Goal: Task Accomplishment & Management: Manage account settings

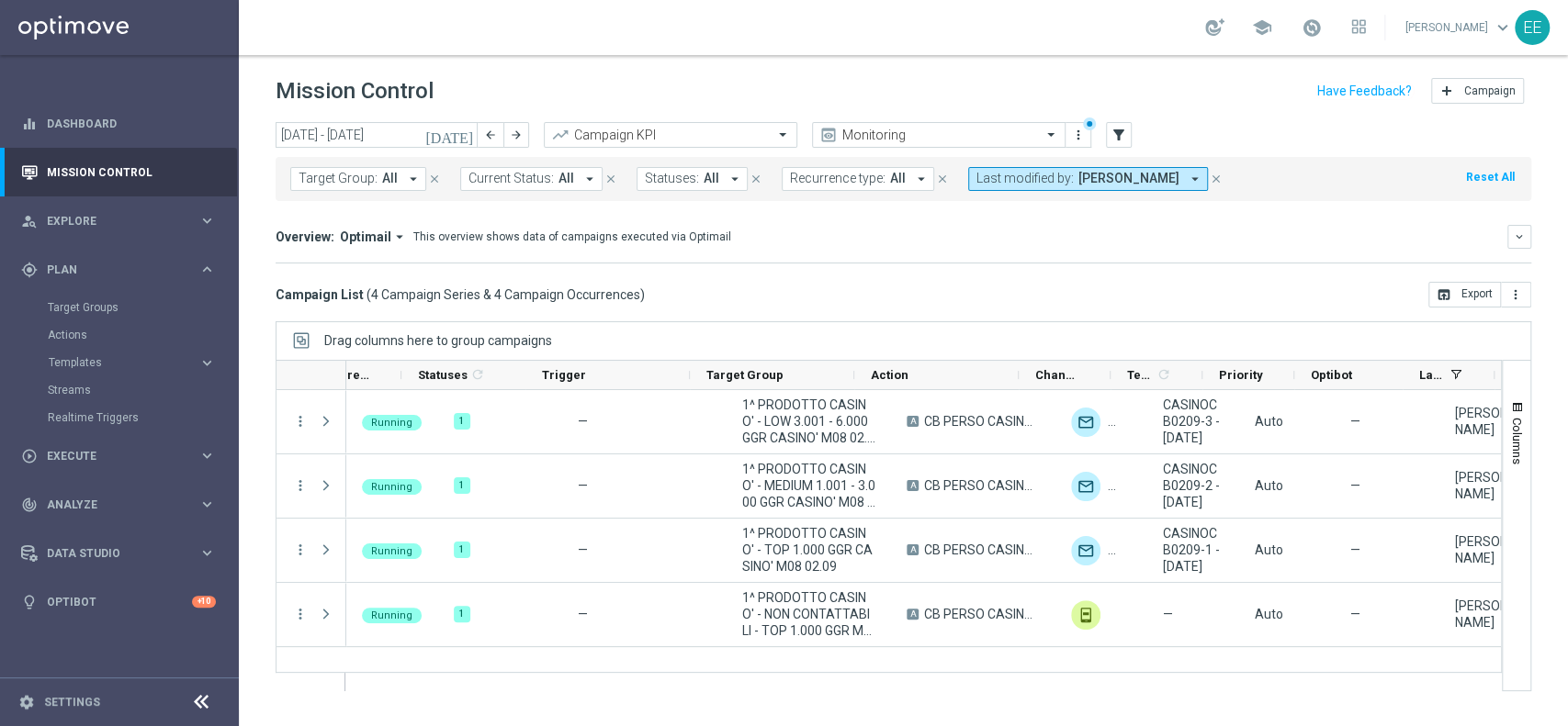
scroll to position [0, 37]
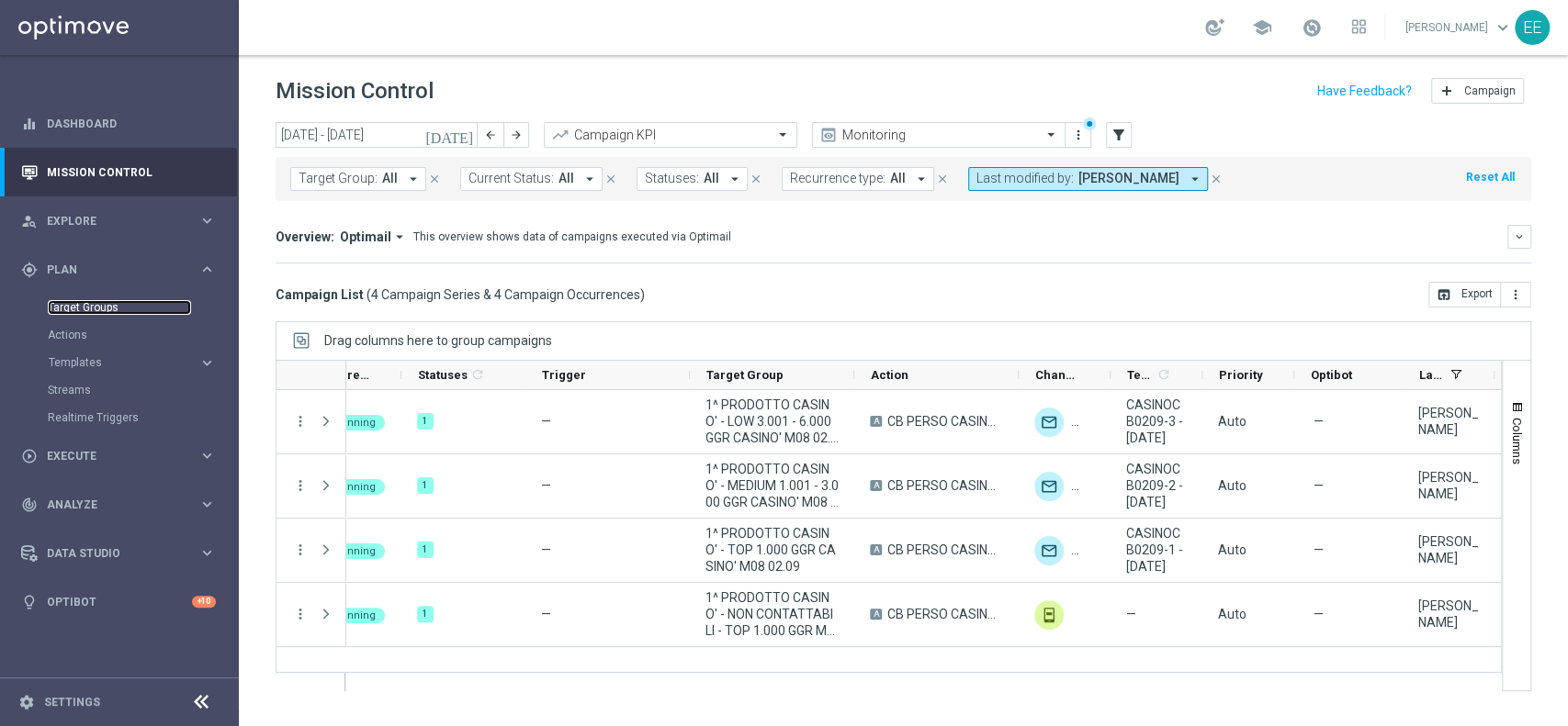
click at [101, 312] on link "Target Groups" at bounding box center [119, 307] width 144 height 14
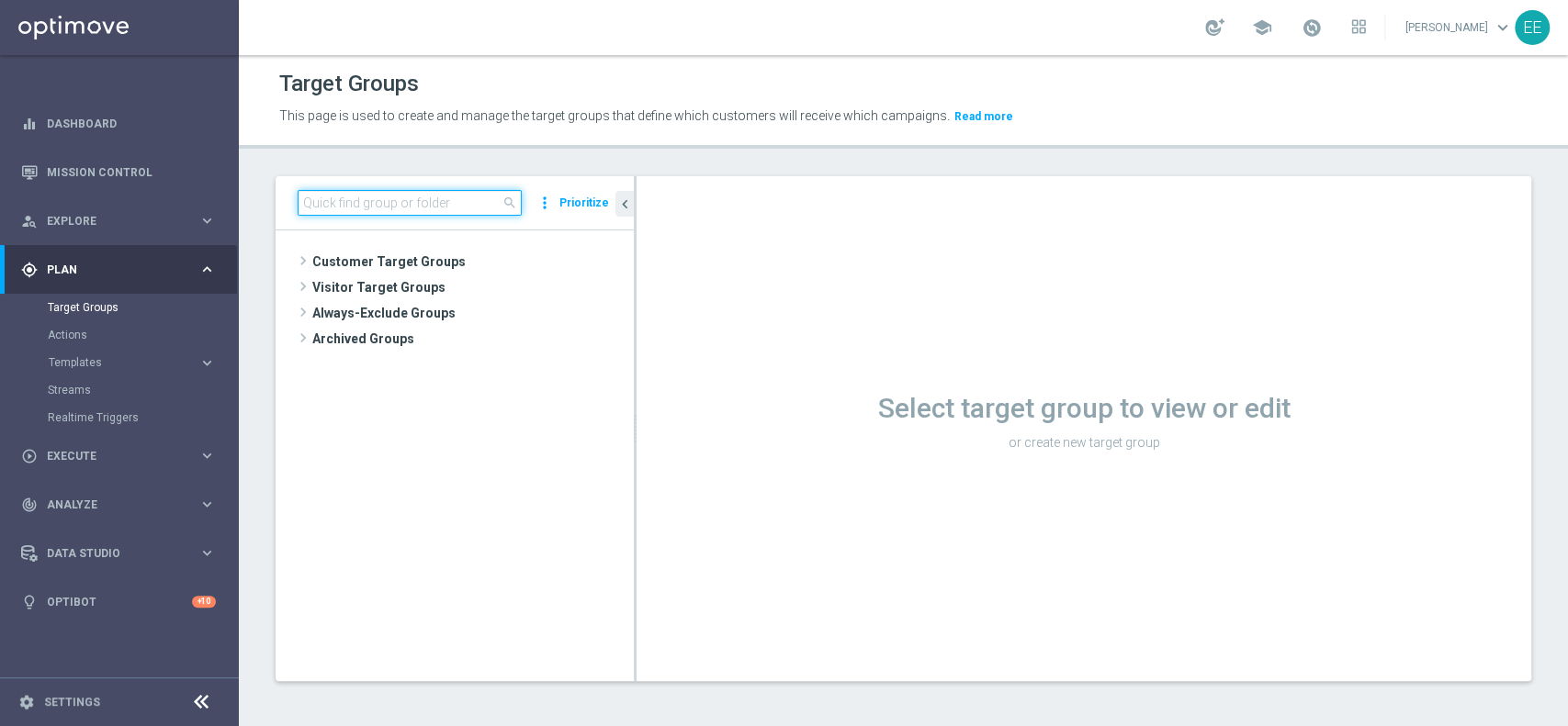
click at [365, 208] on input at bounding box center [410, 203] width 225 height 26
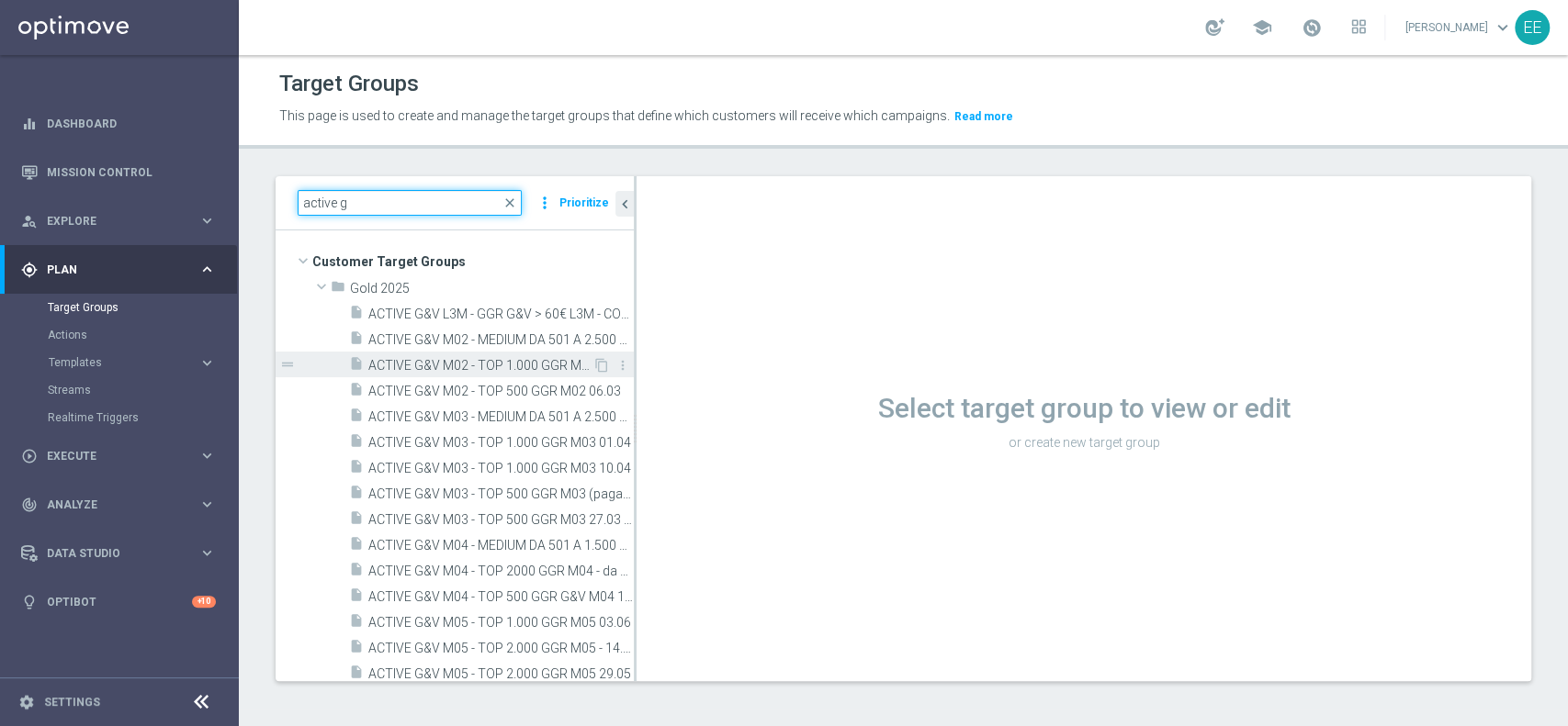
type input "active g"
click at [464, 360] on span "ACTIVE G&V M02 - TOP 1.000 GGR M03 20.03" at bounding box center [480, 365] width 225 height 15
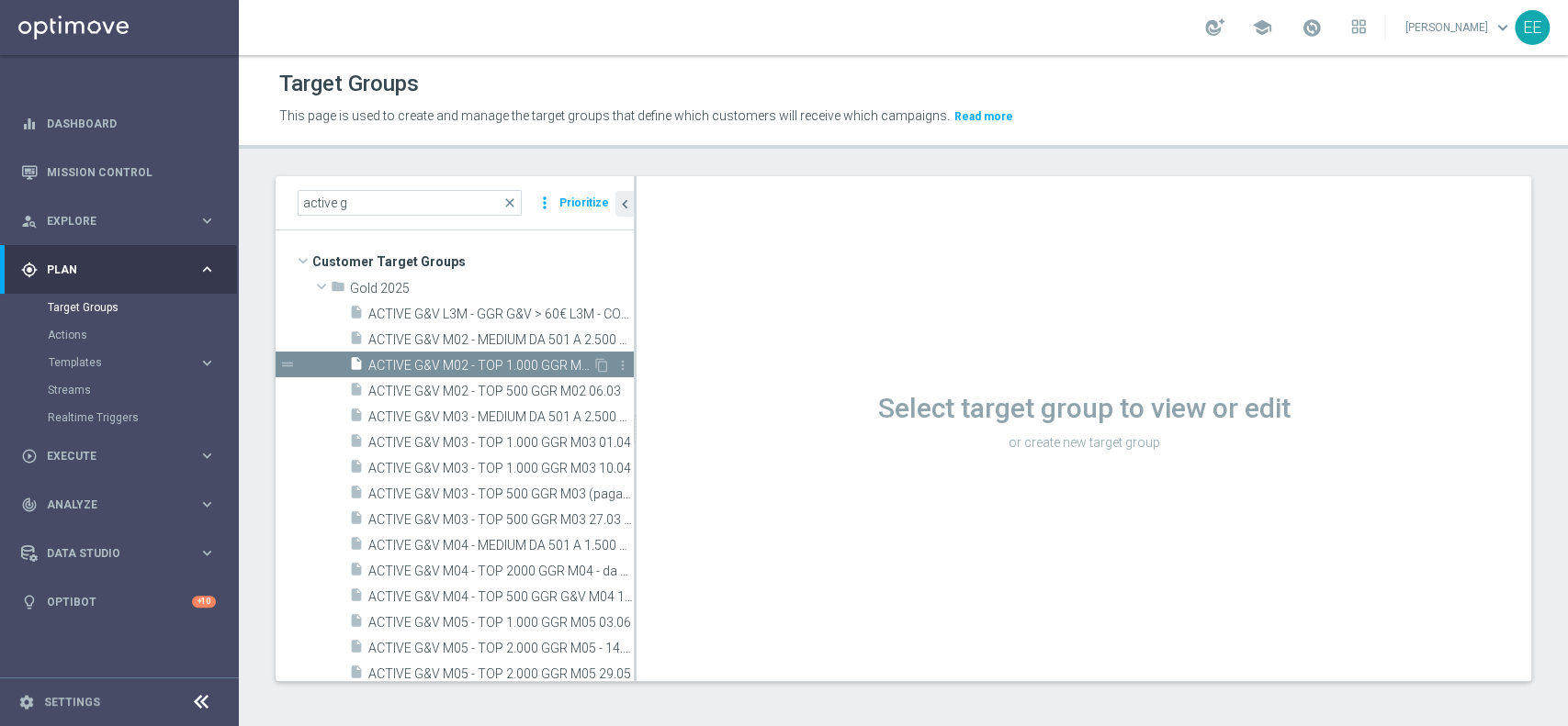
click at [501, 360] on span "ACTIVE G&V M02 - TOP 1.000 GGR M03 20.03" at bounding box center [480, 365] width 225 height 15
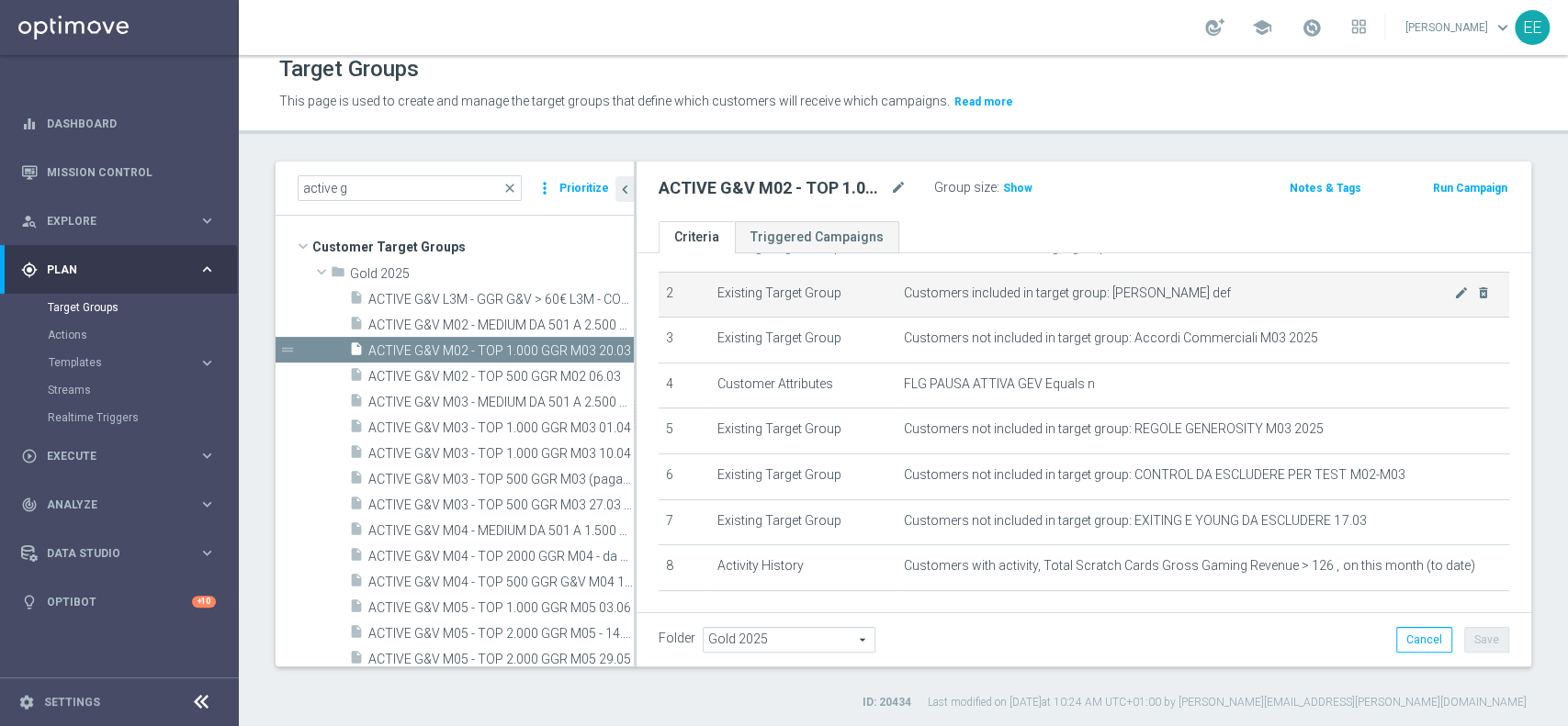
scroll to position [178, 0]
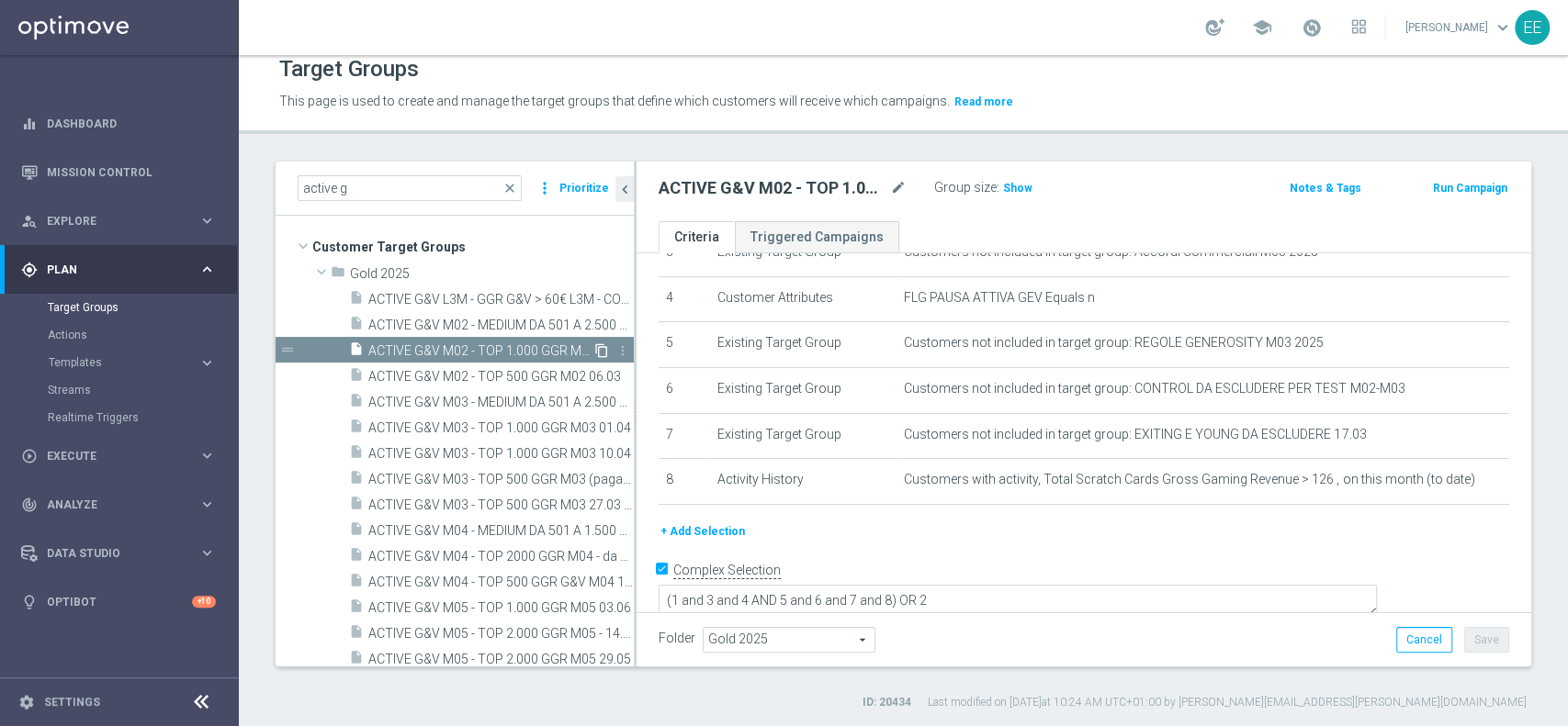
click at [594, 351] on icon "content_copy" at bounding box center [600, 350] width 14 height 14
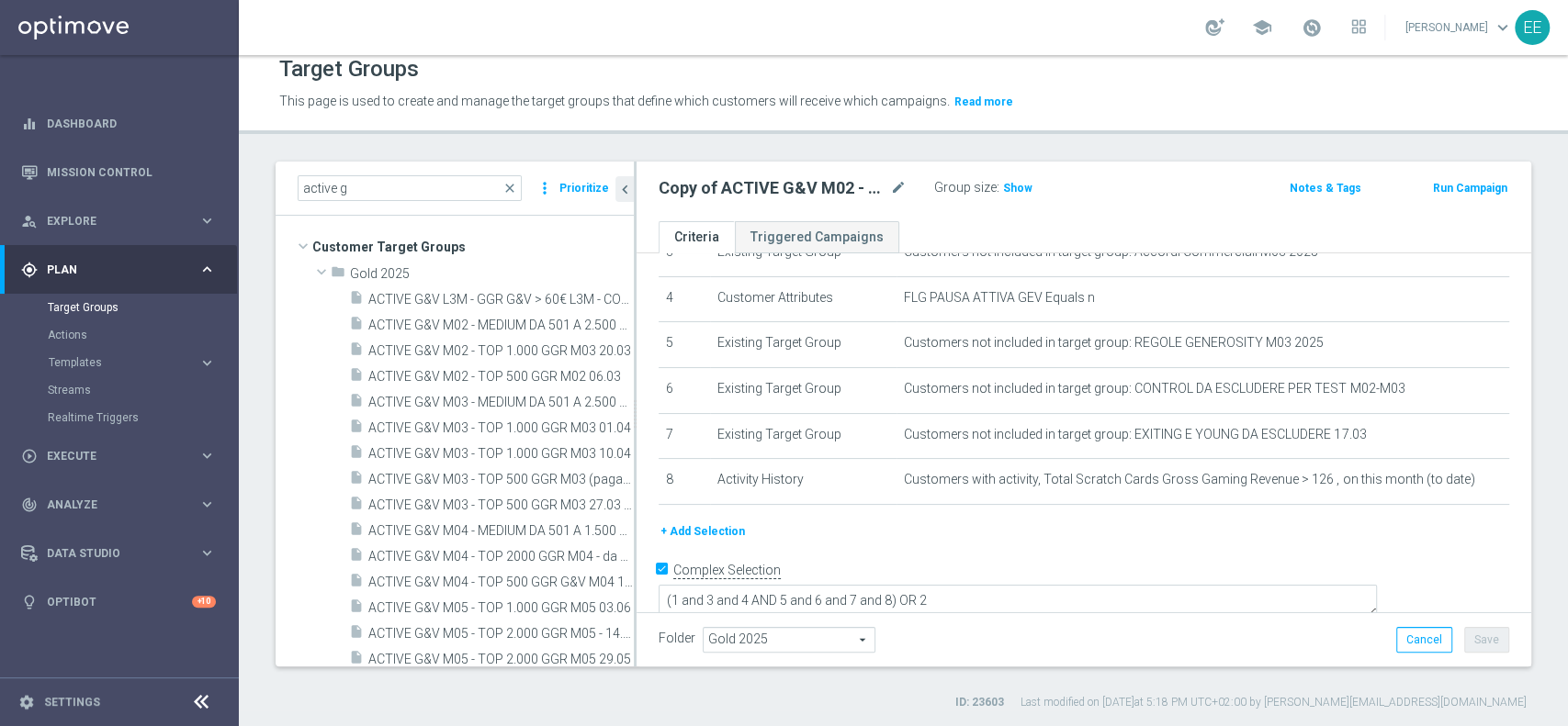
scroll to position [324, 0]
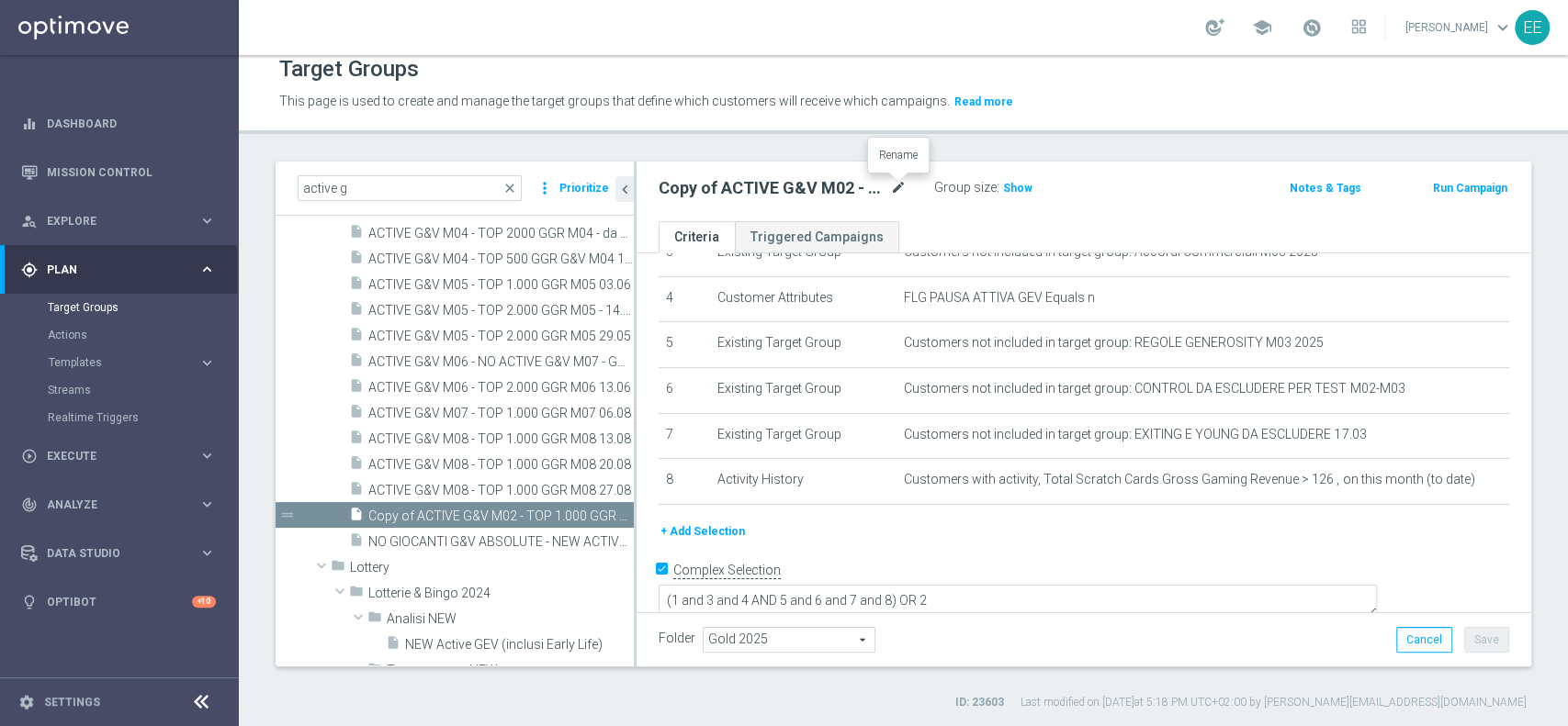
click at [897, 193] on icon "mode_edit" at bounding box center [897, 187] width 16 height 22
type input "ACTIVE G&V M08 - TOP 1.000 GGR M08 03.09"
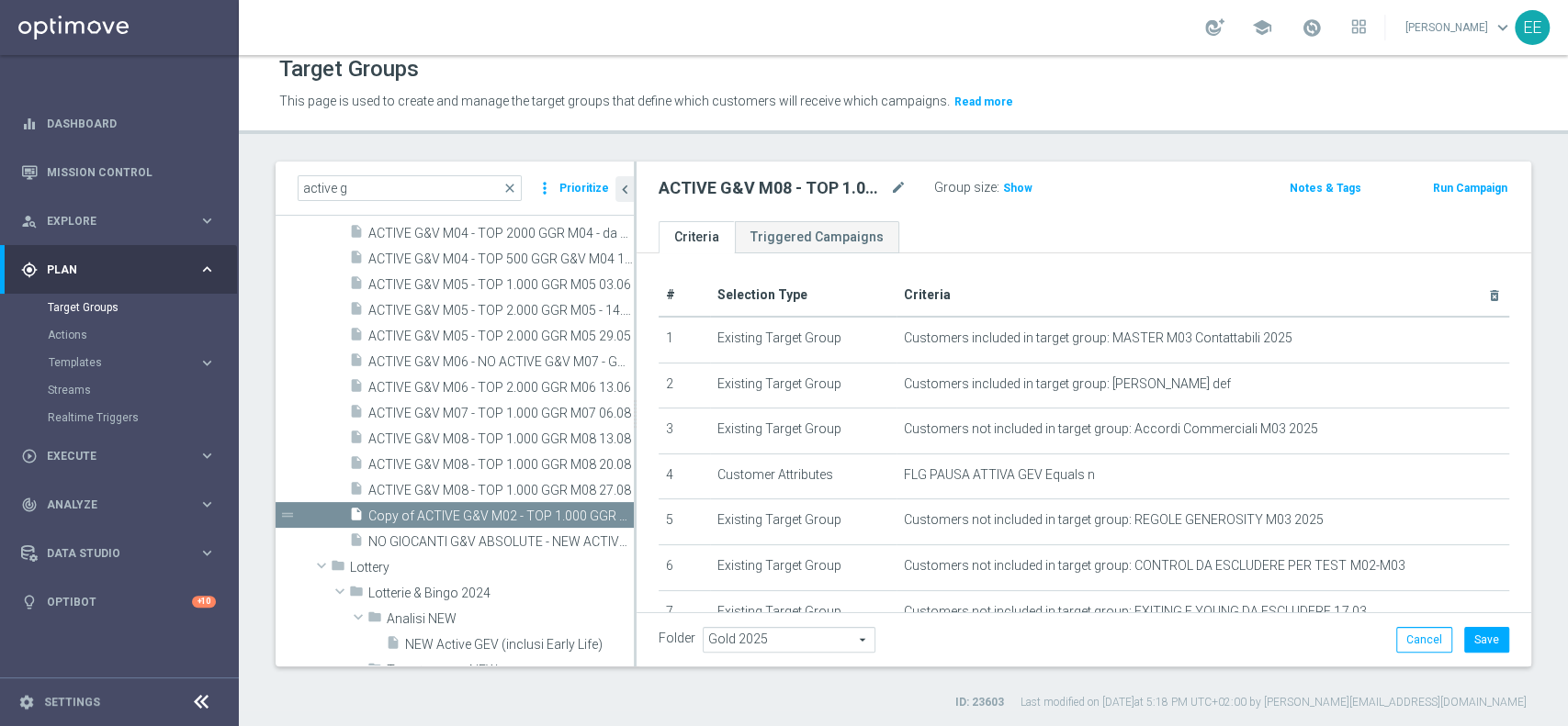
scroll to position [2, 0]
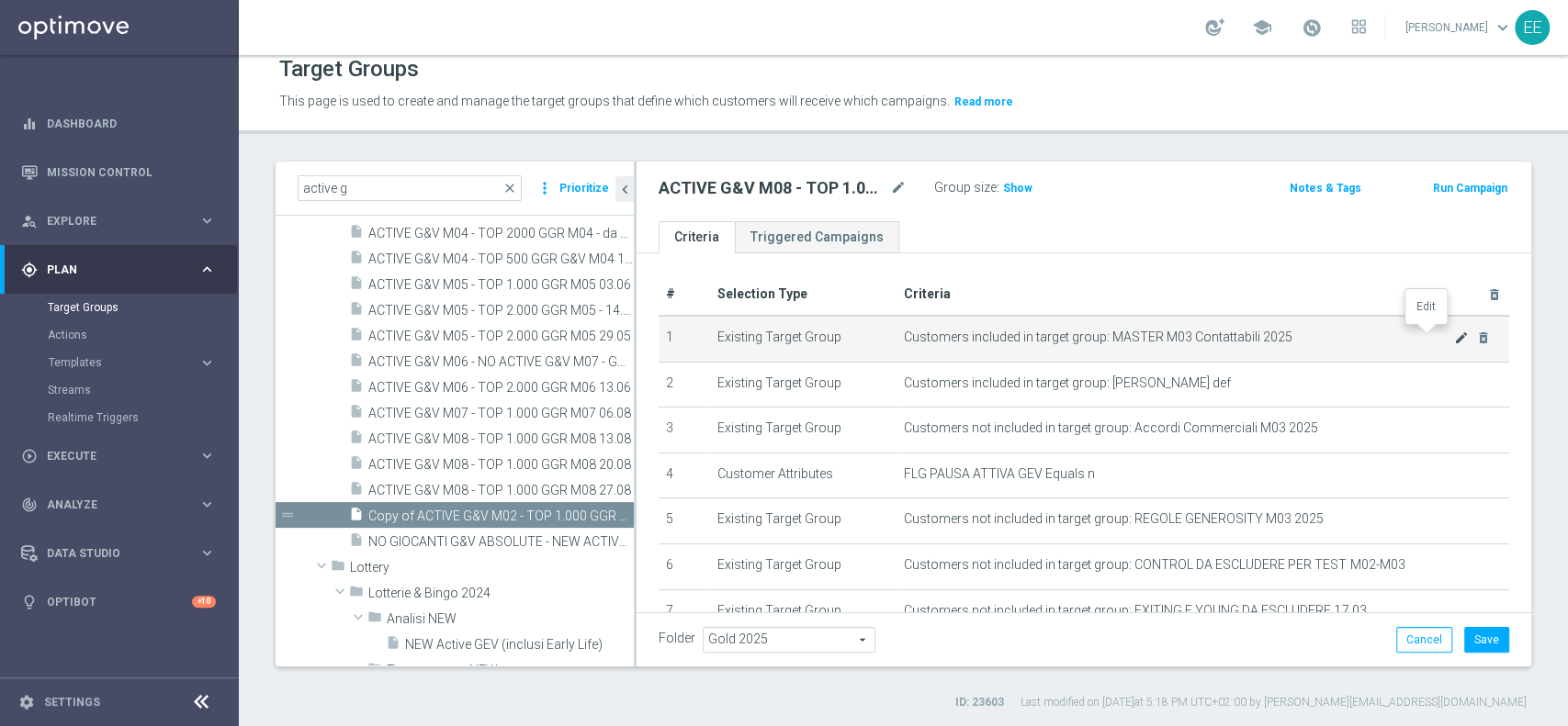
click at [1454, 335] on icon "mode_edit" at bounding box center [1460, 337] width 14 height 14
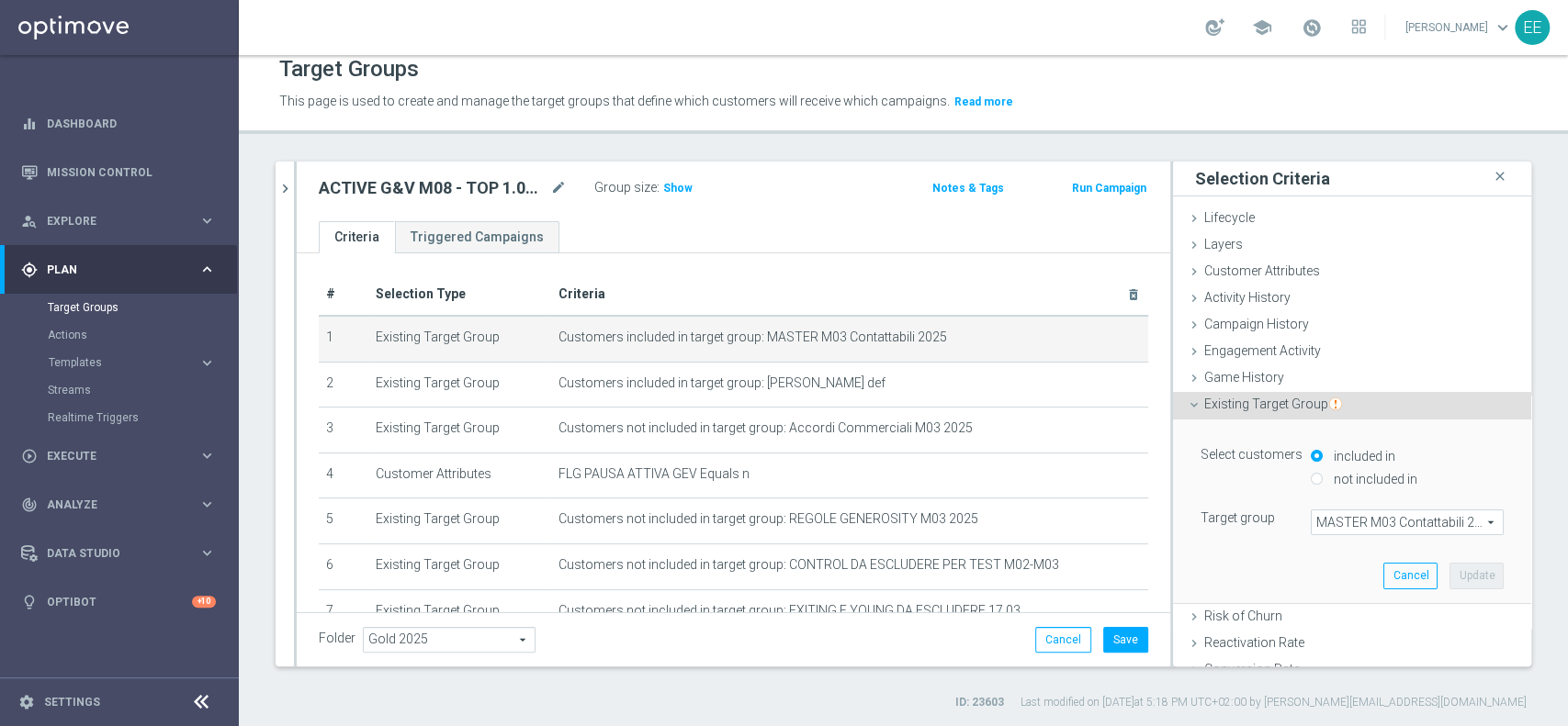
click at [1332, 515] on span "MASTER M03 Contattabili 2025" at bounding box center [1406, 522] width 191 height 24
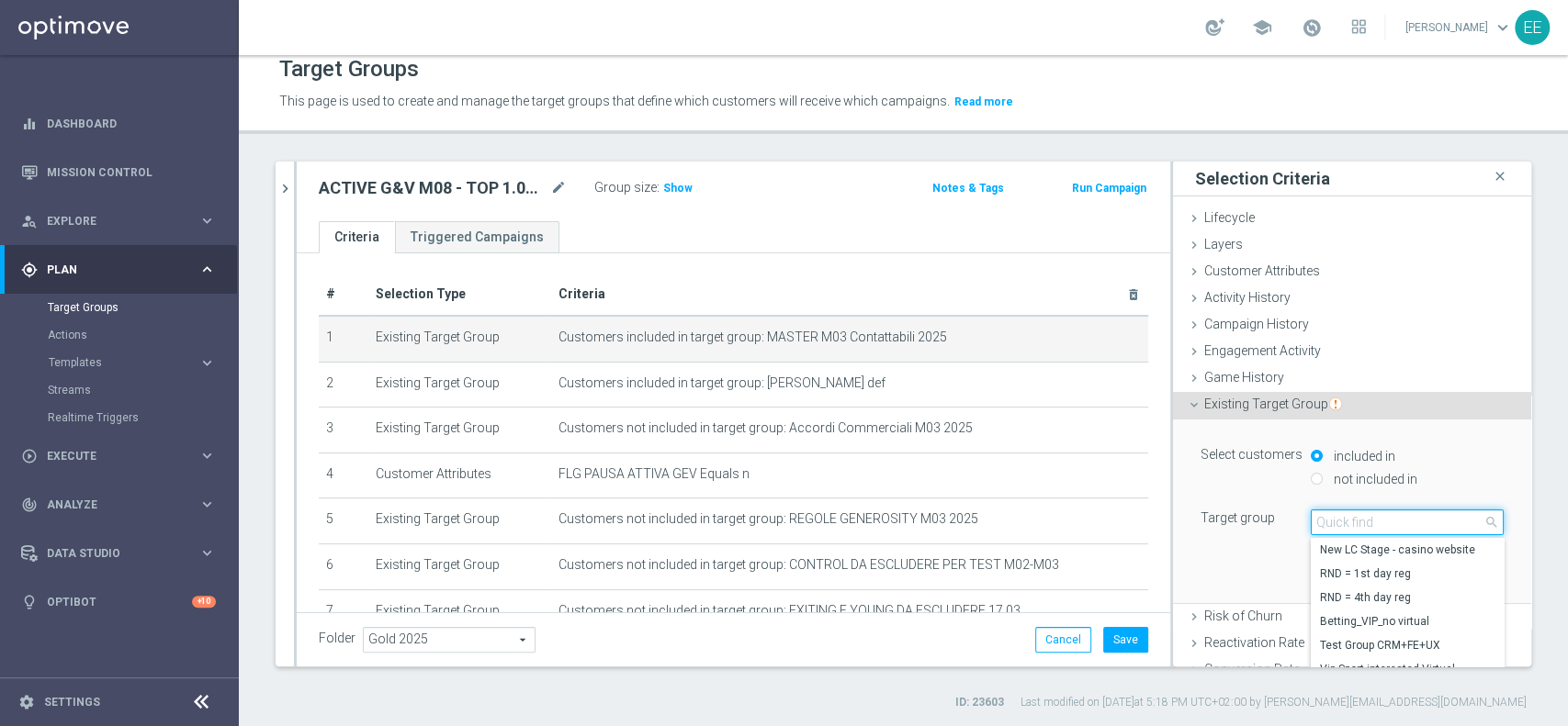
click at [1332, 515] on input "search" at bounding box center [1406, 522] width 193 height 26
type input "top master m09"
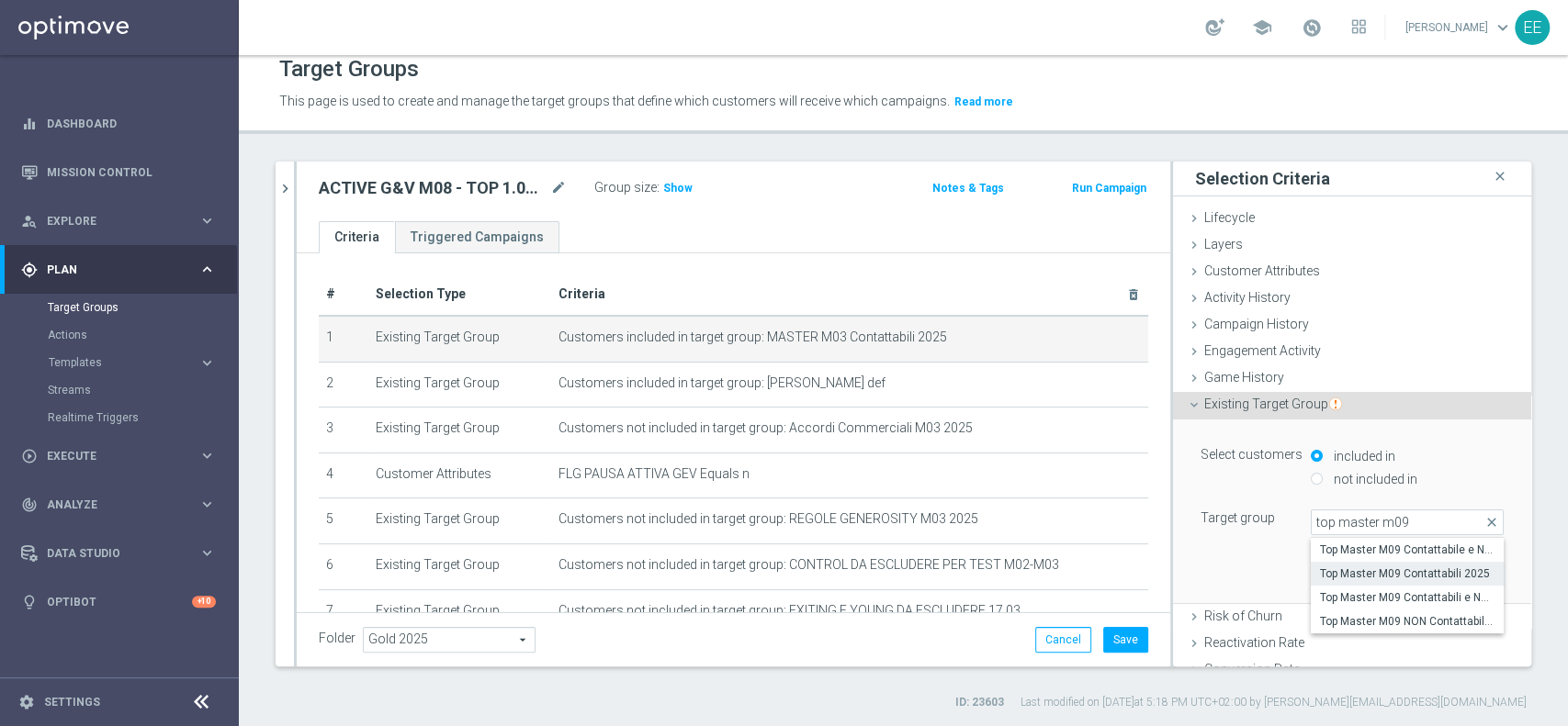
click at [1359, 576] on span "Top Master M09 Contattabili 2025" at bounding box center [1406, 574] width 174 height 14
type input "Top Master M09 Contattabili 2025"
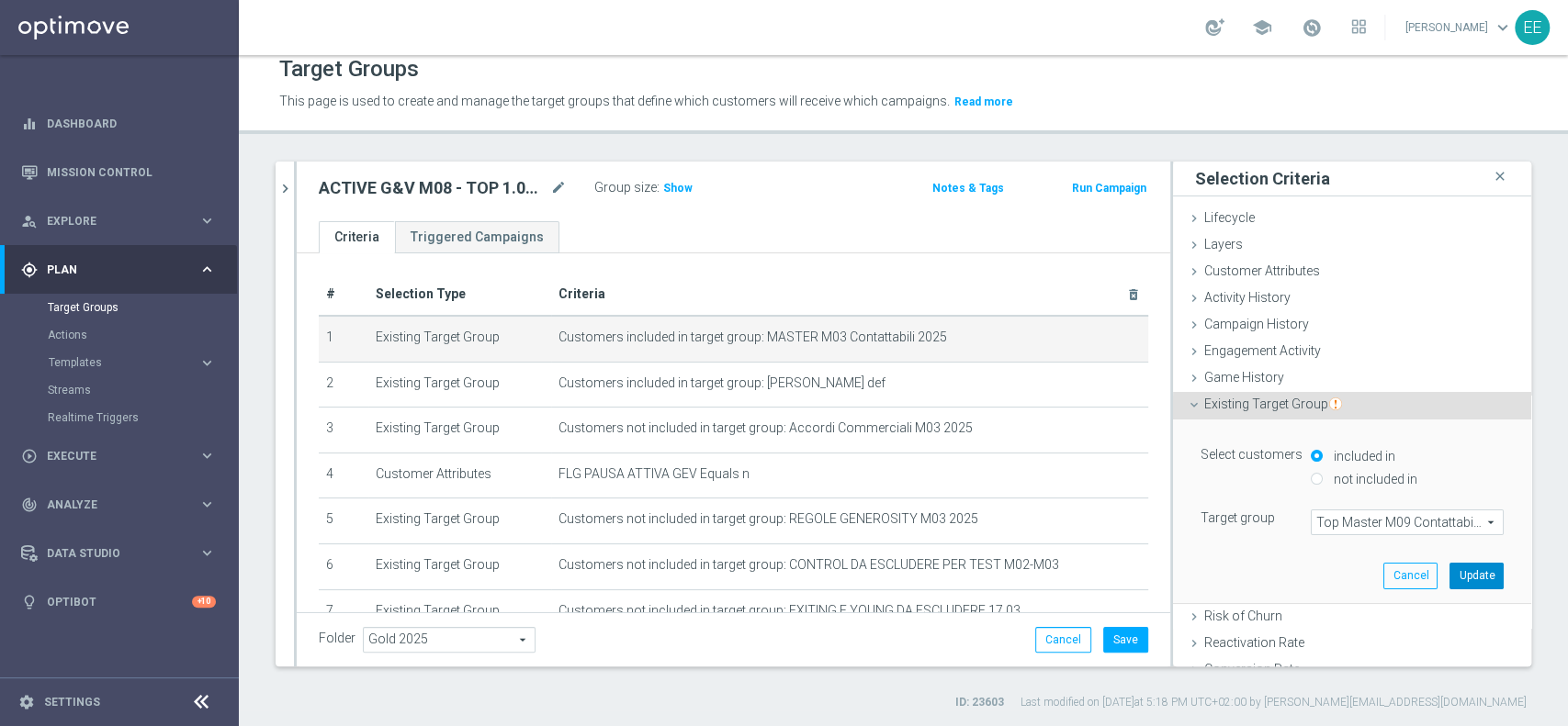
click at [1449, 573] on button "Update" at bounding box center [1476, 576] width 54 height 26
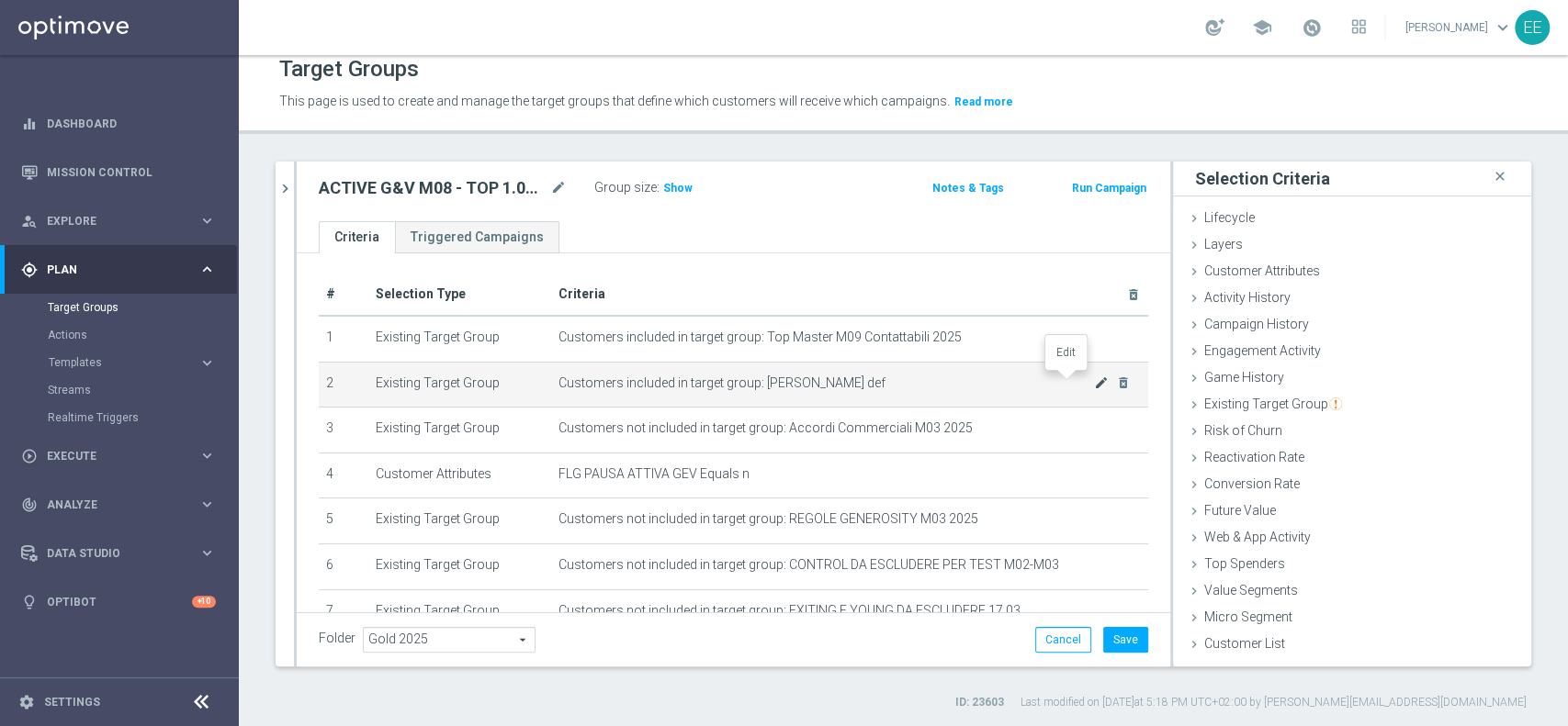
click at [1094, 383] on icon "mode_edit" at bounding box center [1101, 383] width 14 height 14
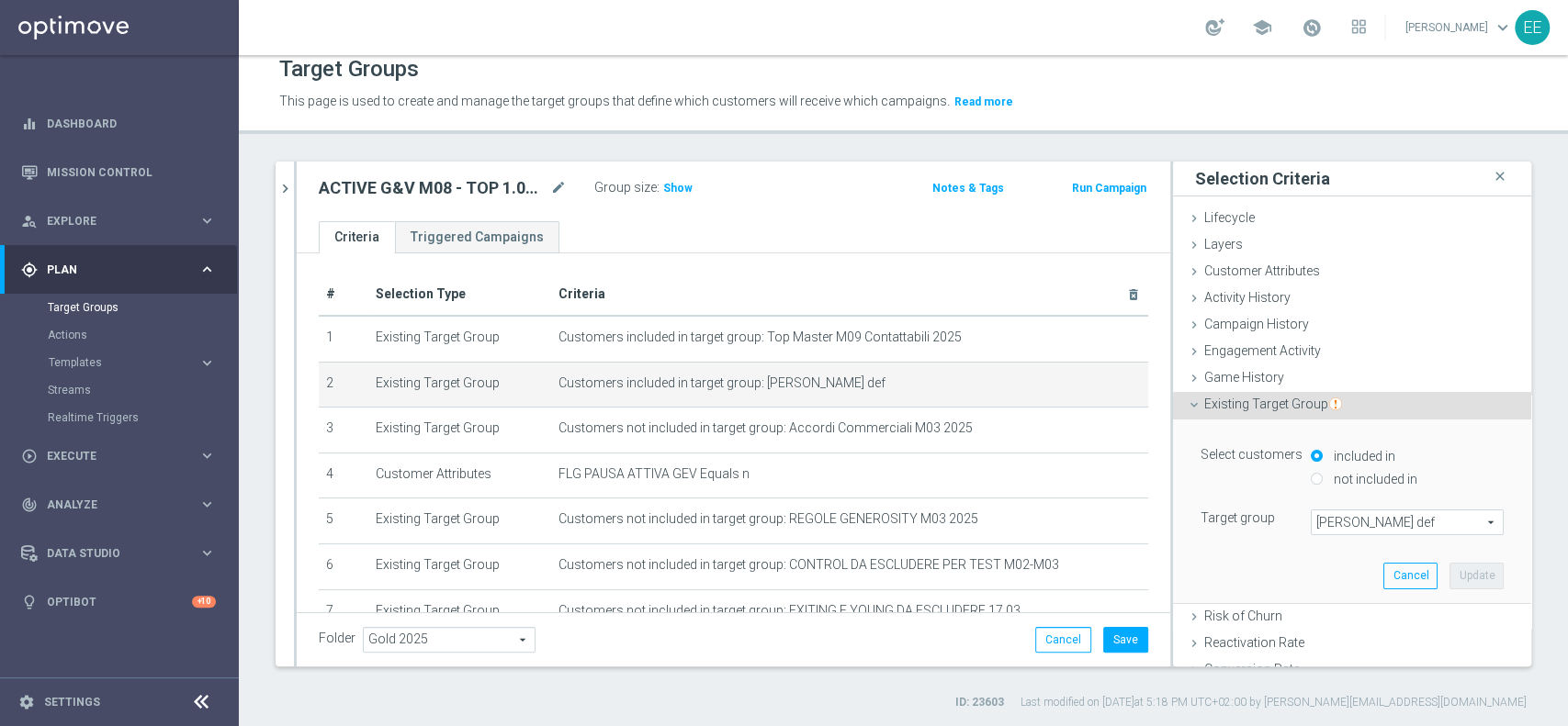
click at [1379, 526] on span "[PERSON_NAME] def" at bounding box center [1406, 522] width 191 height 24
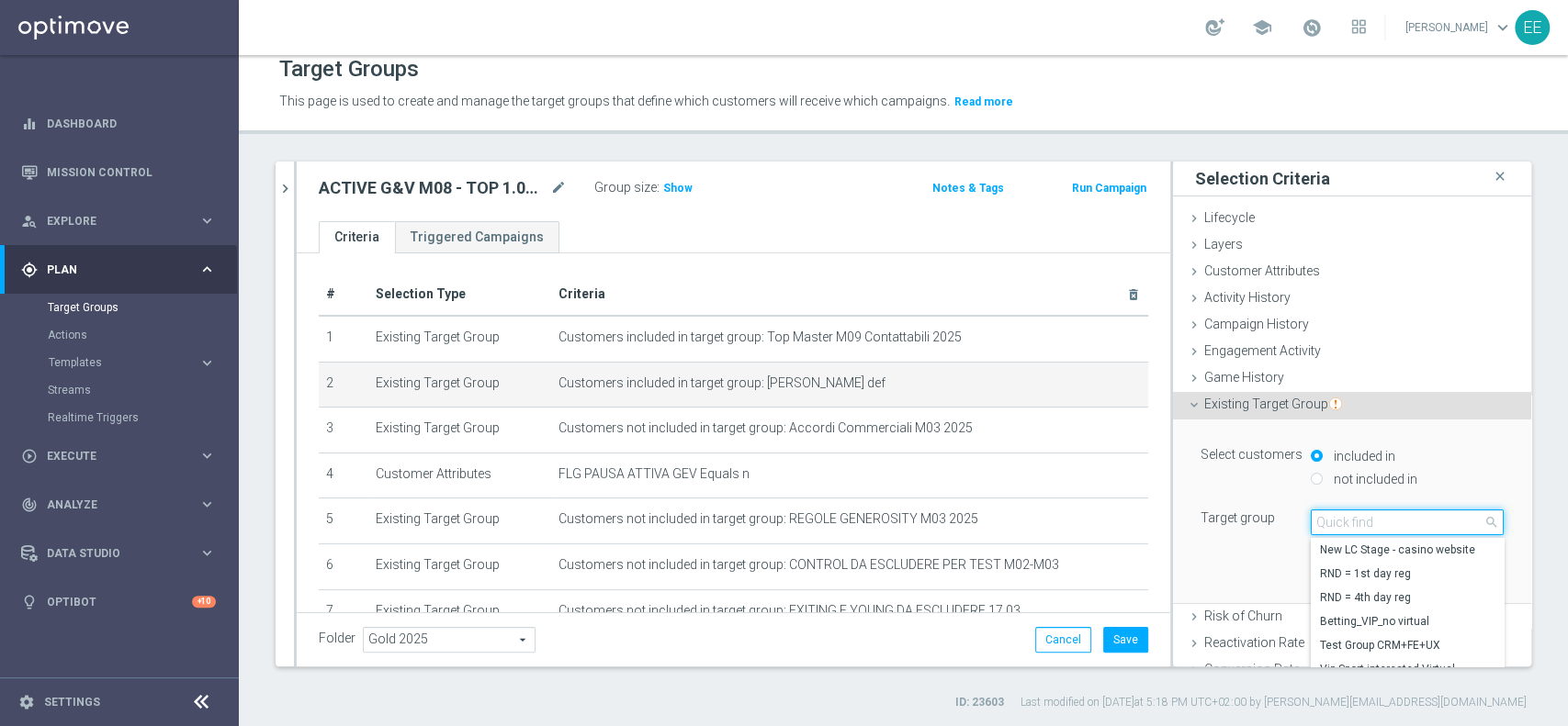
click at [1379, 526] on input "search" at bounding box center [1406, 522] width 193 height 26
type input "[PERSON_NAME]"
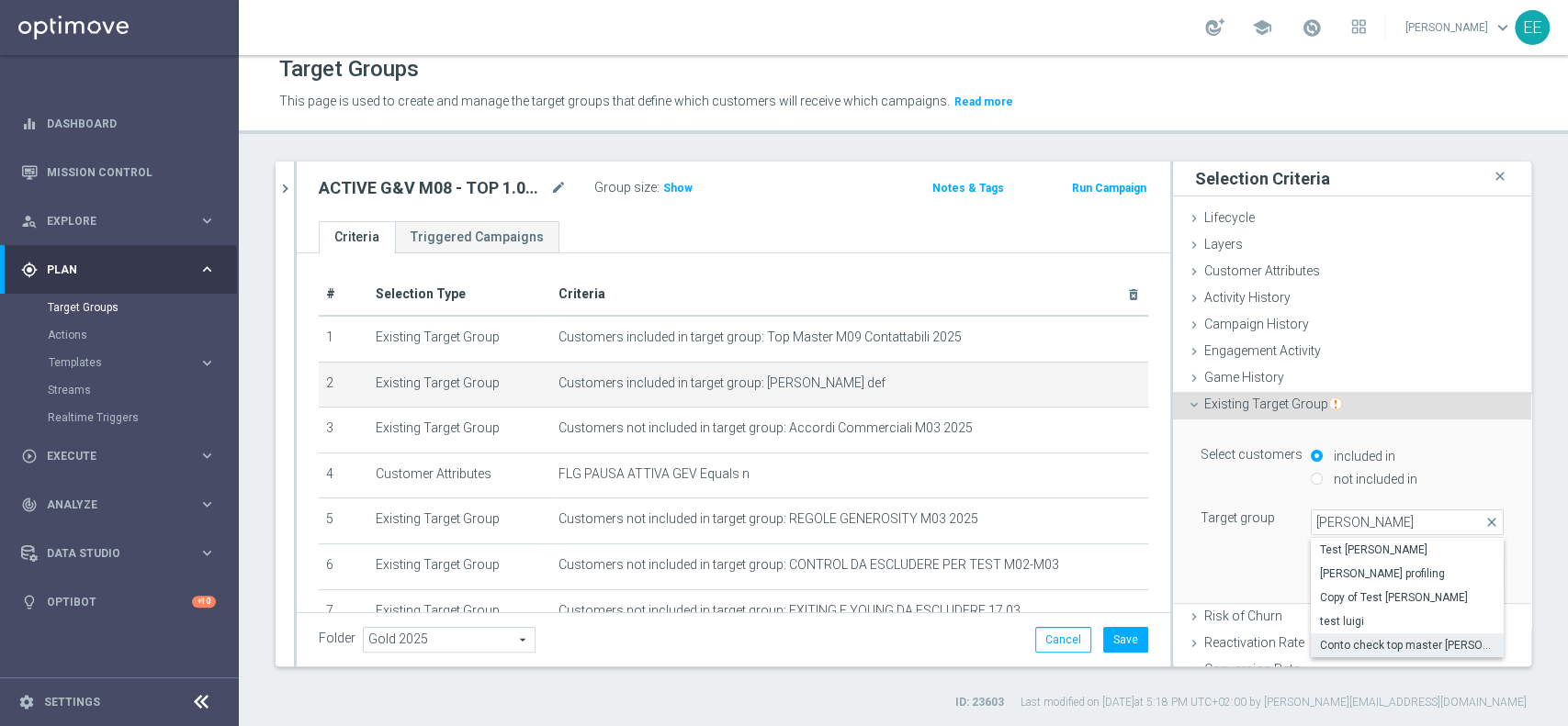
click at [1427, 638] on span "Conto check top master [PERSON_NAME]" at bounding box center [1406, 645] width 174 height 14
type input "Conto check top master [PERSON_NAME]"
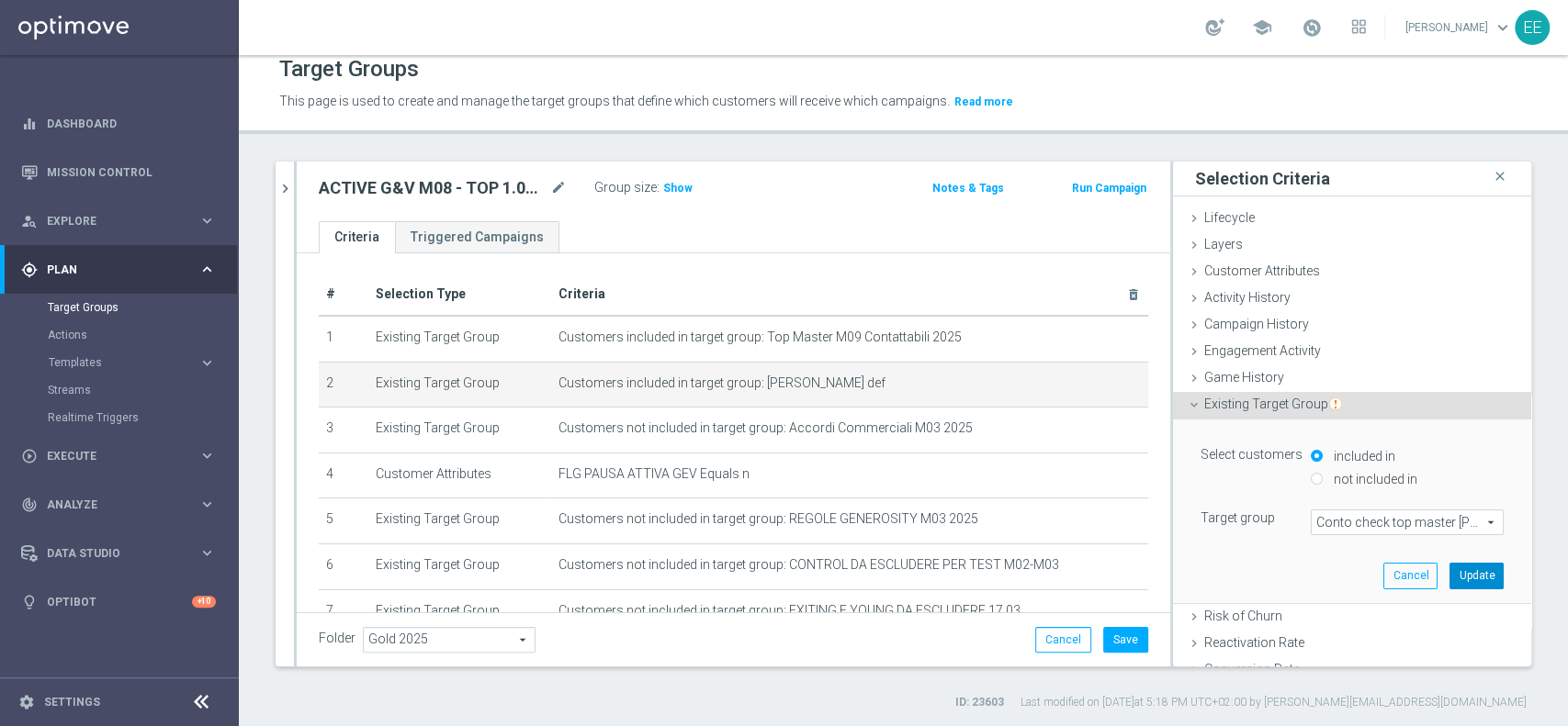
click at [1449, 573] on button "Update" at bounding box center [1476, 576] width 54 height 26
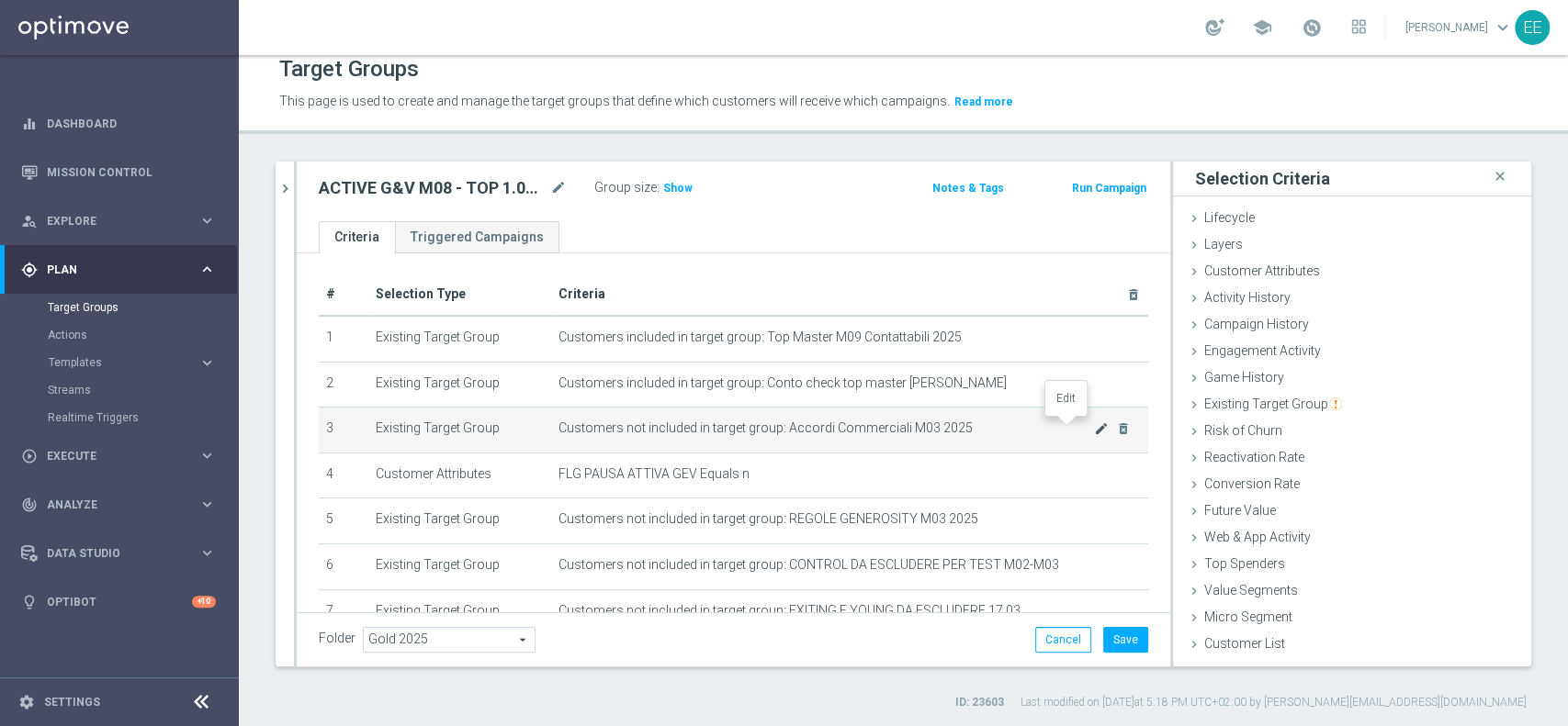
click at [1094, 428] on icon "mode_edit" at bounding box center [1101, 428] width 14 height 14
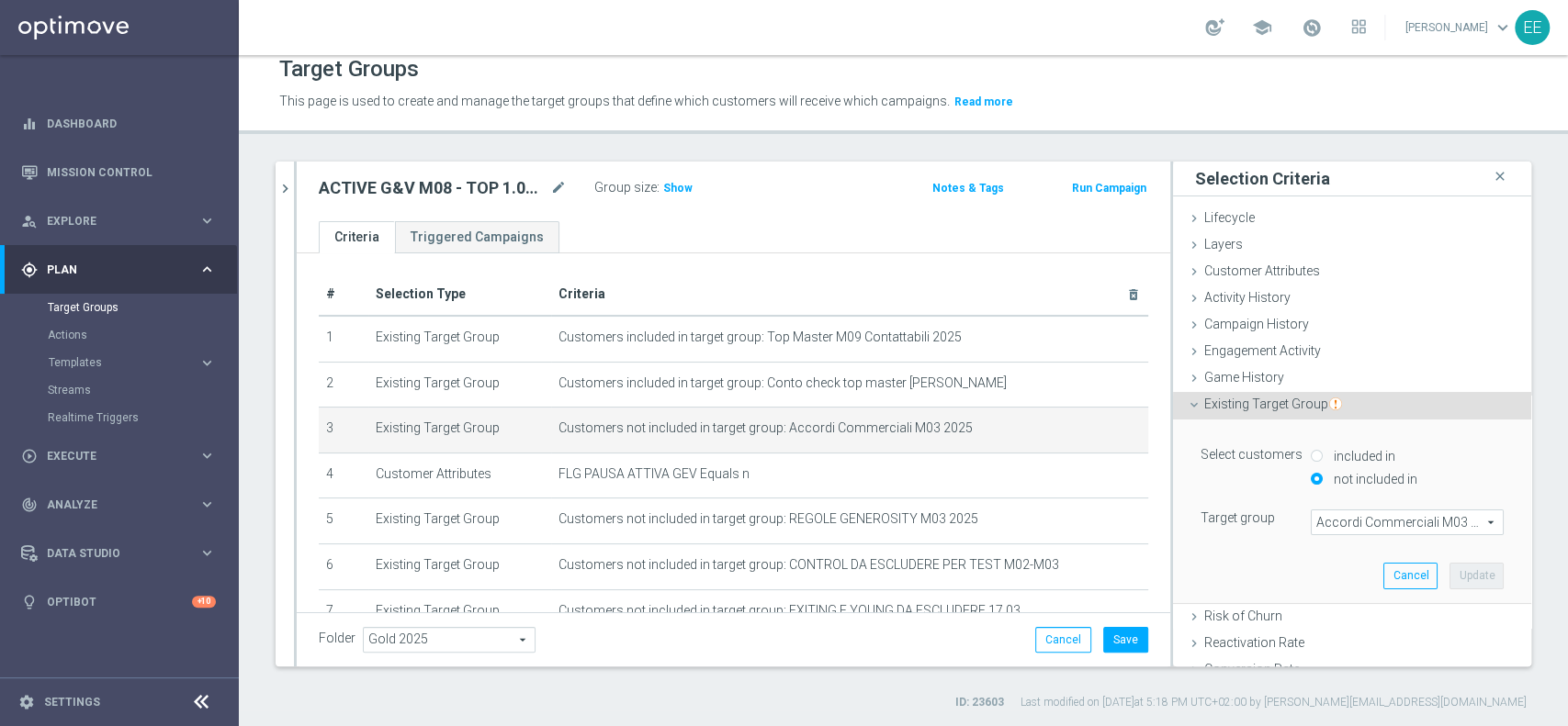
click at [1343, 525] on span "Accordi Commerciali M03 2025" at bounding box center [1406, 522] width 191 height 24
click at [0, 0] on input "search" at bounding box center [0, 0] width 0 height 0
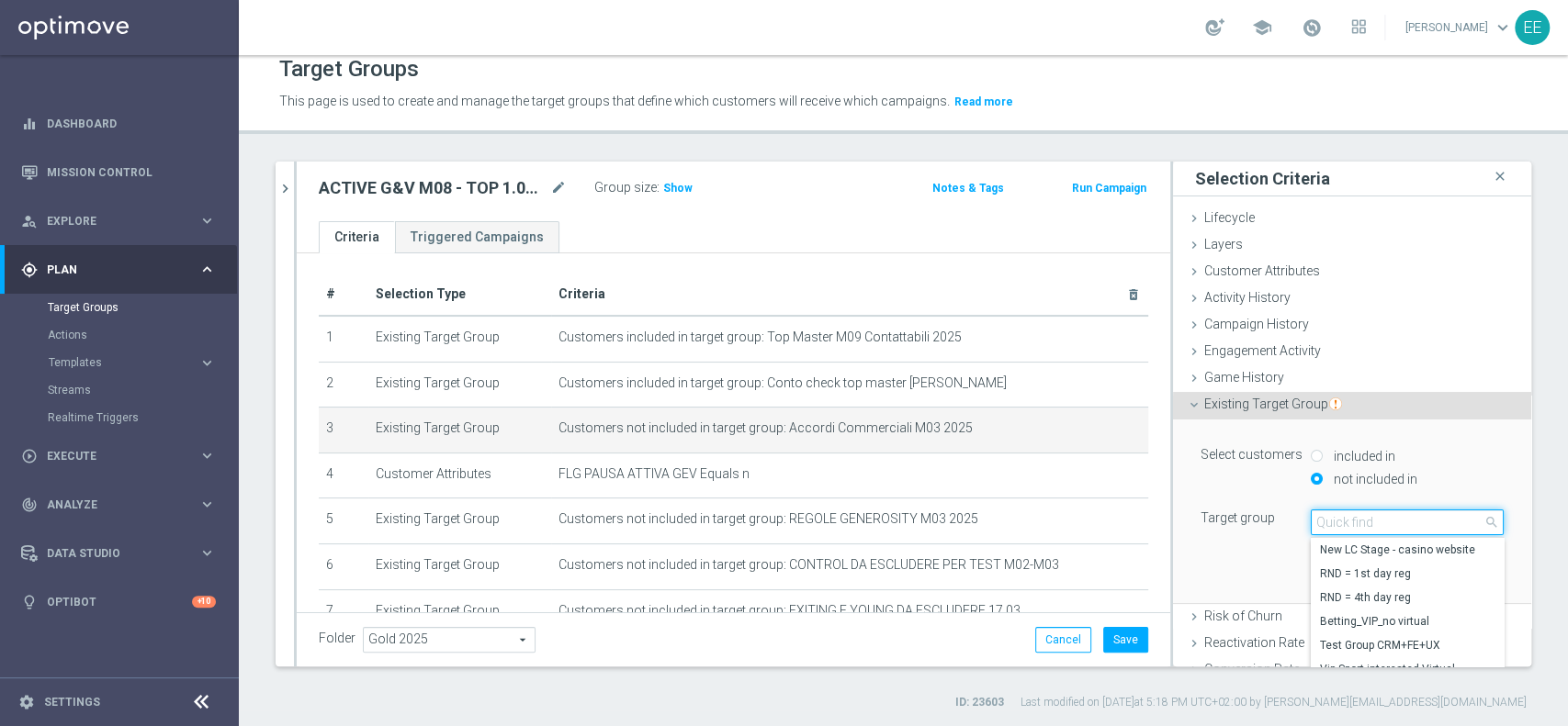
click at [1343, 525] on input "search" at bounding box center [1406, 522] width 193 height 26
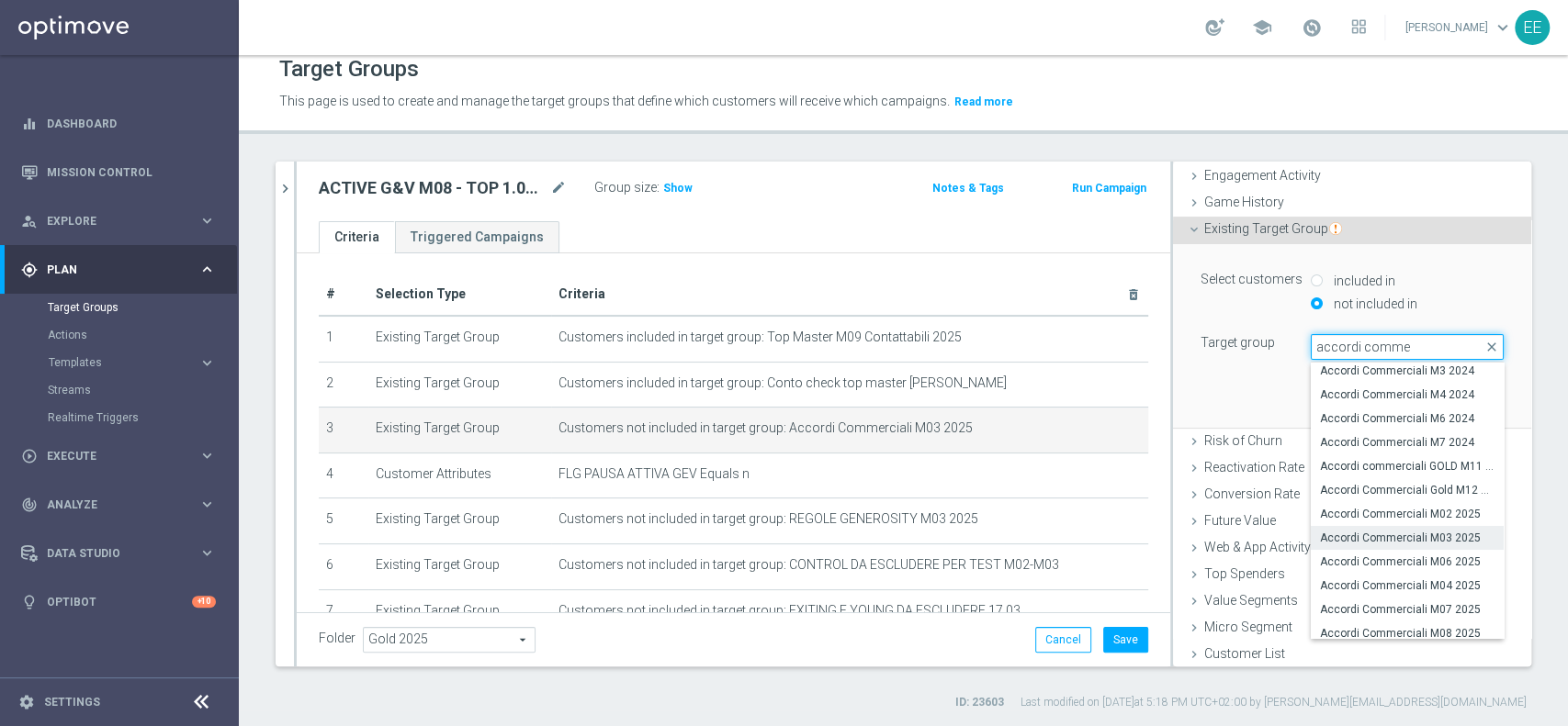
scroll to position [79, 0]
type input "accordi comme"
click at [1382, 623] on span "Accordi Commerciali M08 2025" at bounding box center [1406, 627] width 174 height 14
type input "Accordi Commerciali M08 2025"
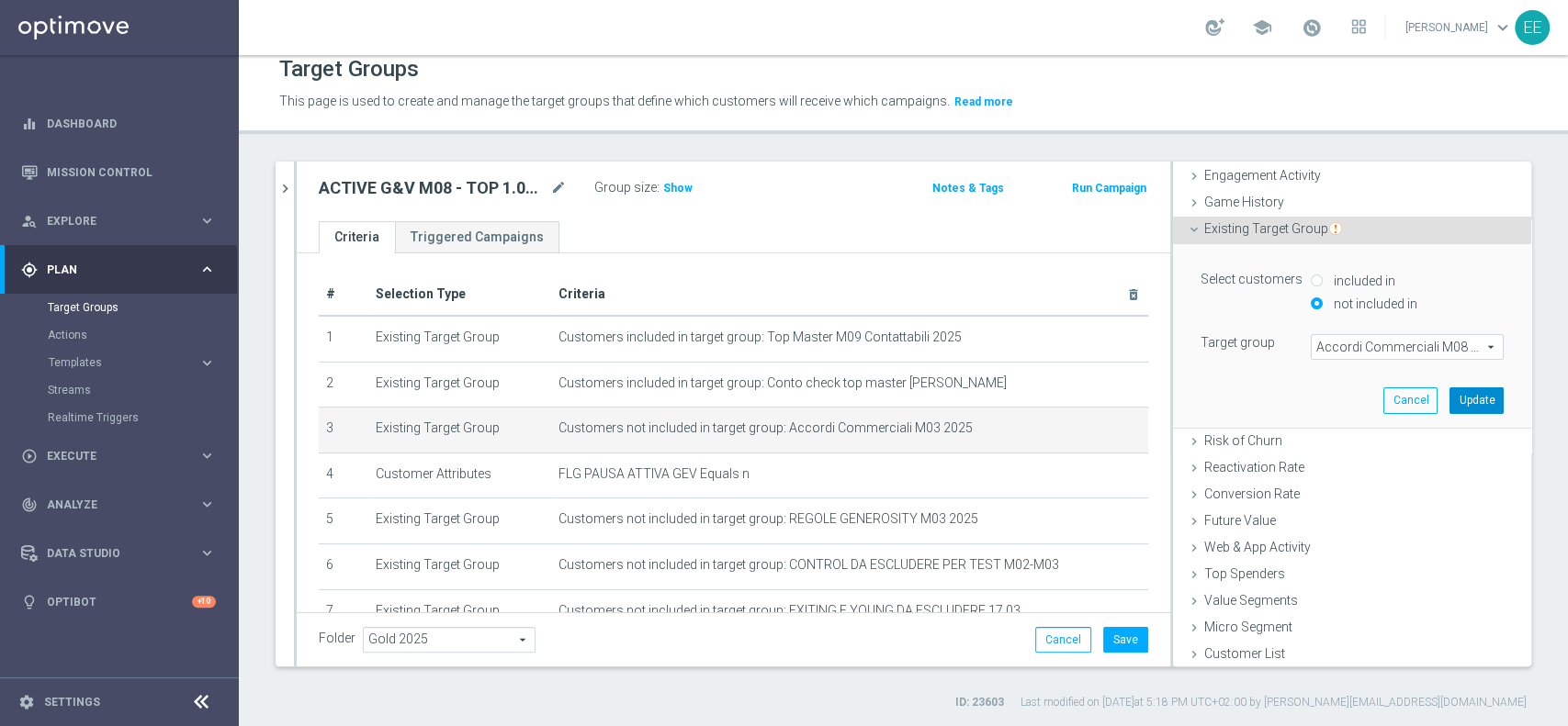
click at [1449, 399] on button "Update" at bounding box center [1476, 400] width 54 height 26
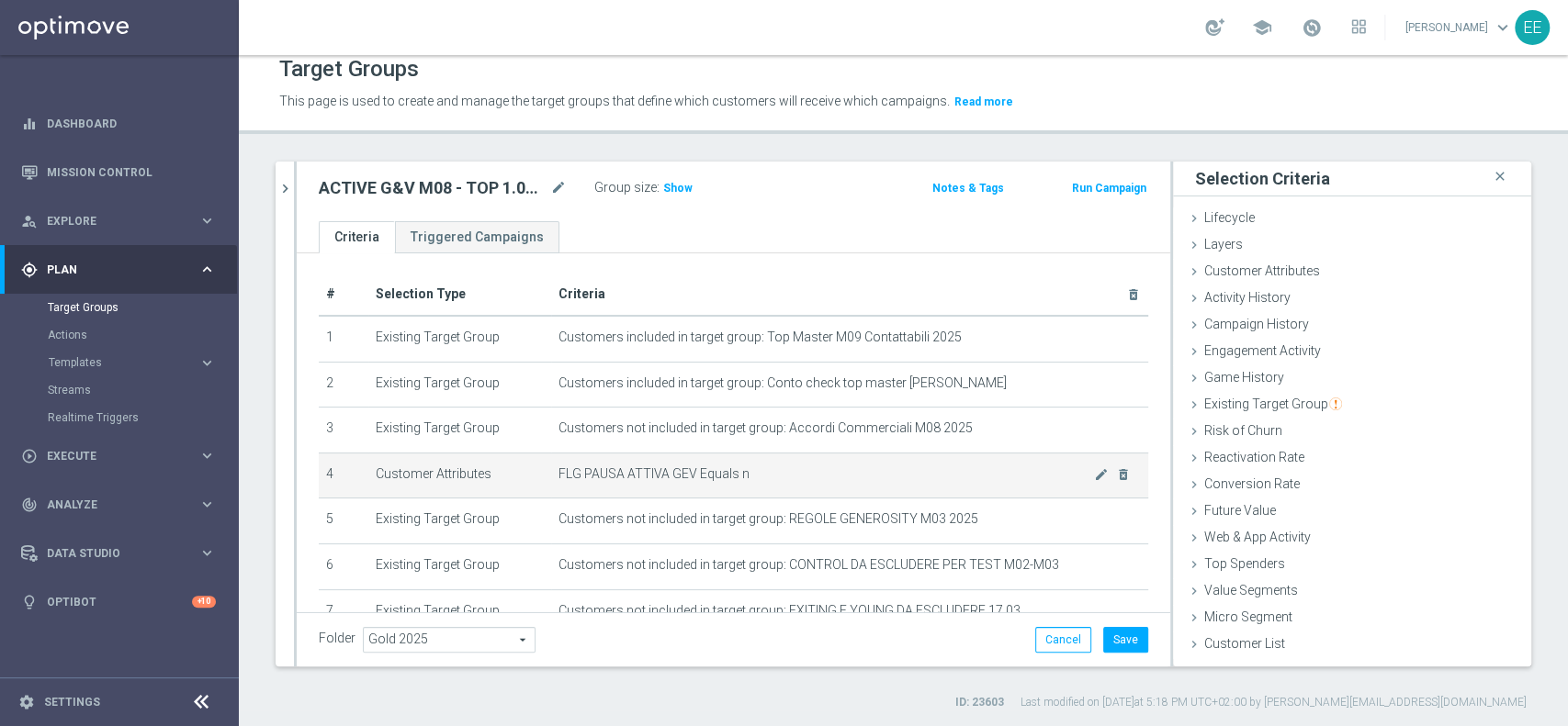
scroll to position [69, 0]
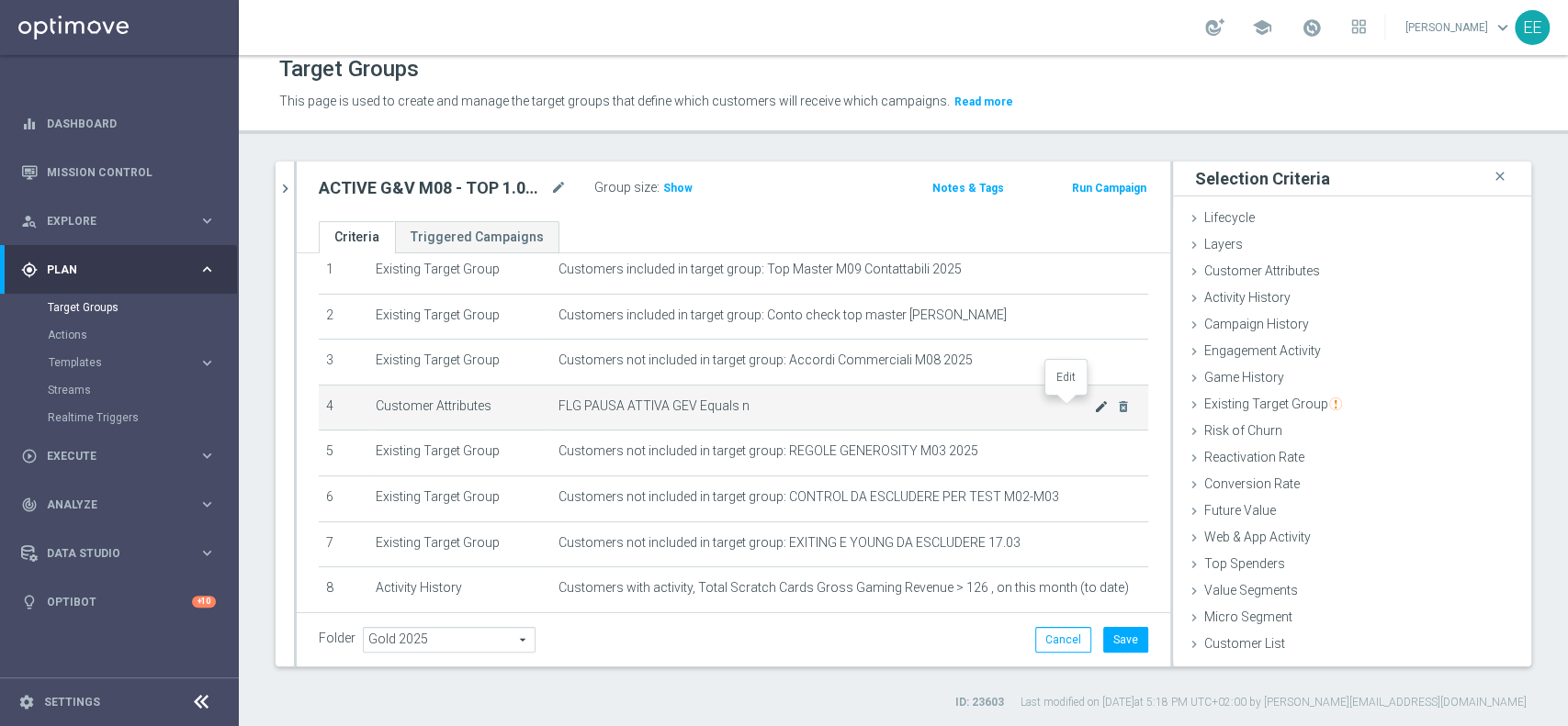
click at [1094, 409] on icon "mode_edit" at bounding box center [1101, 406] width 14 height 14
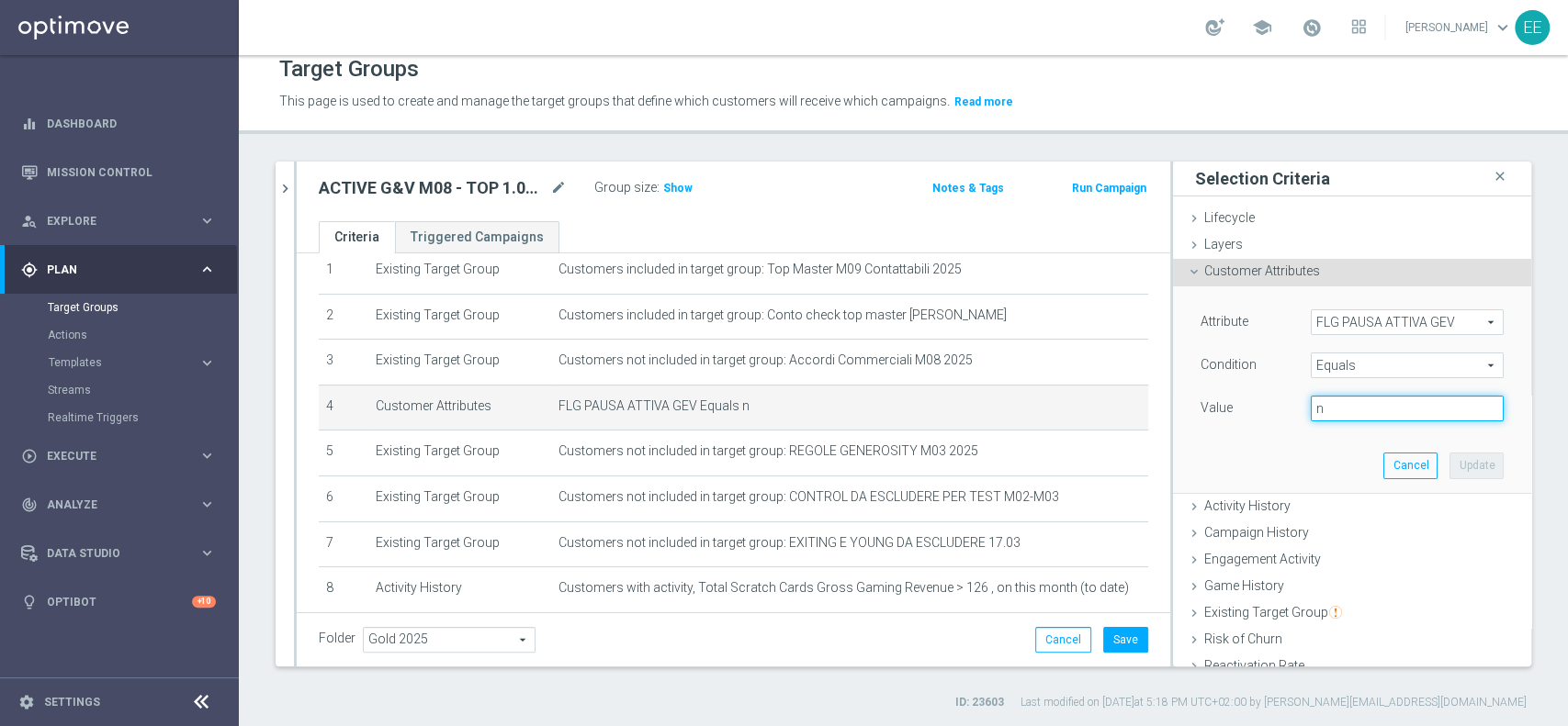
click at [1350, 406] on input "n" at bounding box center [1406, 408] width 193 height 26
type input "N"
click at [1449, 458] on button "Update" at bounding box center [1476, 465] width 54 height 26
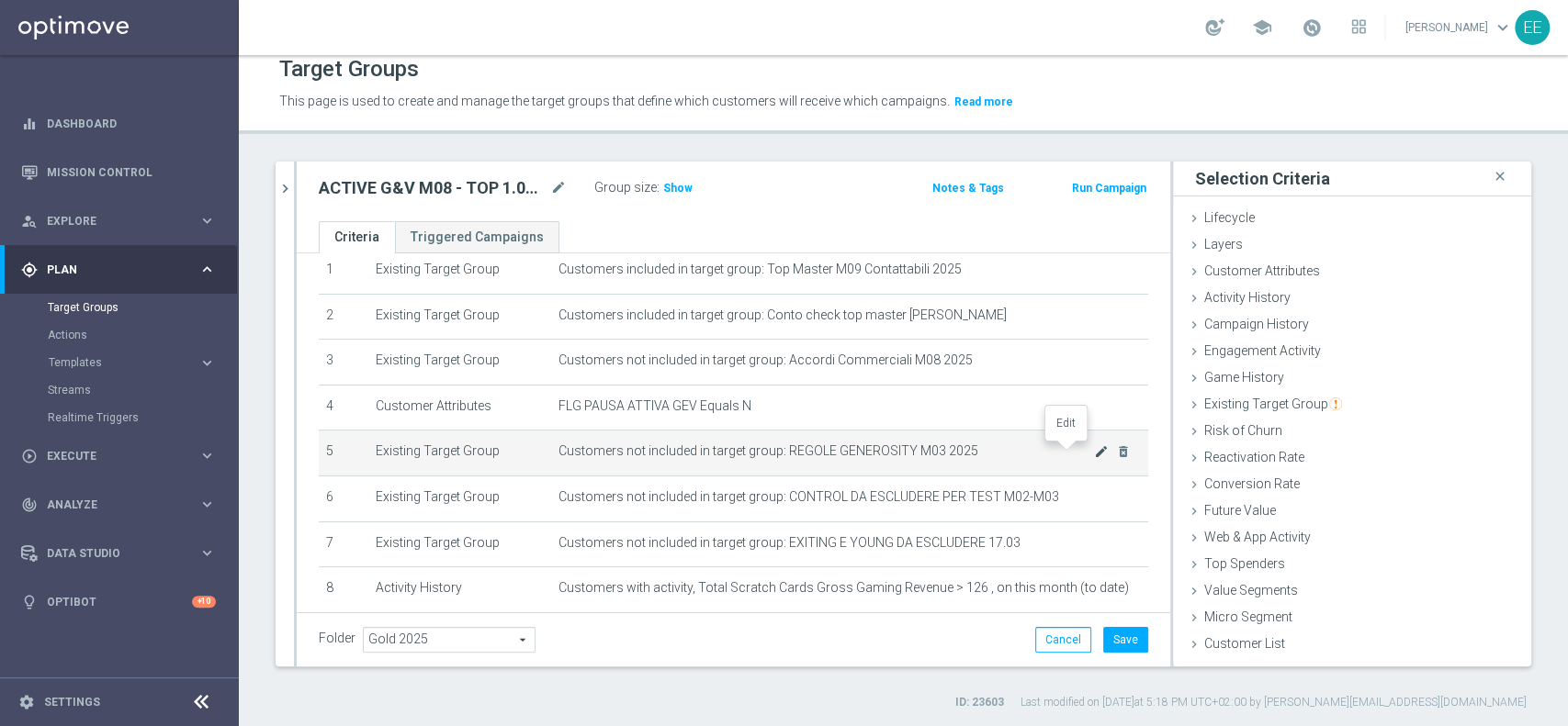
click at [1094, 453] on icon "mode_edit" at bounding box center [1101, 451] width 14 height 14
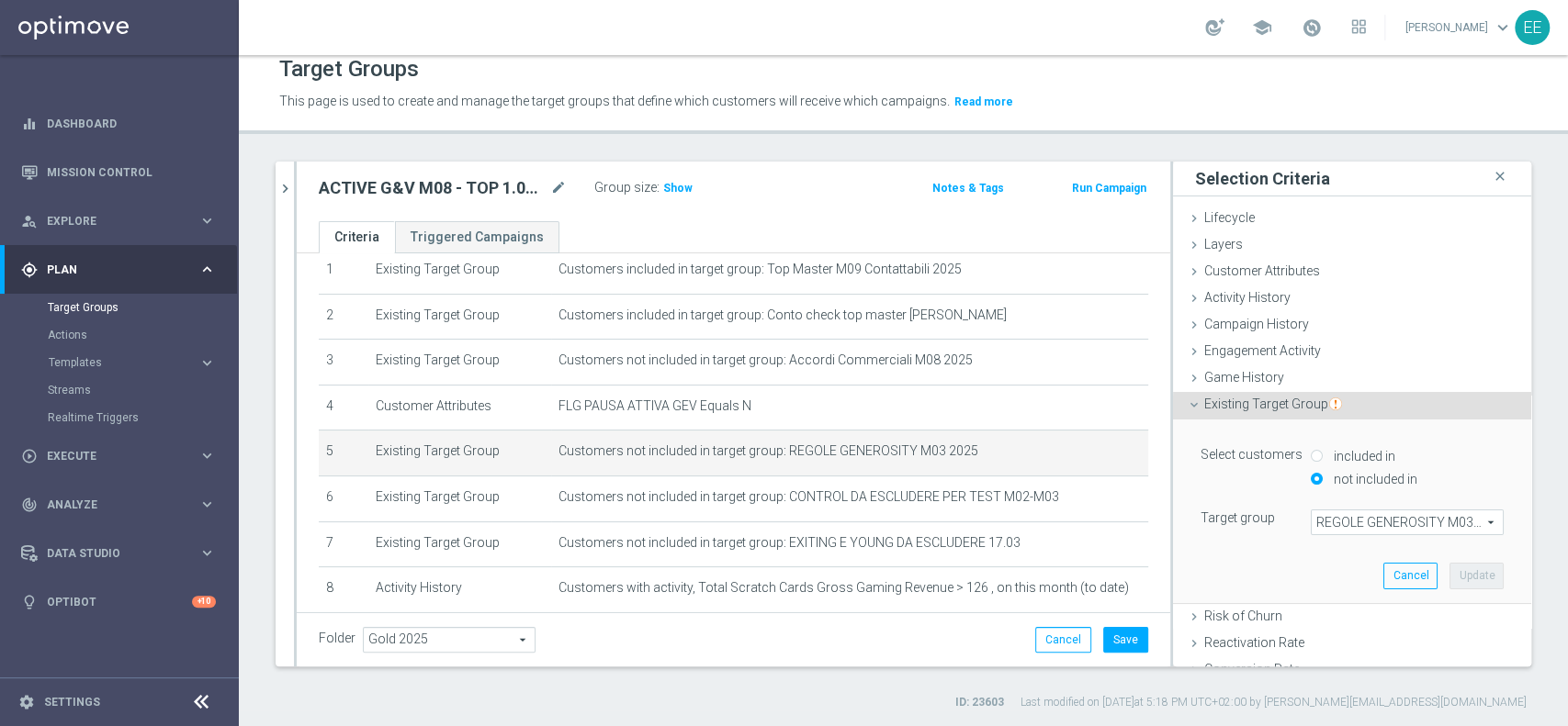
click at [1349, 526] on span "REGOLE GENEROSITY M03 2025" at bounding box center [1406, 522] width 191 height 24
click at [0, 0] on input "search" at bounding box center [0, 0] width 0 height 0
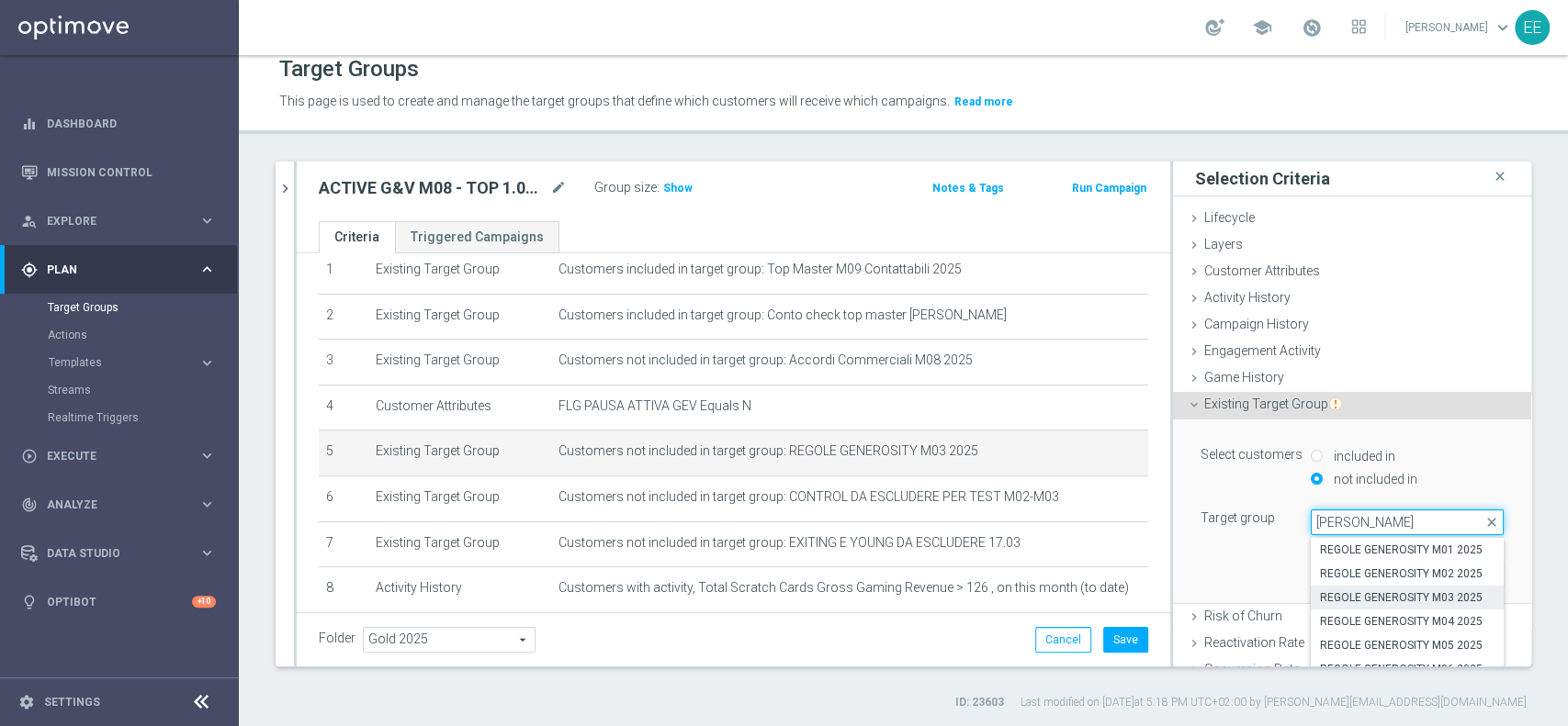
scroll to position [176, 0]
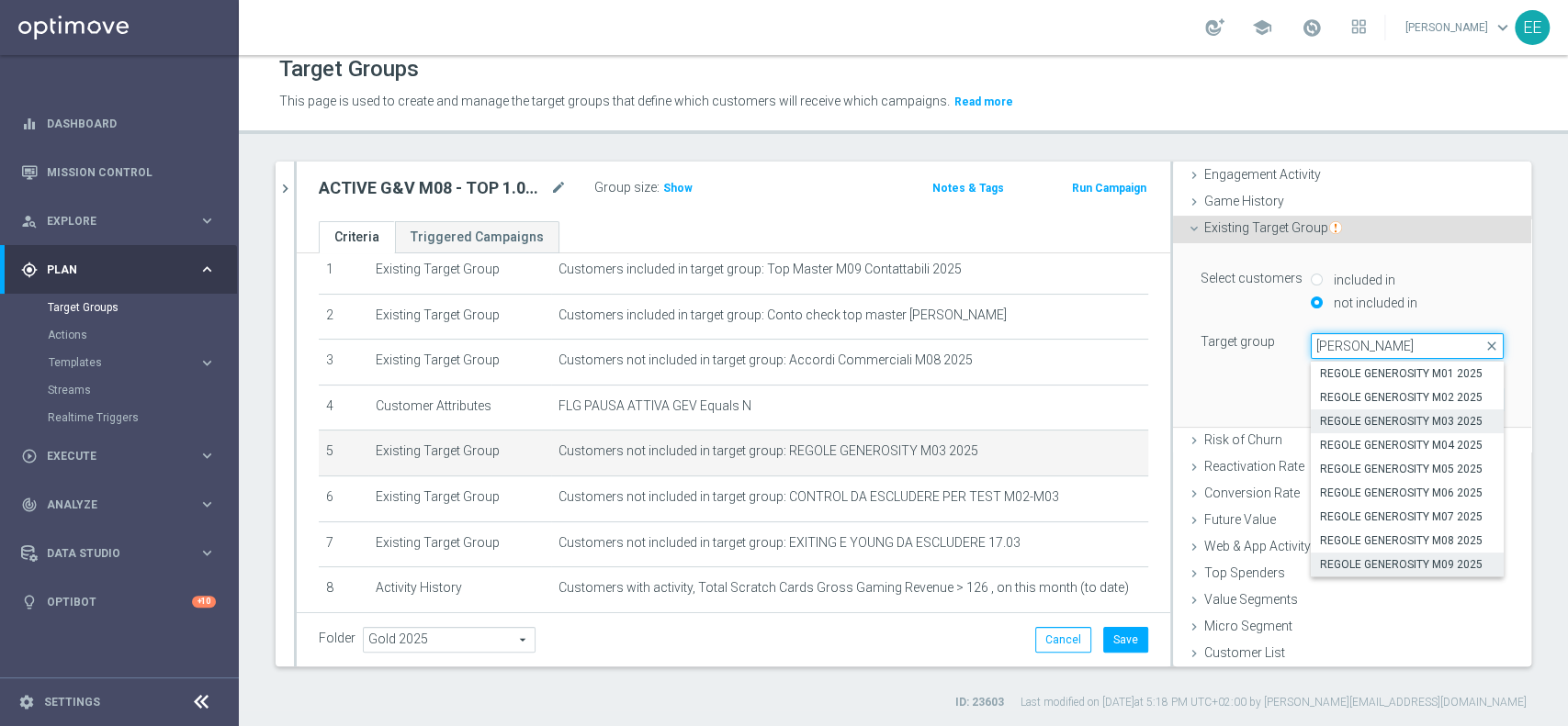
type input "[PERSON_NAME]"
click at [1379, 558] on span "REGOLE GENEROSITY M09 2025" at bounding box center [1406, 564] width 174 height 14
type input "REGOLE GENEROSITY M09 2025"
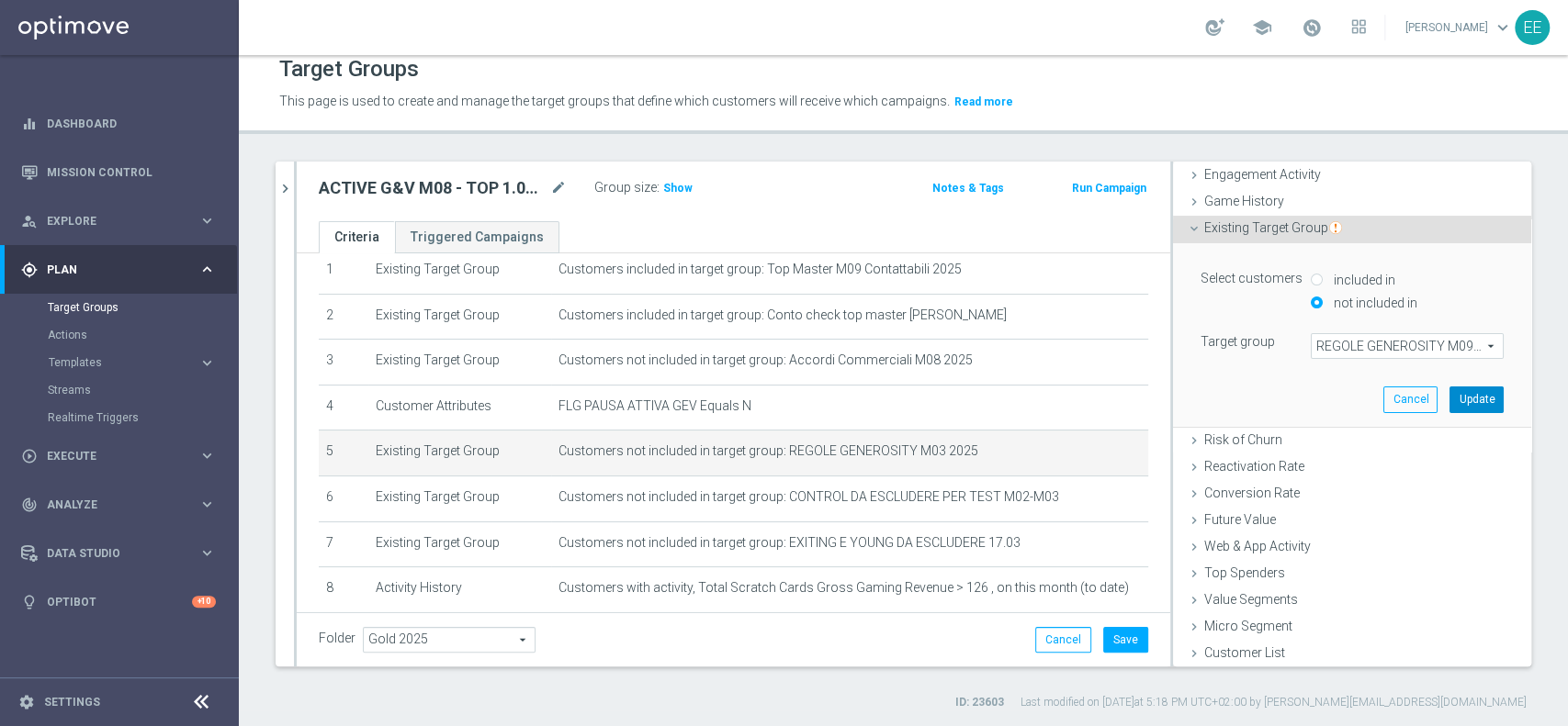
click at [1449, 392] on button "Update" at bounding box center [1476, 399] width 54 height 26
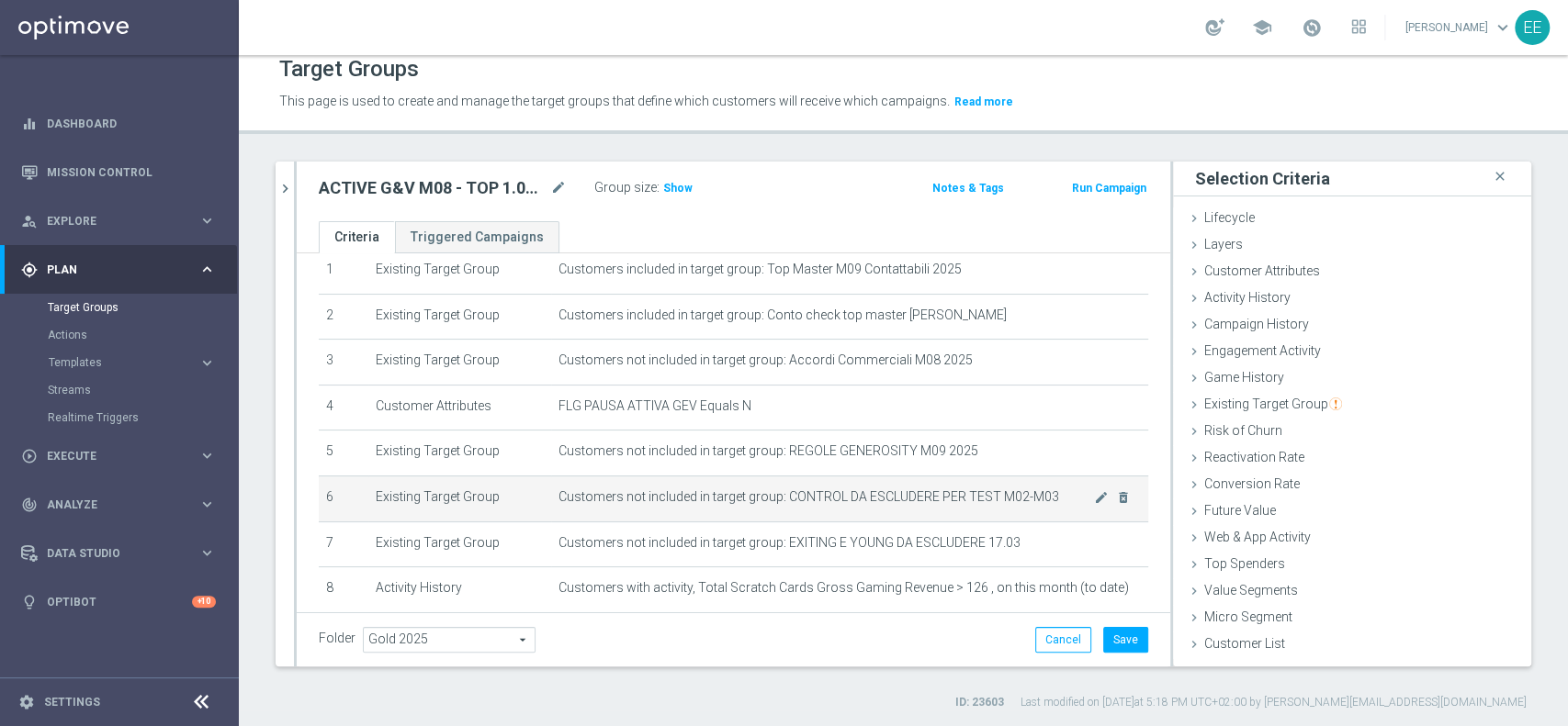
scroll to position [126, 0]
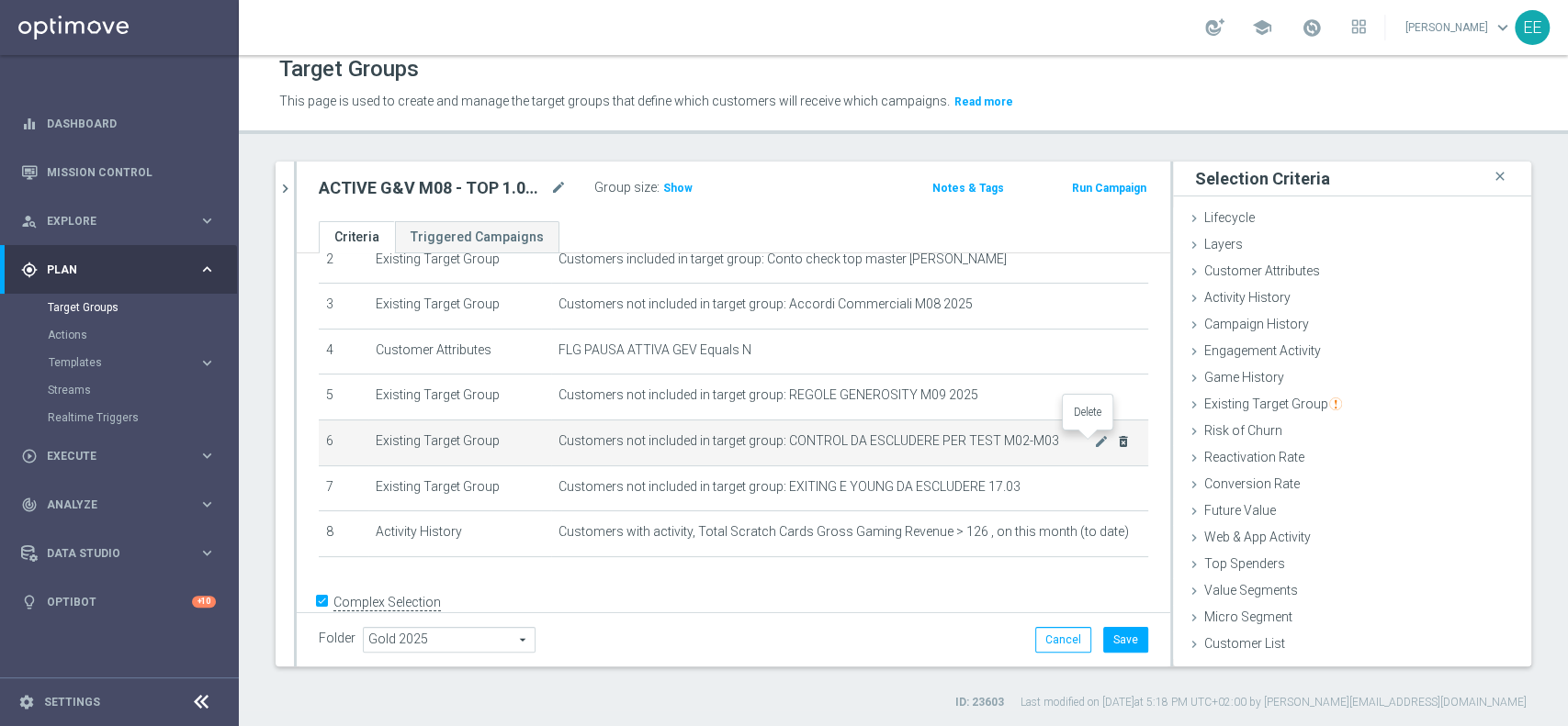
click at [1116, 445] on icon "delete_forever" at bounding box center [1123, 441] width 14 height 14
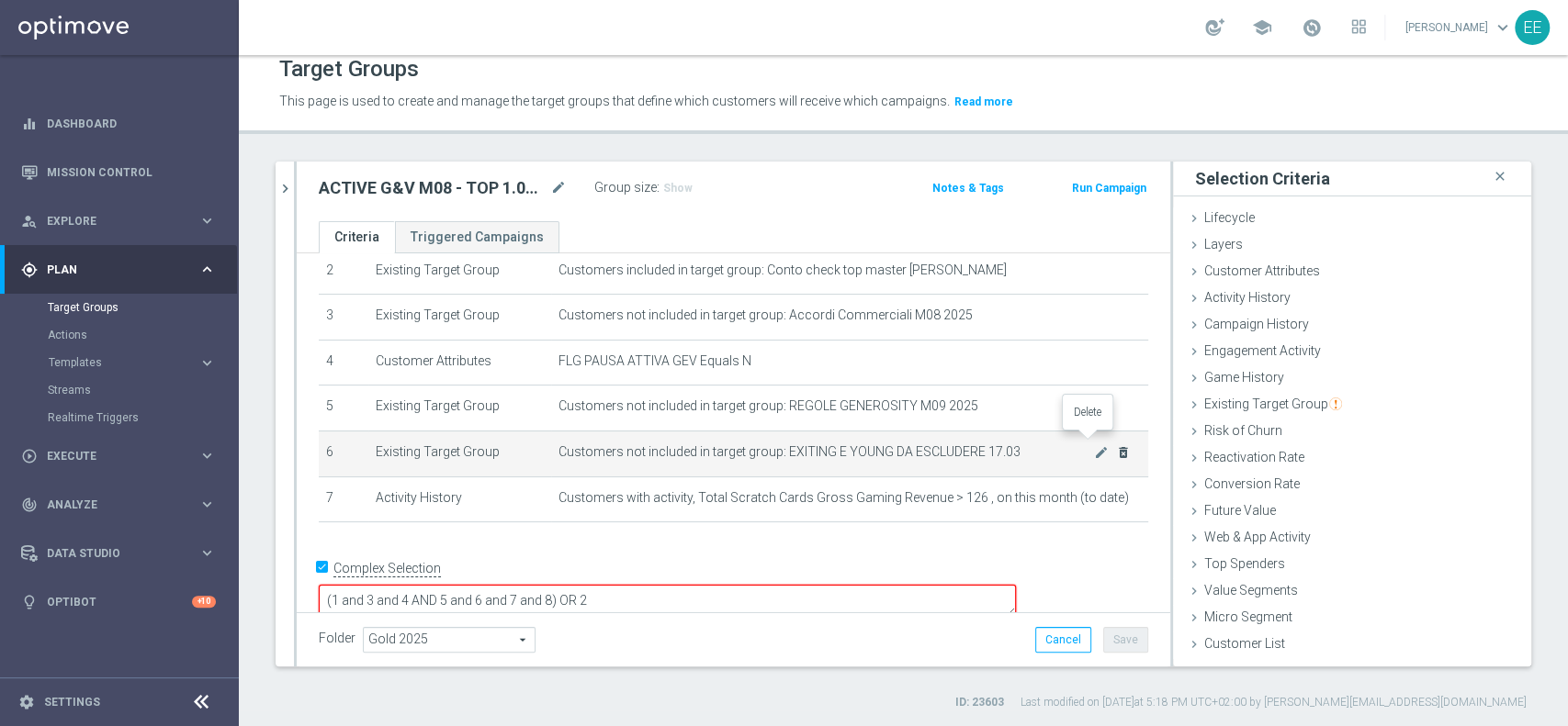
click at [1116, 451] on icon "delete_forever" at bounding box center [1123, 452] width 14 height 14
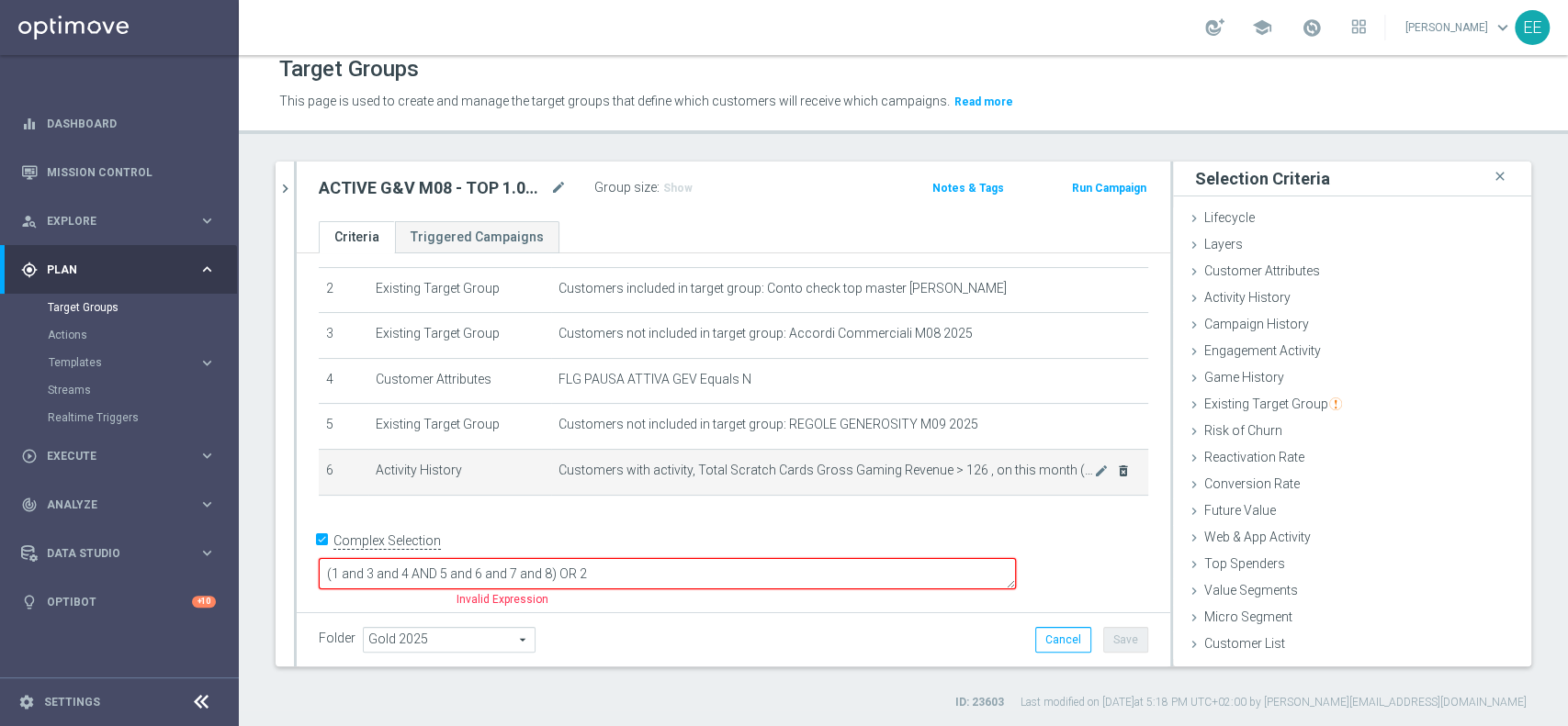
scroll to position [69, 0]
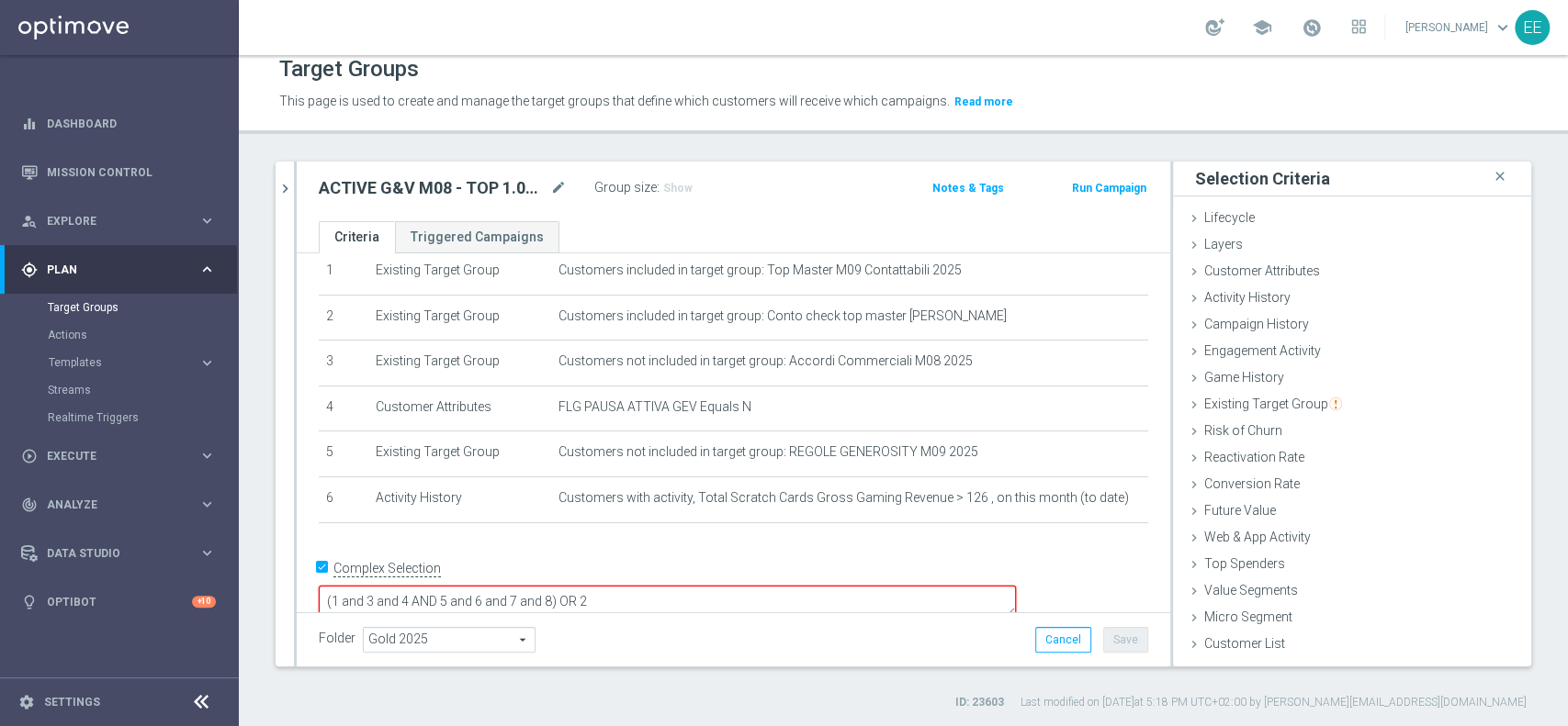
drag, startPoint x: 631, startPoint y: 568, endPoint x: 686, endPoint y: 570, distance: 55.0
click at [686, 586] on textarea "(1 and 3 and 4 AND 5 and 6 and 7 and 8) OR 2" at bounding box center [667, 602] width 697 height 32
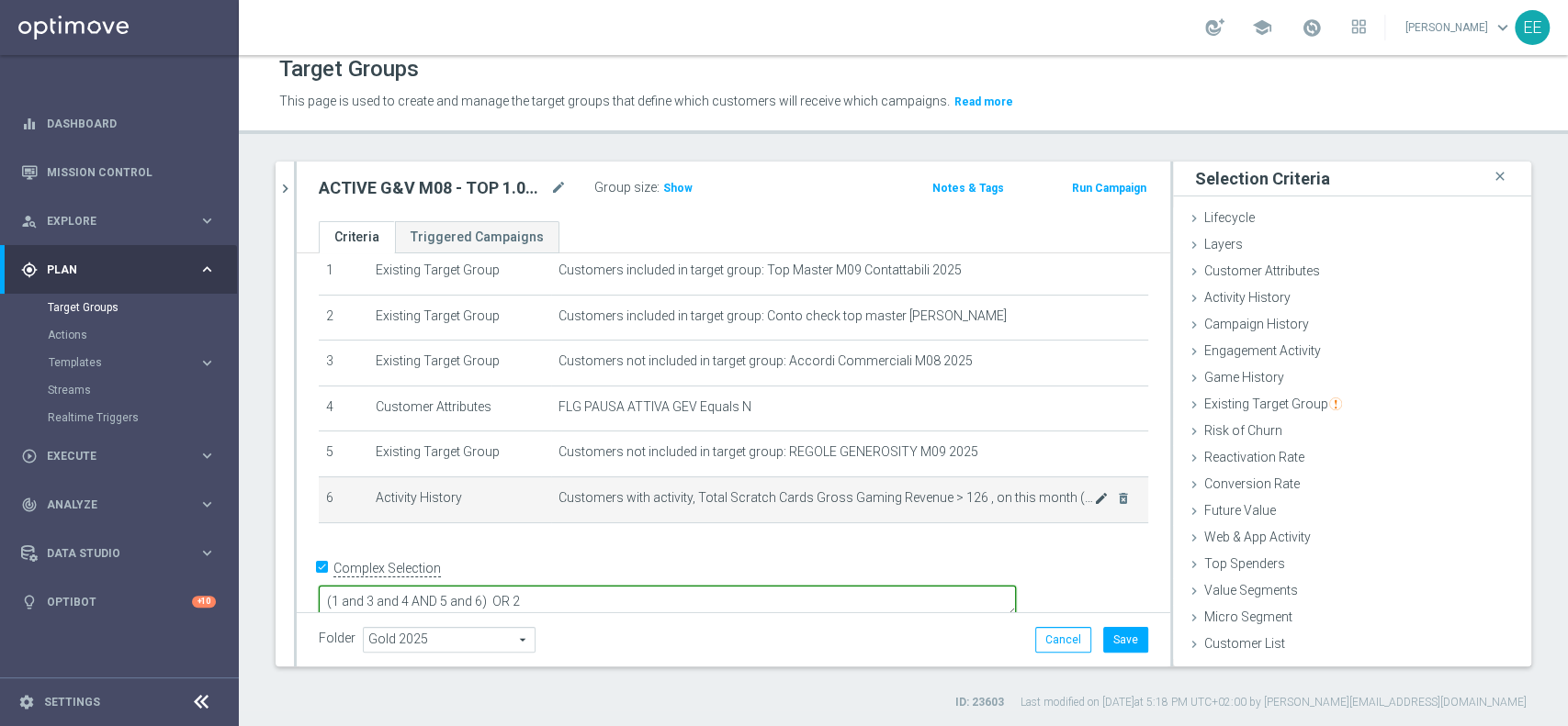
type textarea "(1 and 3 and 4 AND 5 and 6) OR 2"
click at [1094, 500] on icon "mode_edit" at bounding box center [1101, 500] width 14 height 14
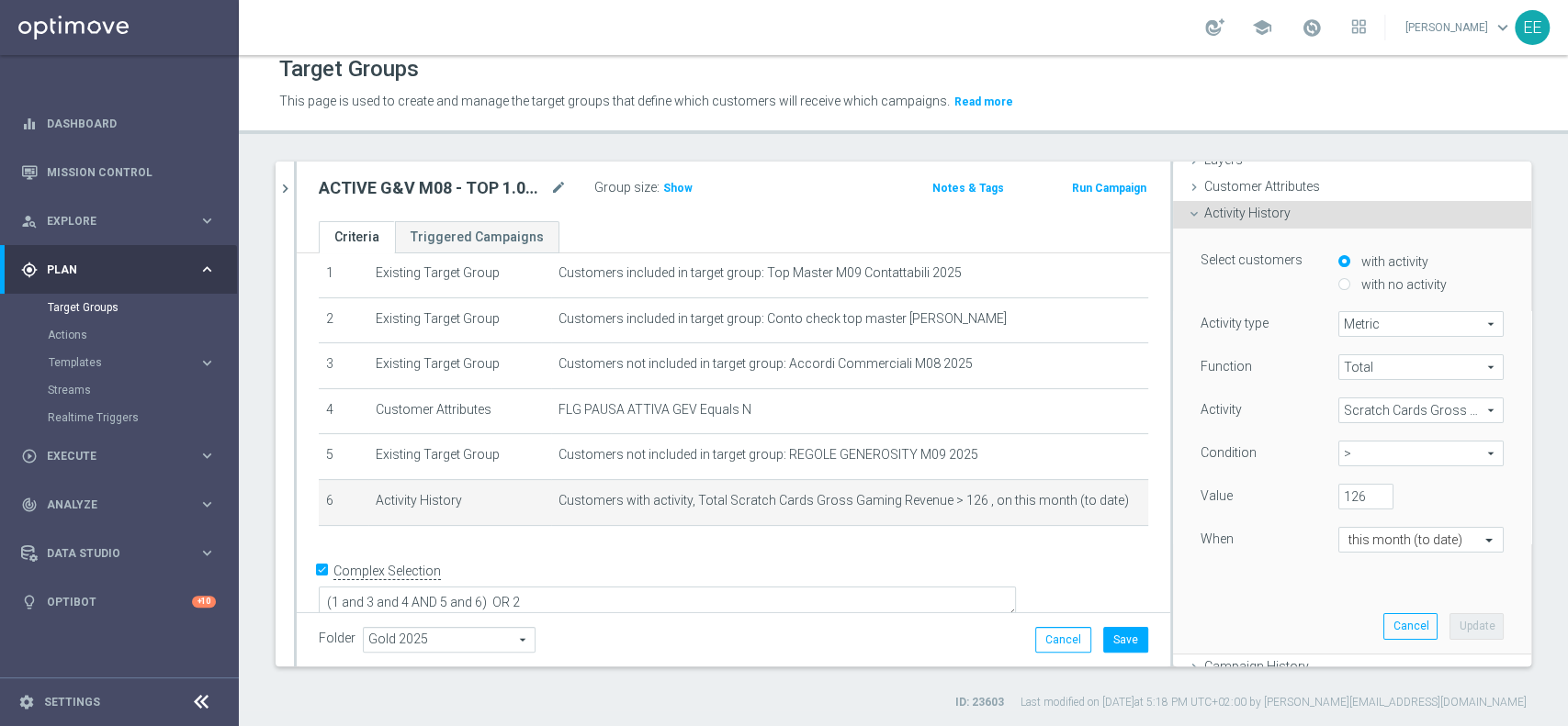
scroll to position [86, 0]
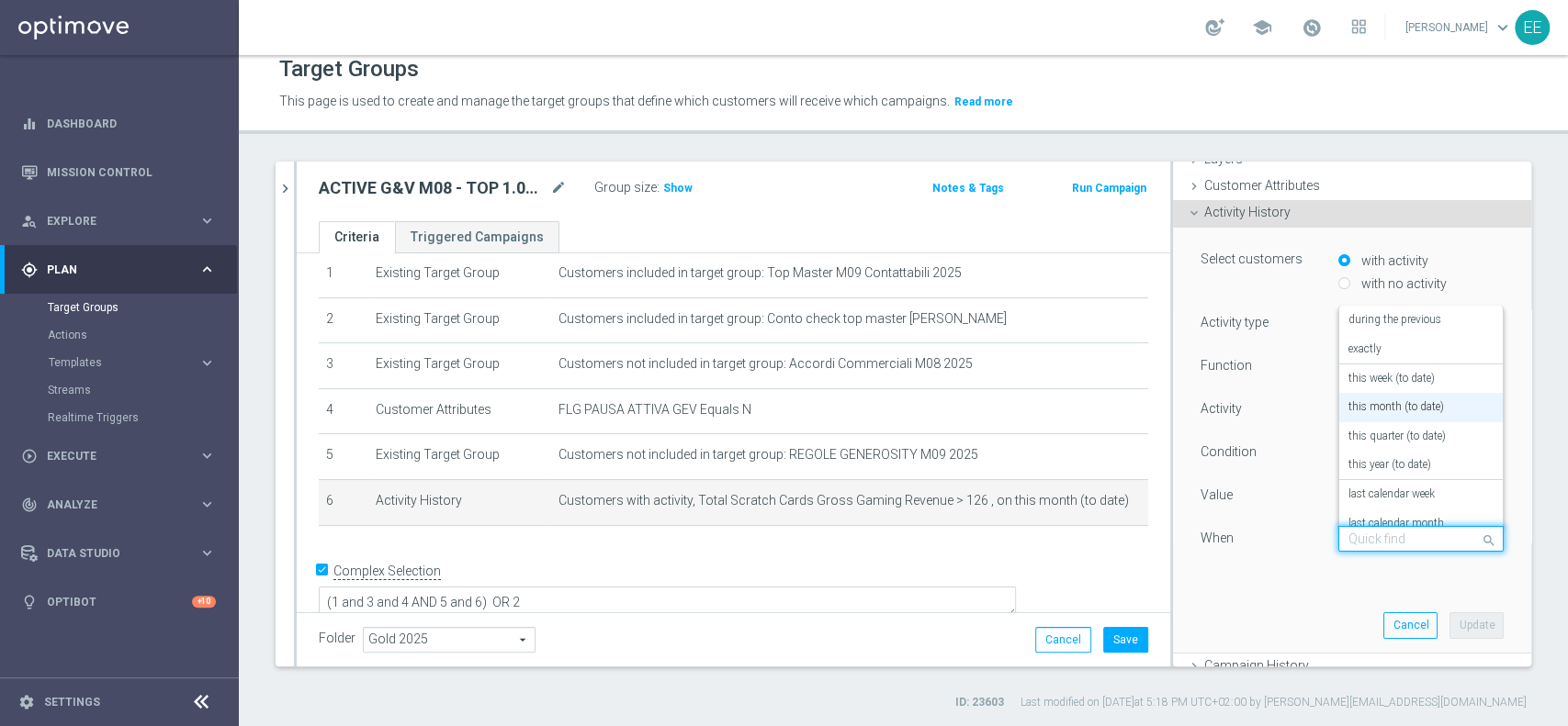
click at [1366, 532] on input "text" at bounding box center [1402, 540] width 108 height 16
click at [1384, 502] on div "in this range" at bounding box center [1421, 507] width 146 height 29
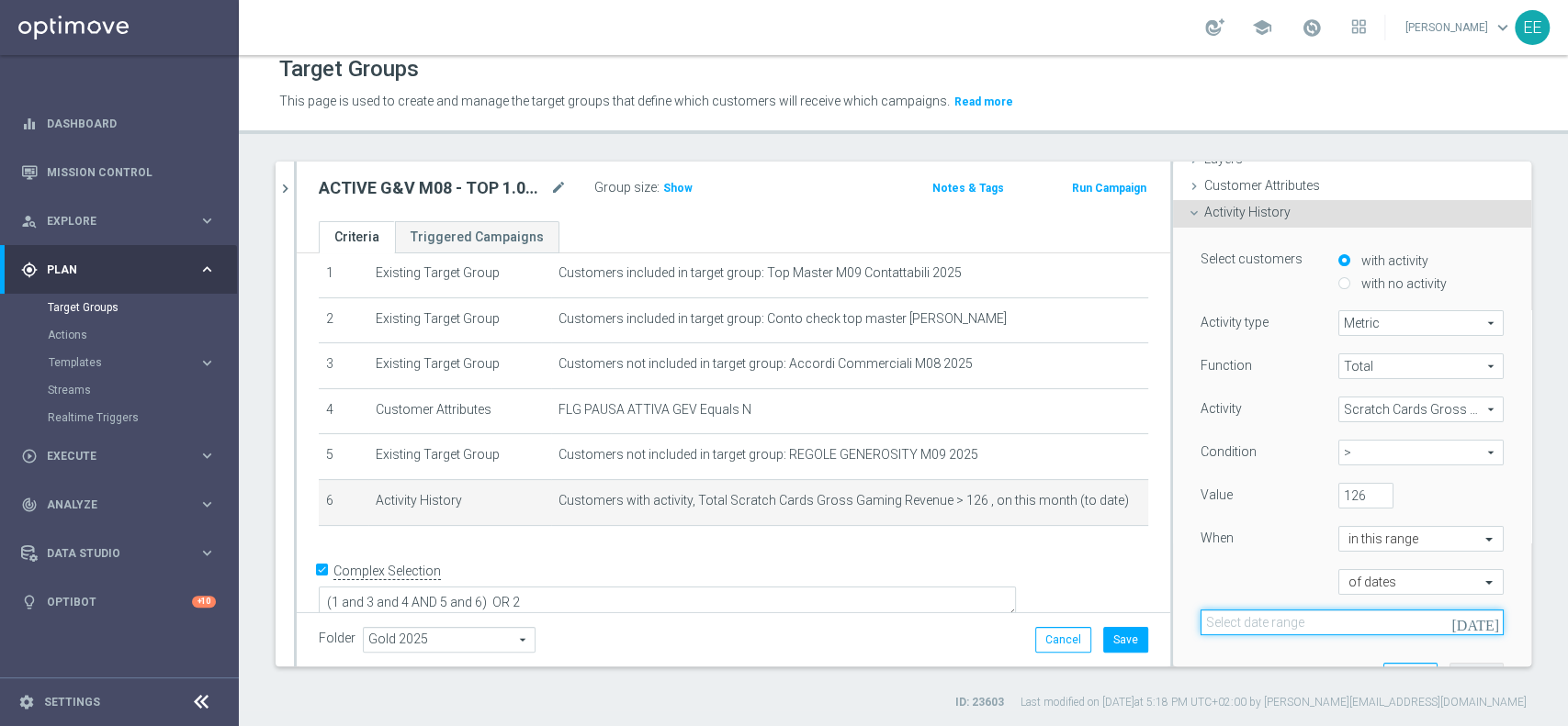
click at [1248, 620] on input at bounding box center [1352, 622] width 304 height 26
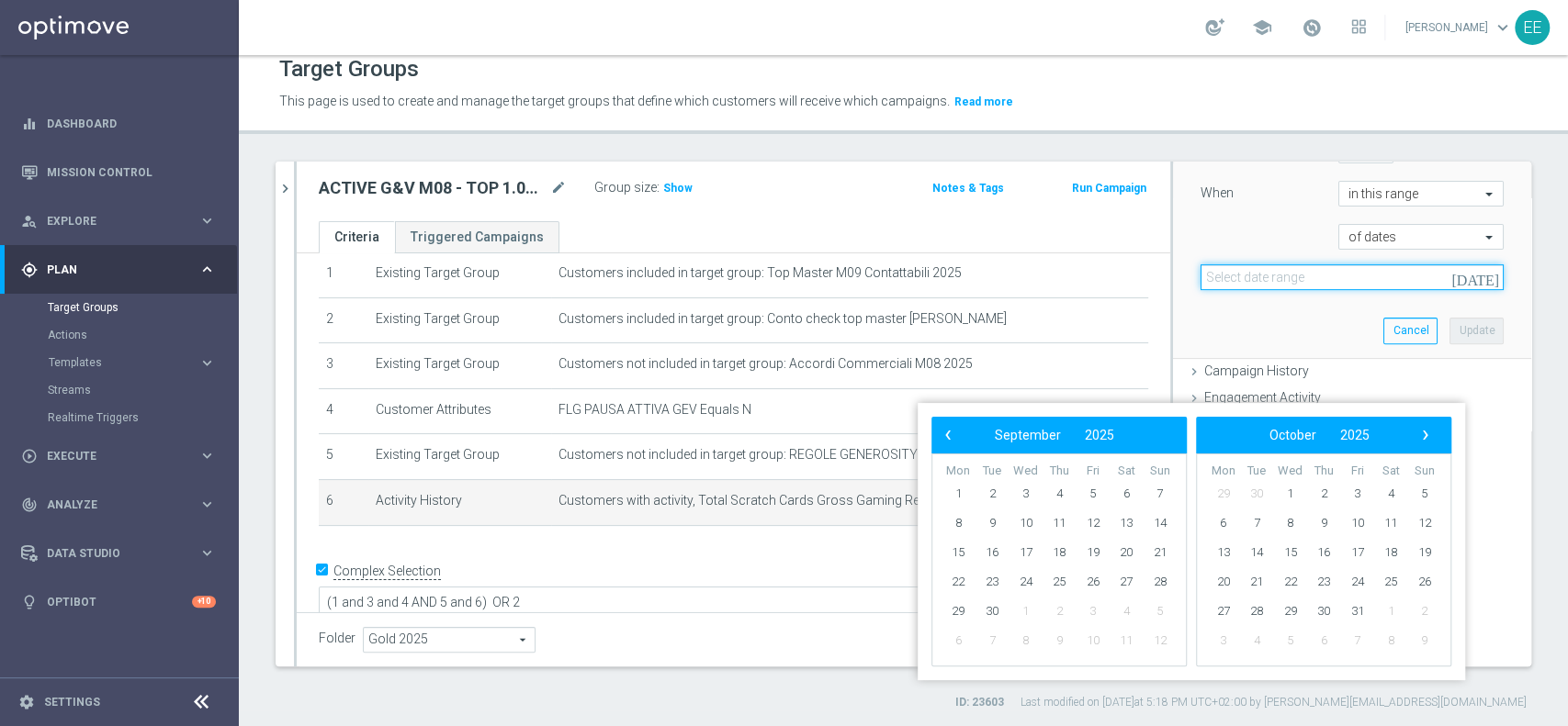
scroll to position [469, 0]
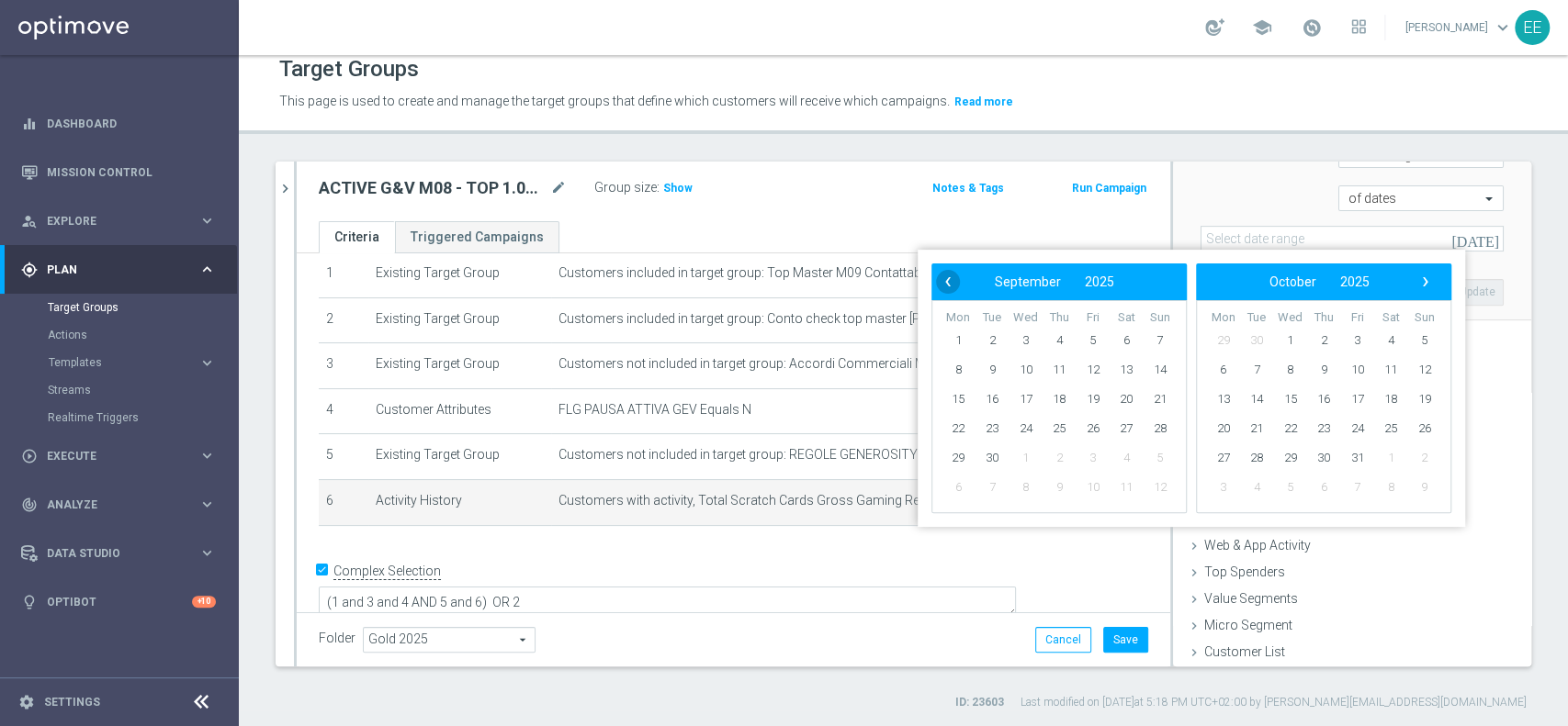
click at [945, 285] on span "‹" at bounding box center [948, 282] width 24 height 24
click at [1091, 338] on span "1" at bounding box center [1092, 341] width 29 height 29
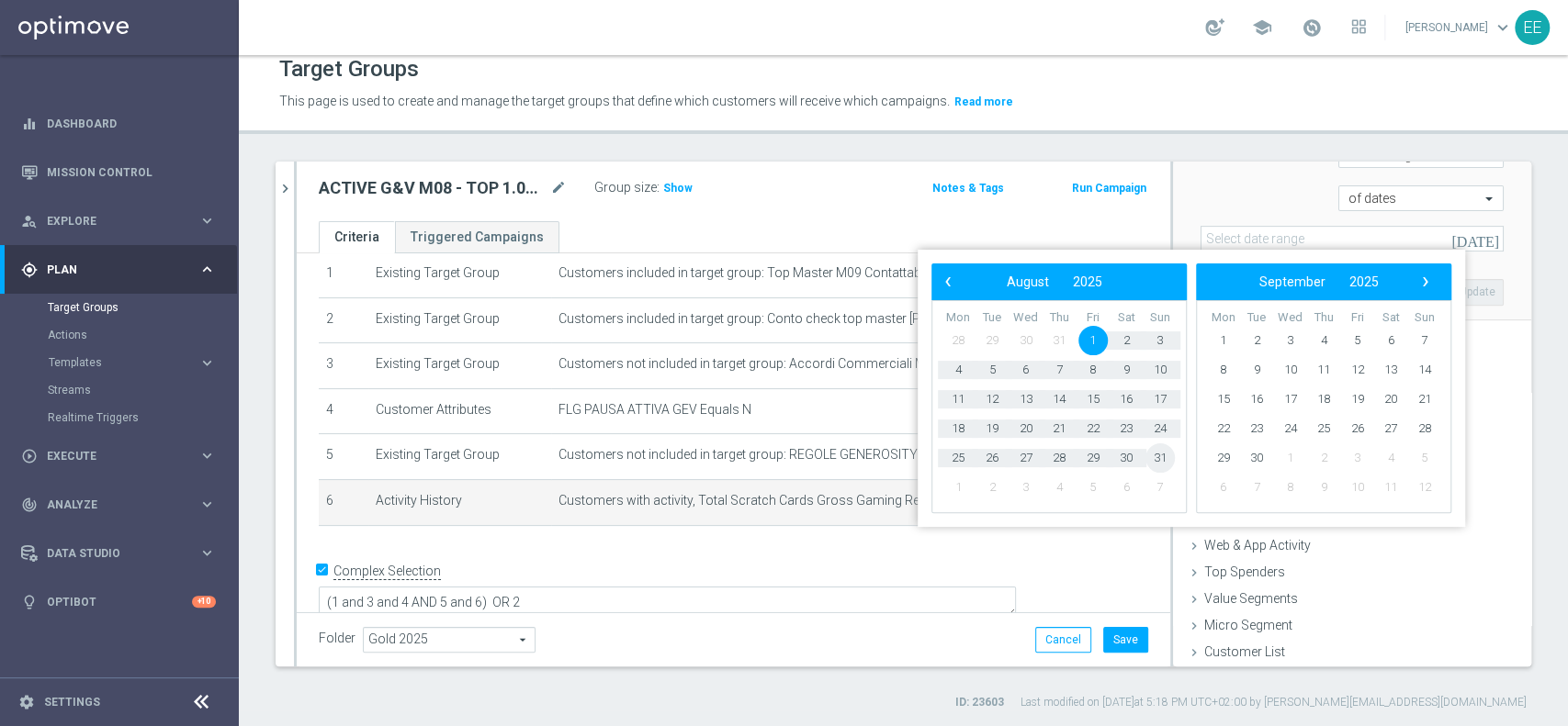
click at [1171, 460] on span "31" at bounding box center [1160, 458] width 29 height 29
type input "[DATE] - [DATE]"
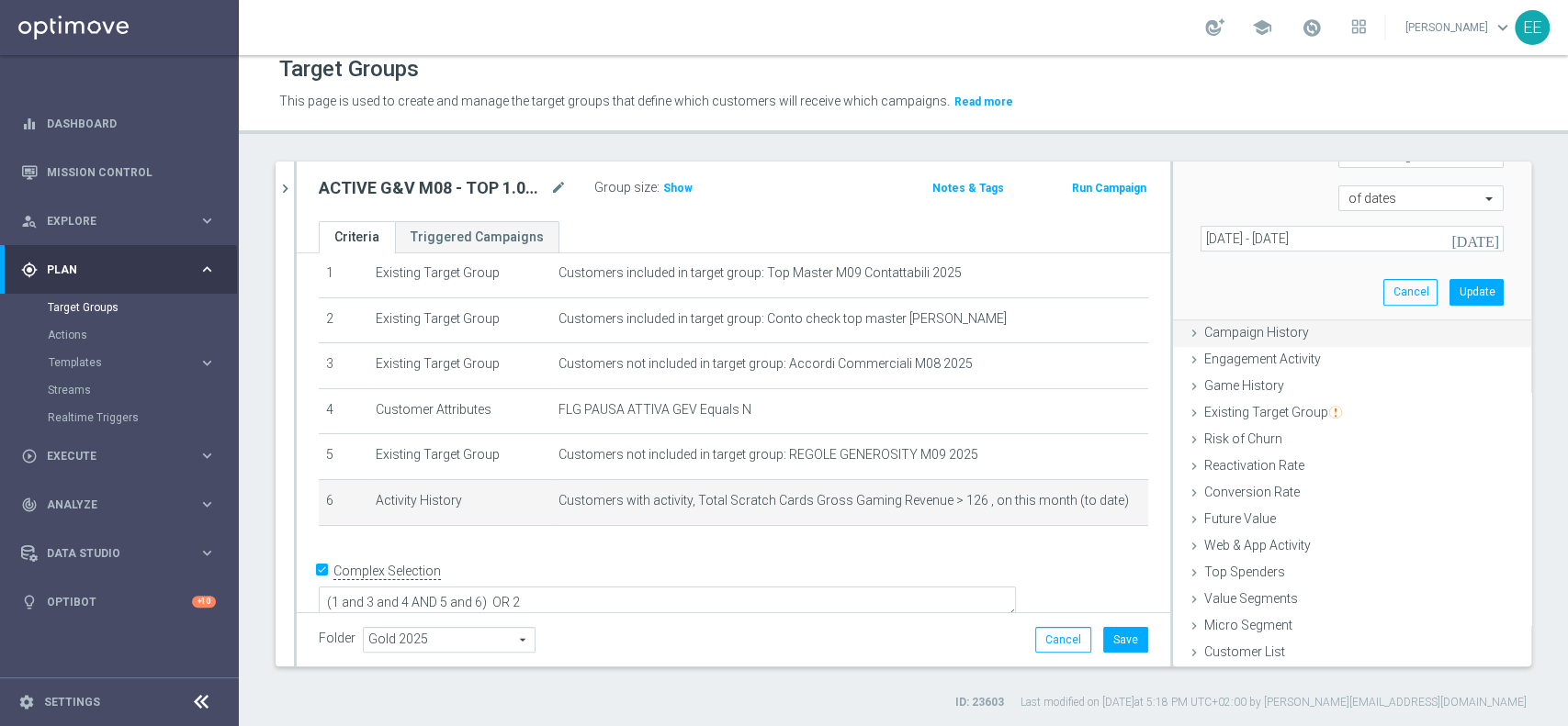
scroll to position [361, 0]
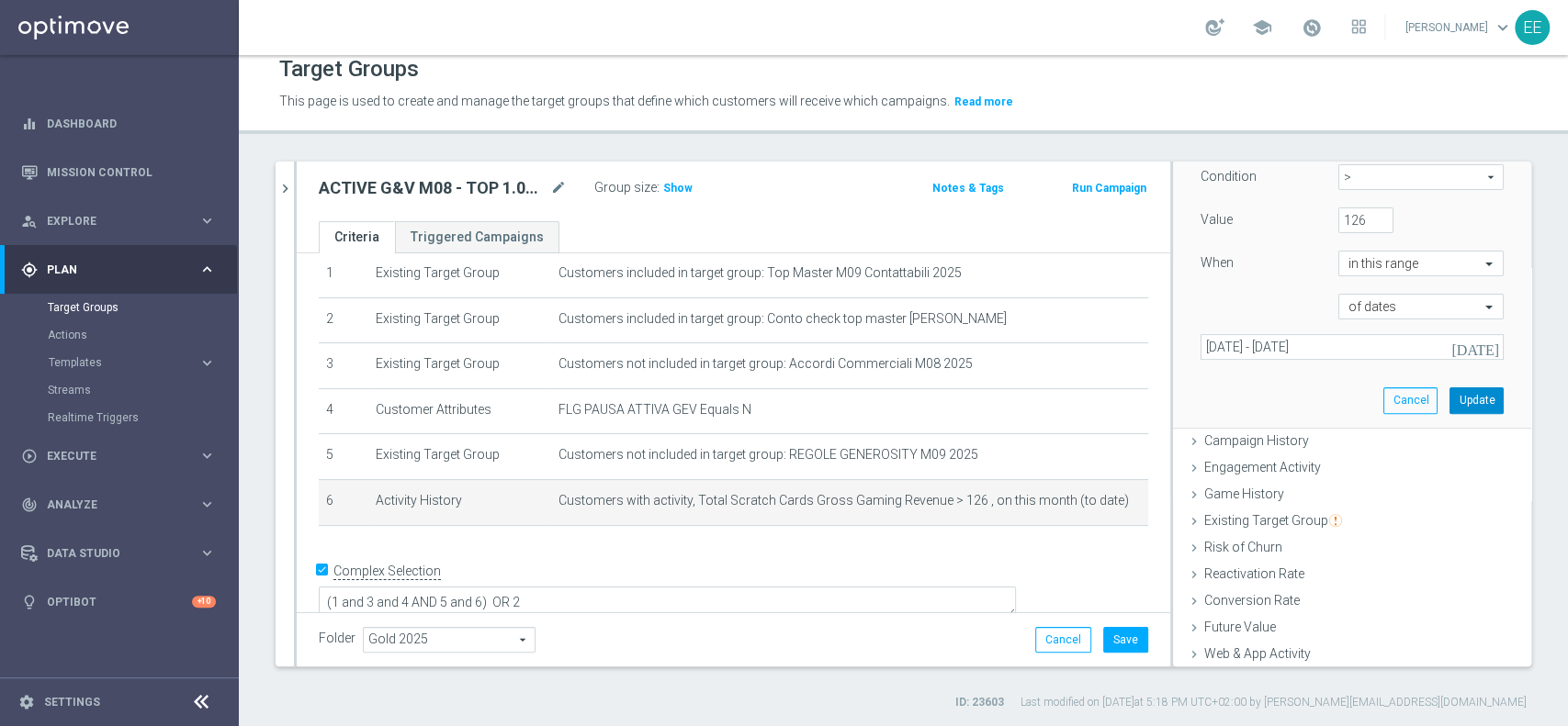
click at [1449, 392] on button "Update" at bounding box center [1476, 400] width 54 height 26
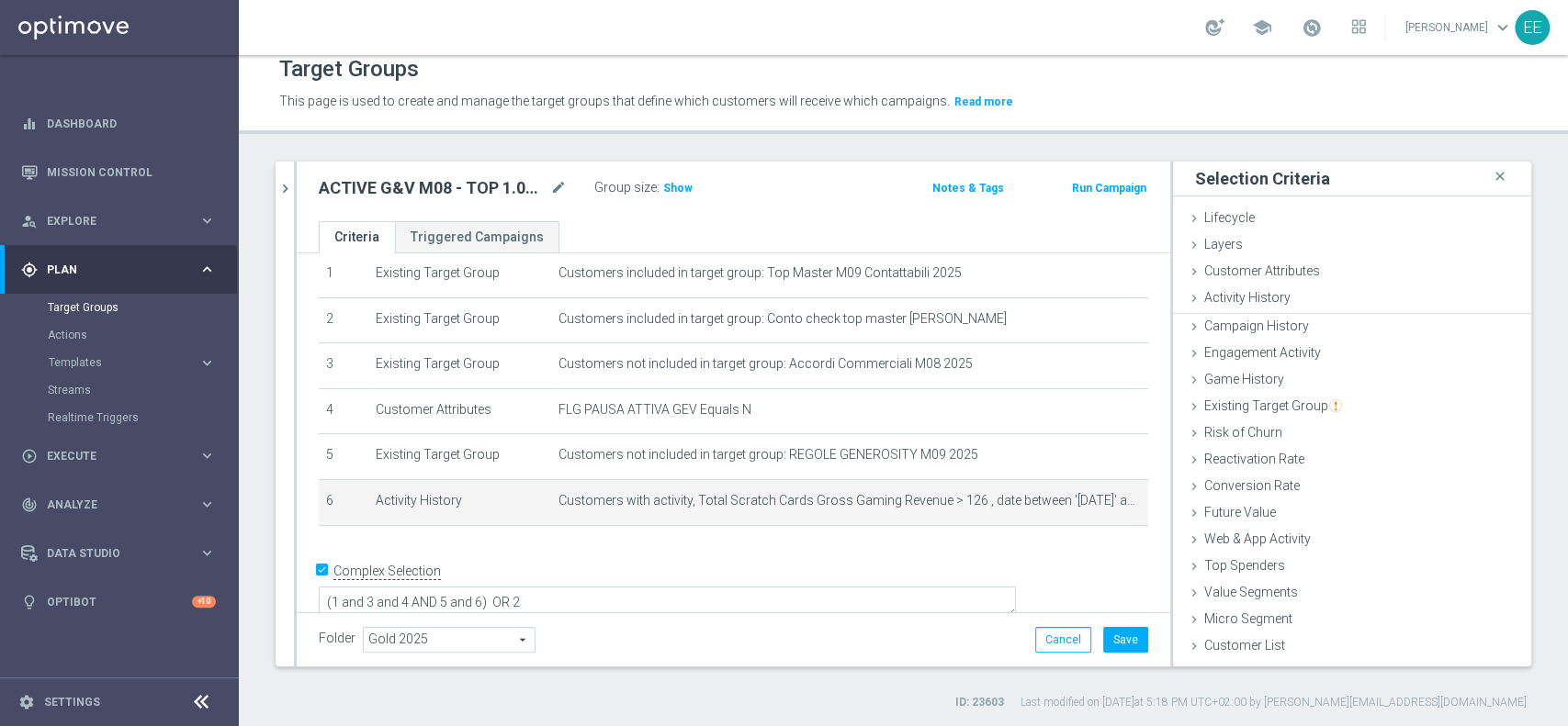
scroll to position [0, 0]
click at [674, 197] on h3 "Show" at bounding box center [677, 187] width 33 height 20
click at [1094, 500] on icon "mode_edit" at bounding box center [1101, 500] width 14 height 14
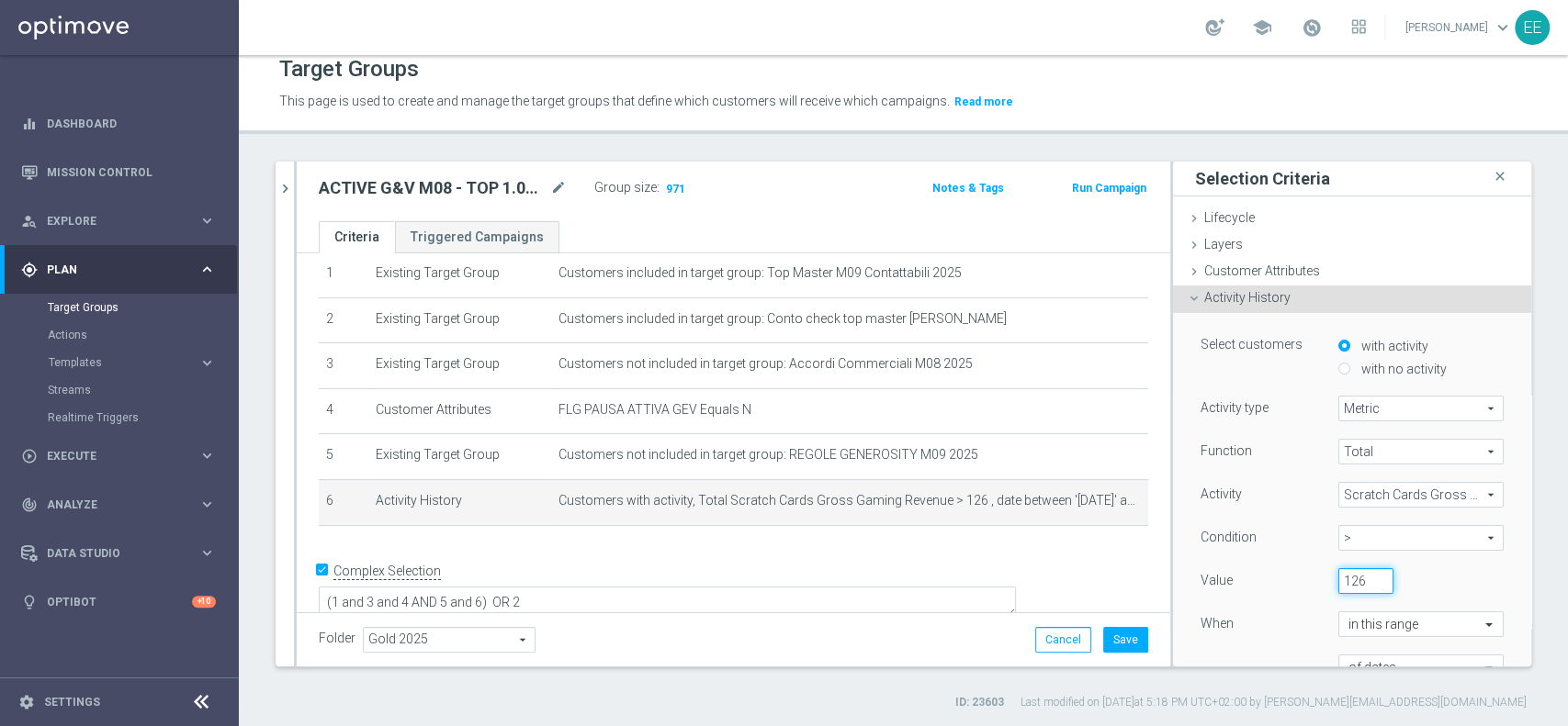
click at [1338, 579] on input "126" at bounding box center [1365, 580] width 55 height 26
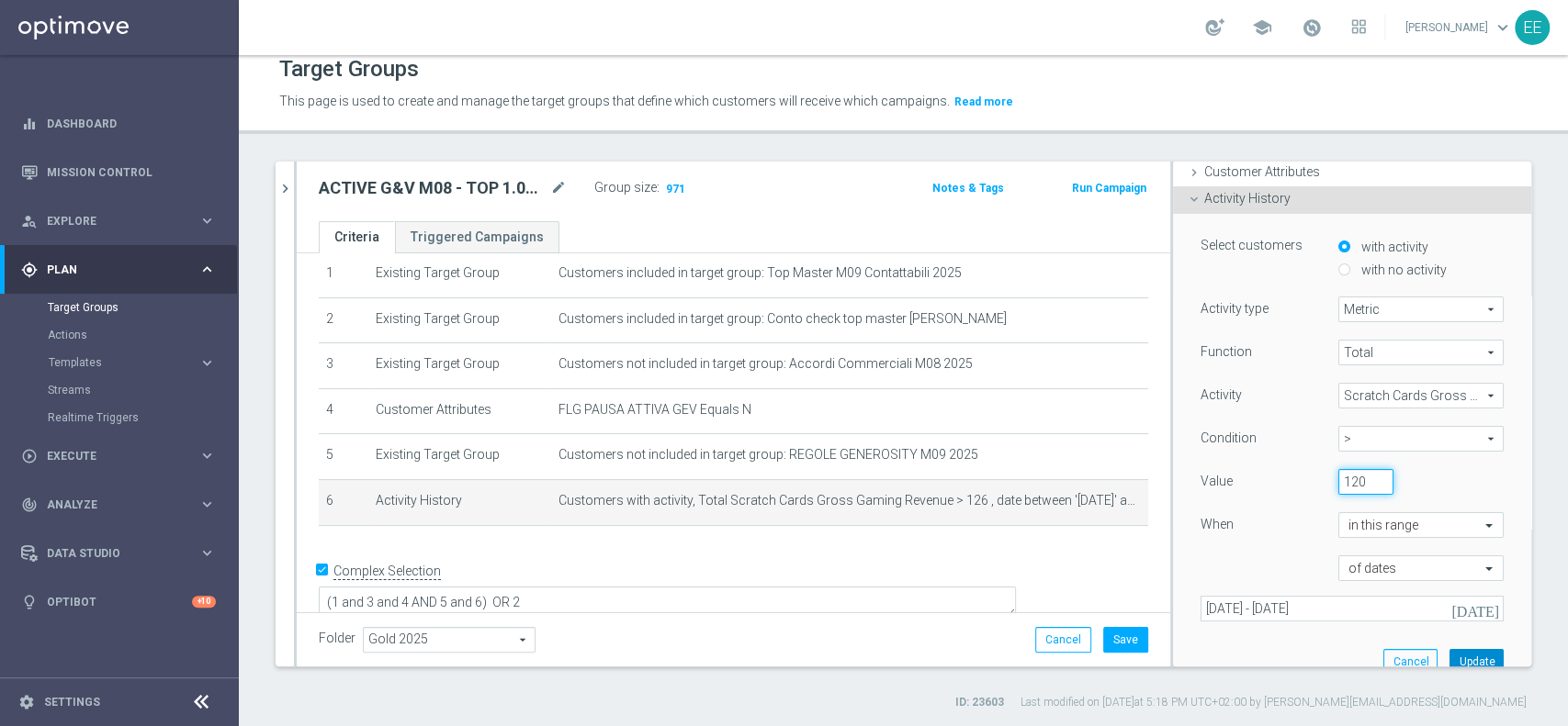
type input "120"
click at [1449, 657] on button "Update" at bounding box center [1476, 661] width 54 height 26
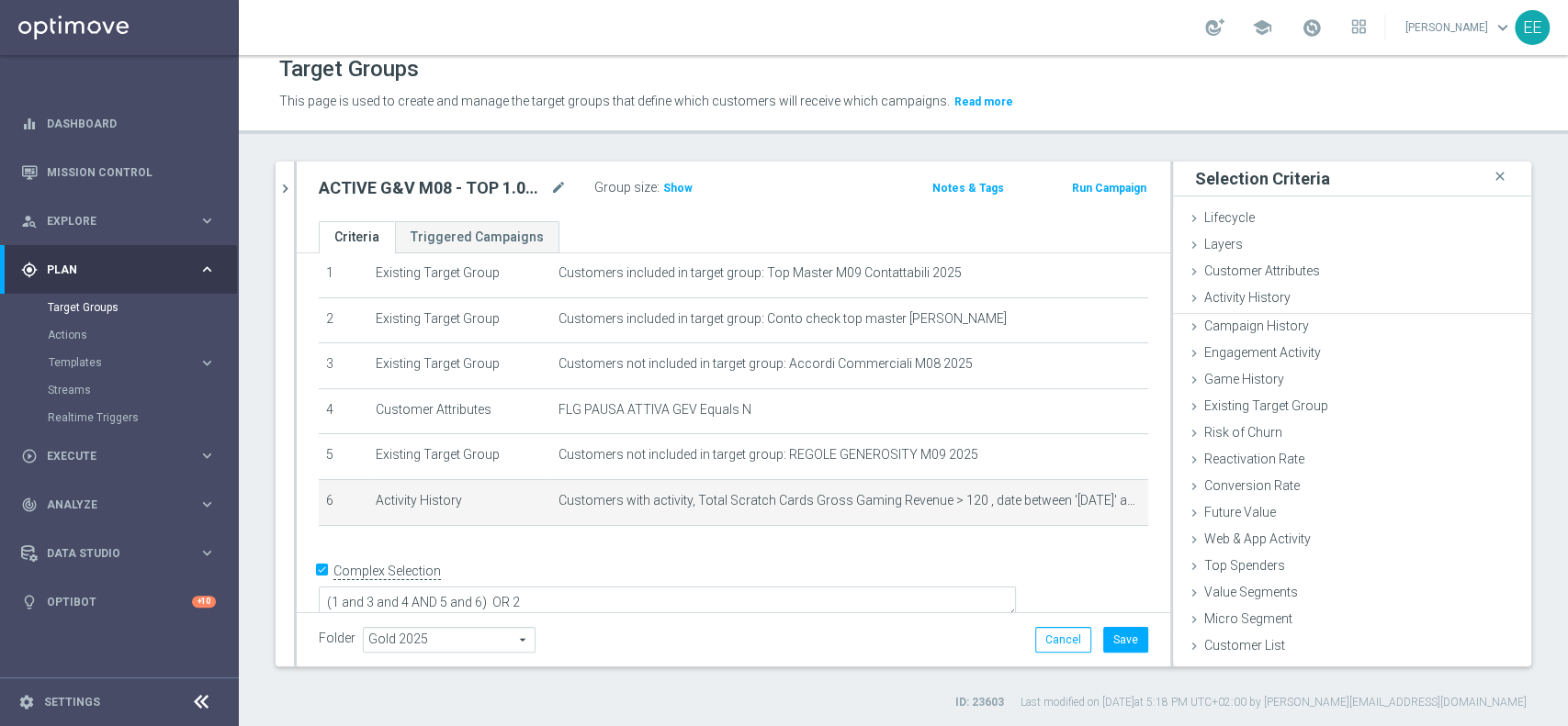
scroll to position [0, 0]
click at [663, 186] on span "Show" at bounding box center [677, 188] width 29 height 13
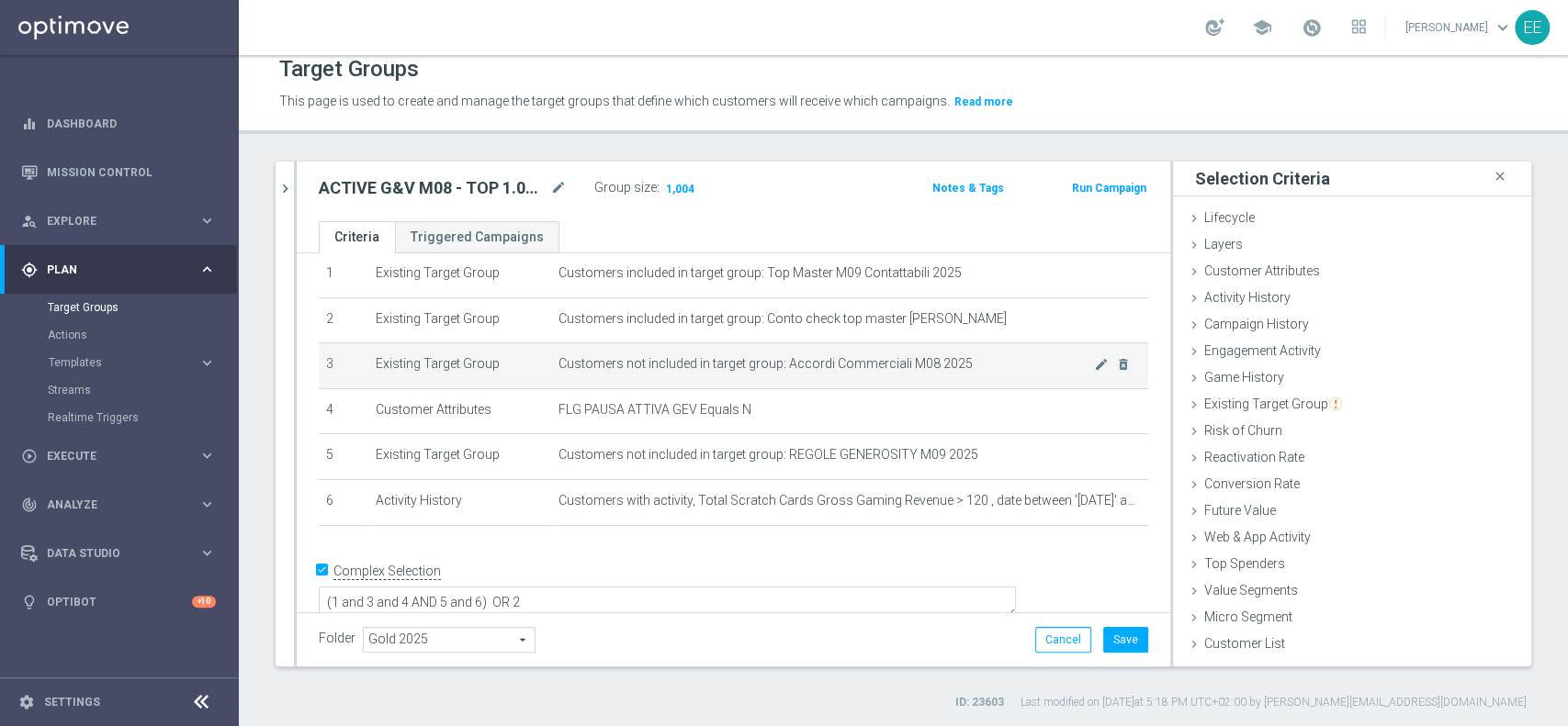
click at [1095, 382] on td "Customers not included in target group: Accordi Commerciali M08 2025 mode_edit …" at bounding box center [849, 366] width 597 height 46
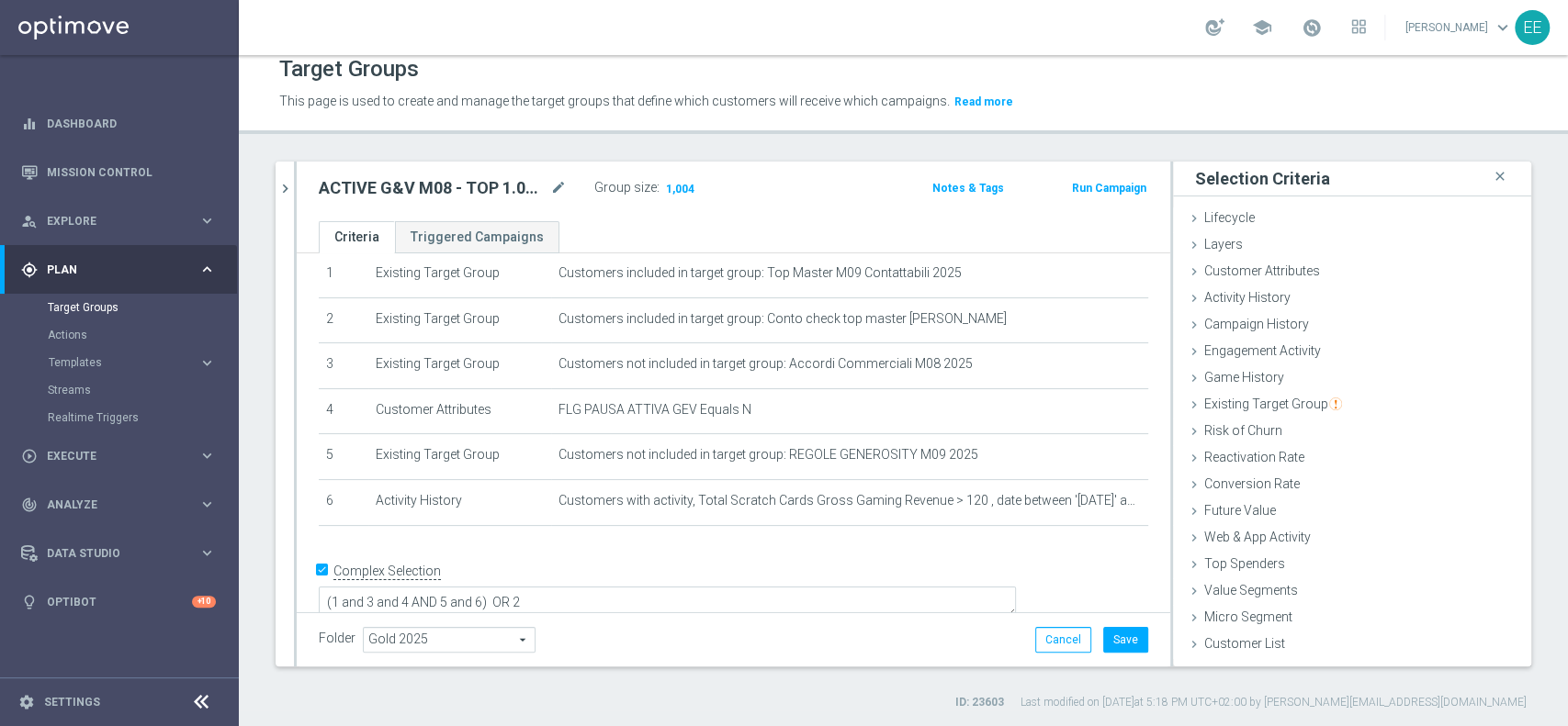
click at [1062, 495] on body "equalizer Dashboard Mission Control" at bounding box center [784, 363] width 1568 height 726
click at [1064, 499] on div at bounding box center [1066, 495] width 18 height 10
click at [1066, 497] on div at bounding box center [1066, 495] width 18 height 10
click at [1094, 500] on icon "mode_edit" at bounding box center [1101, 500] width 14 height 14
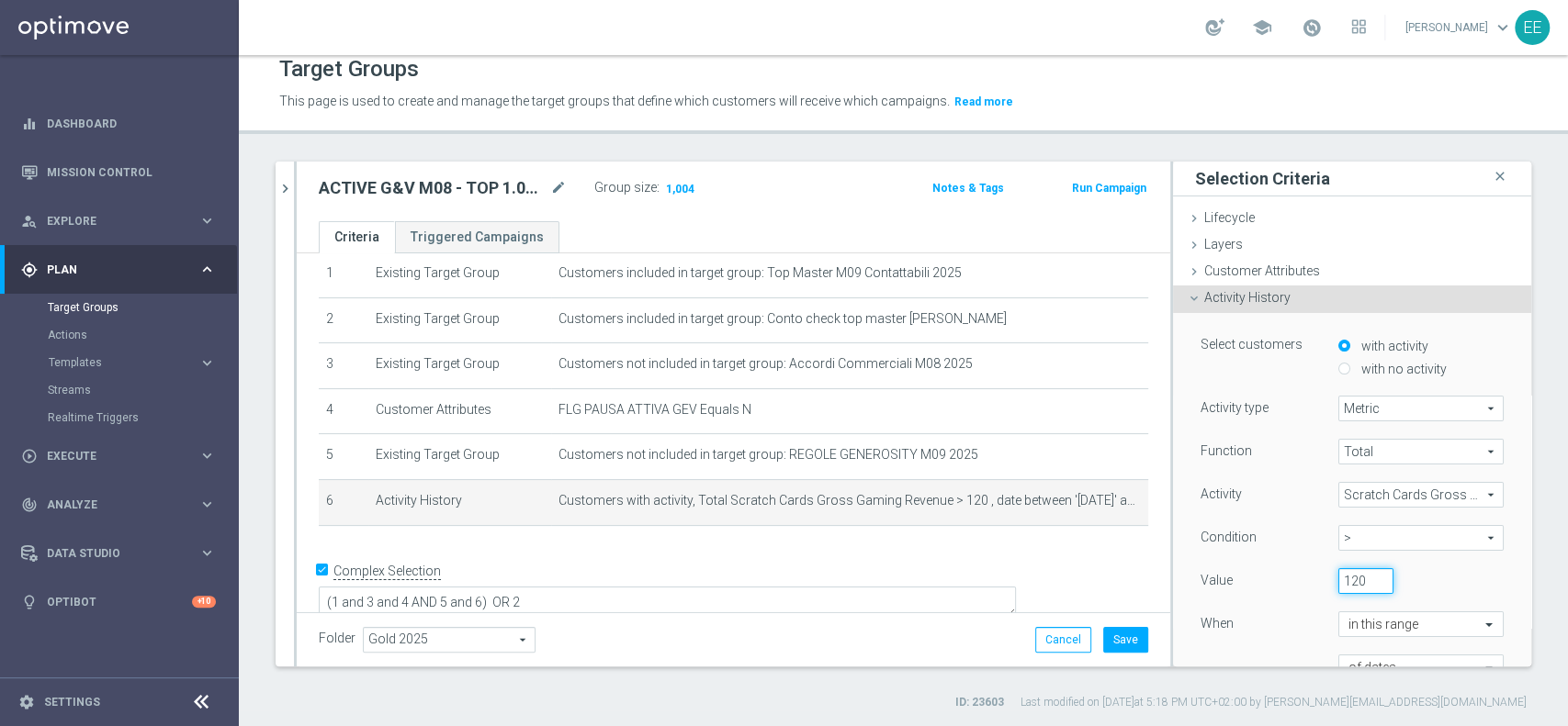
click at [1338, 572] on input "120" at bounding box center [1365, 580] width 55 height 26
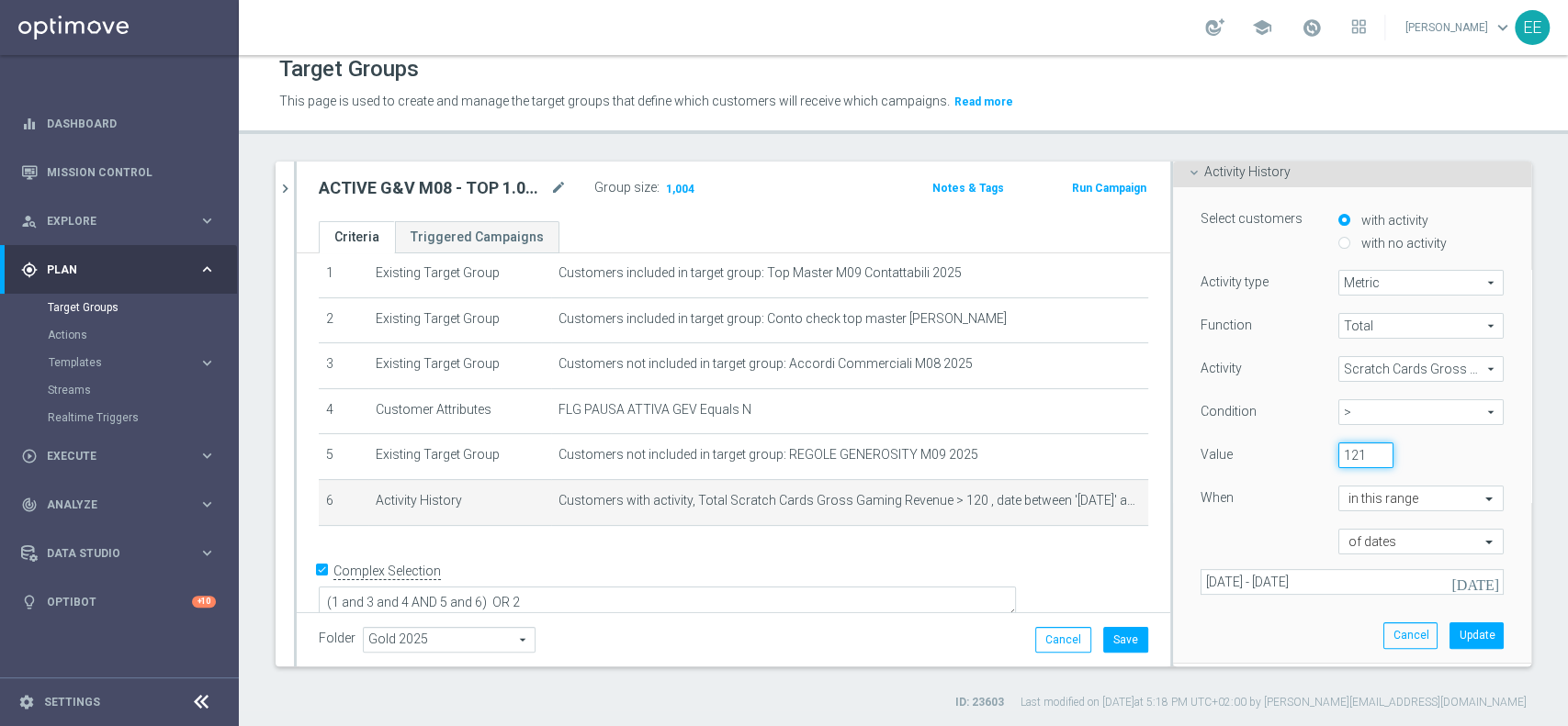
scroll to position [140, 0]
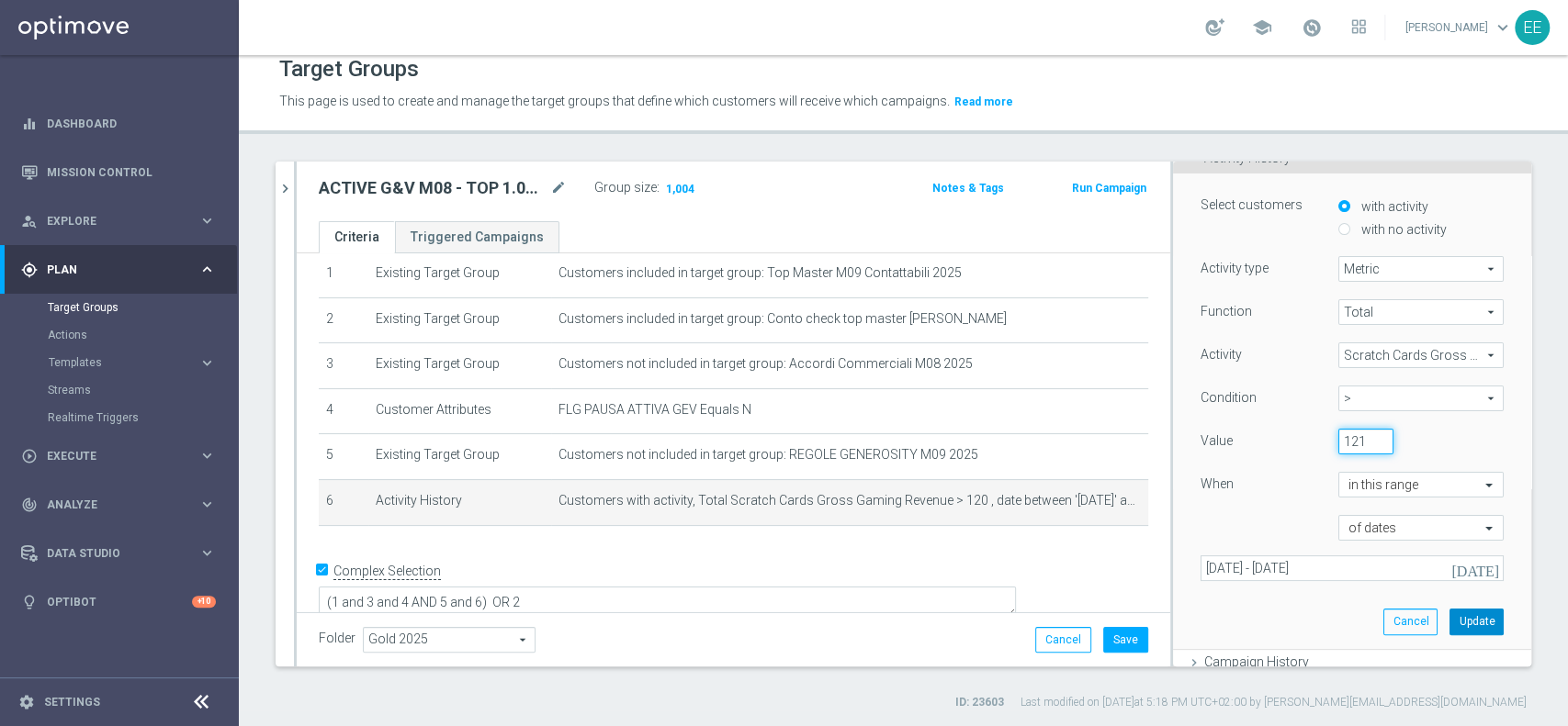
type input "121"
click at [1449, 618] on button "Update" at bounding box center [1476, 621] width 54 height 26
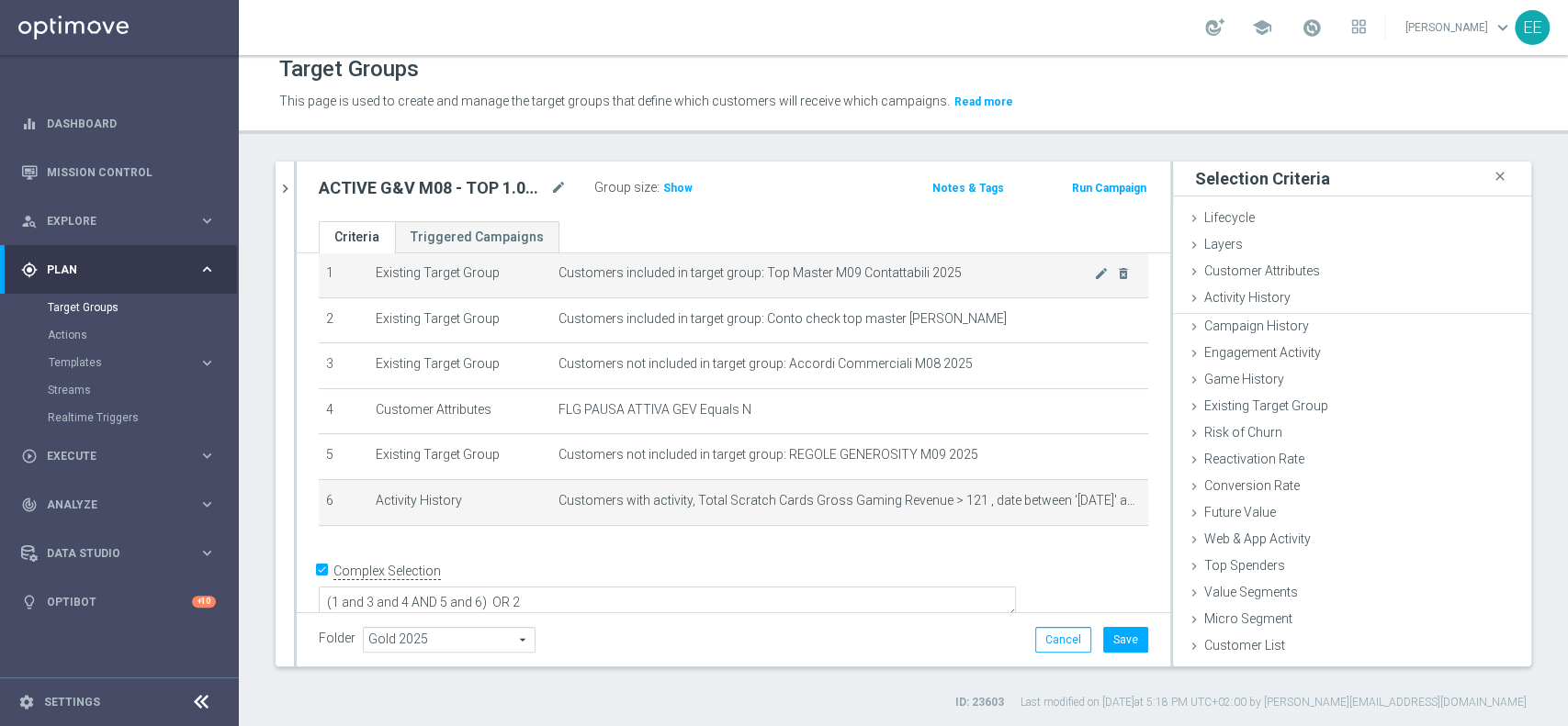
scroll to position [0, 0]
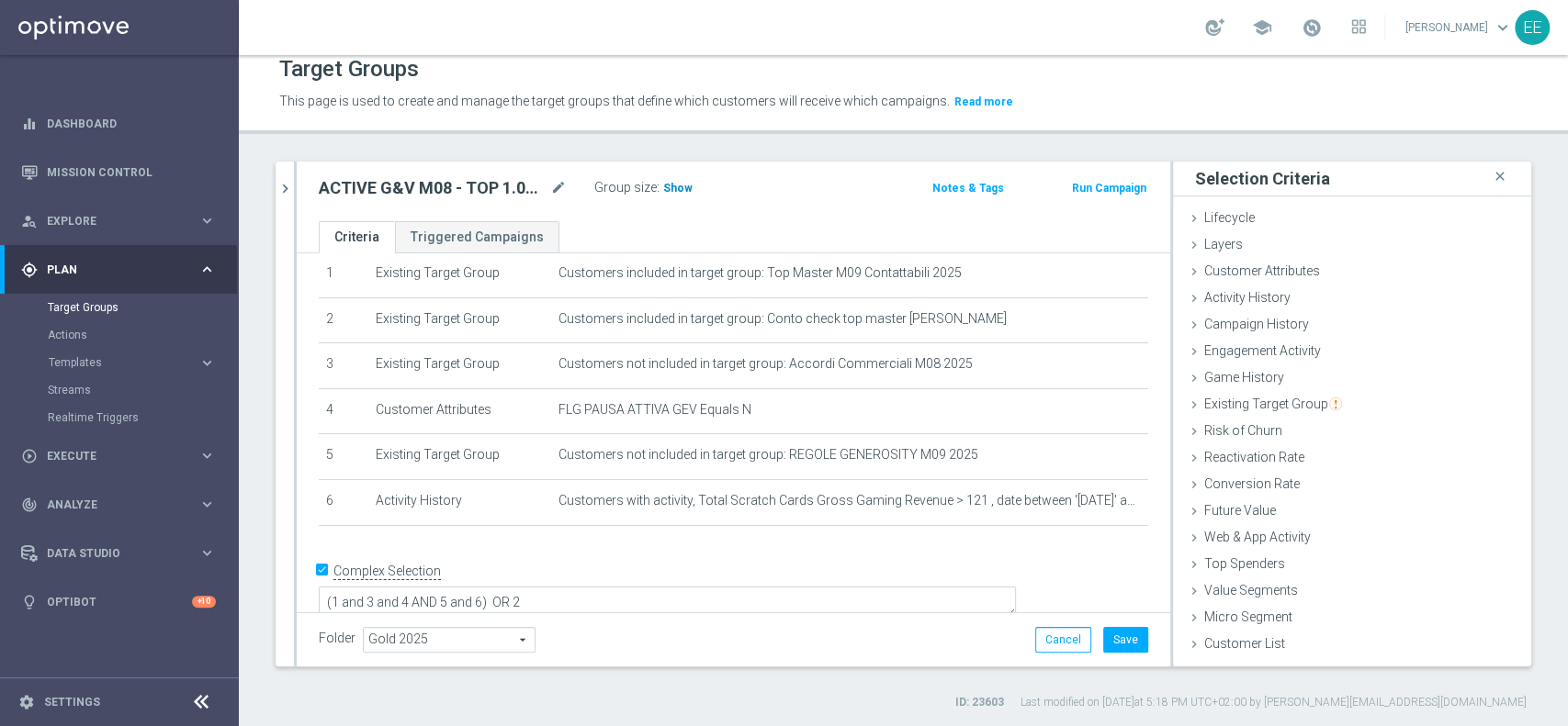
click at [670, 187] on span "Show" at bounding box center [677, 188] width 29 height 13
click at [1094, 503] on icon "mode_edit" at bounding box center [1101, 500] width 14 height 14
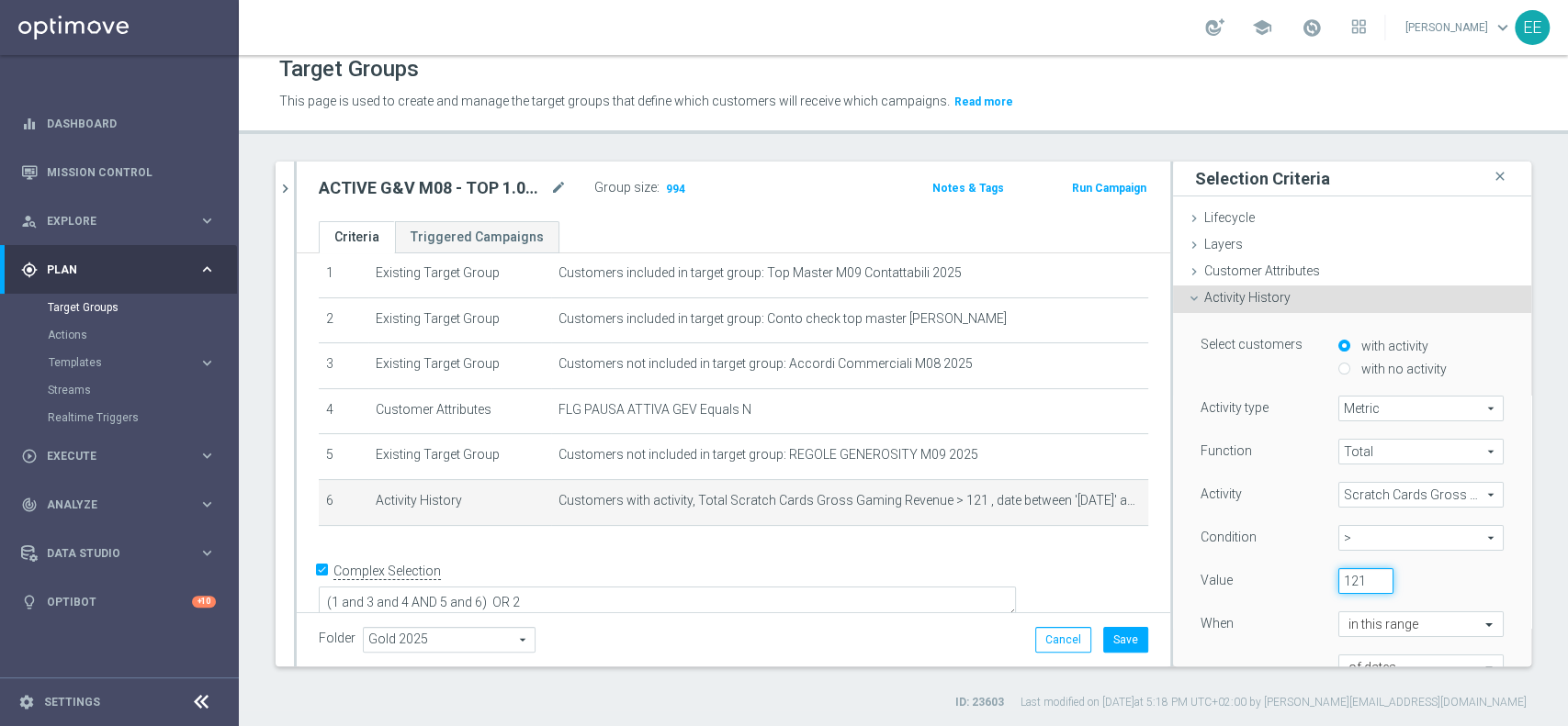
click at [1338, 574] on input "121" at bounding box center [1365, 580] width 55 height 26
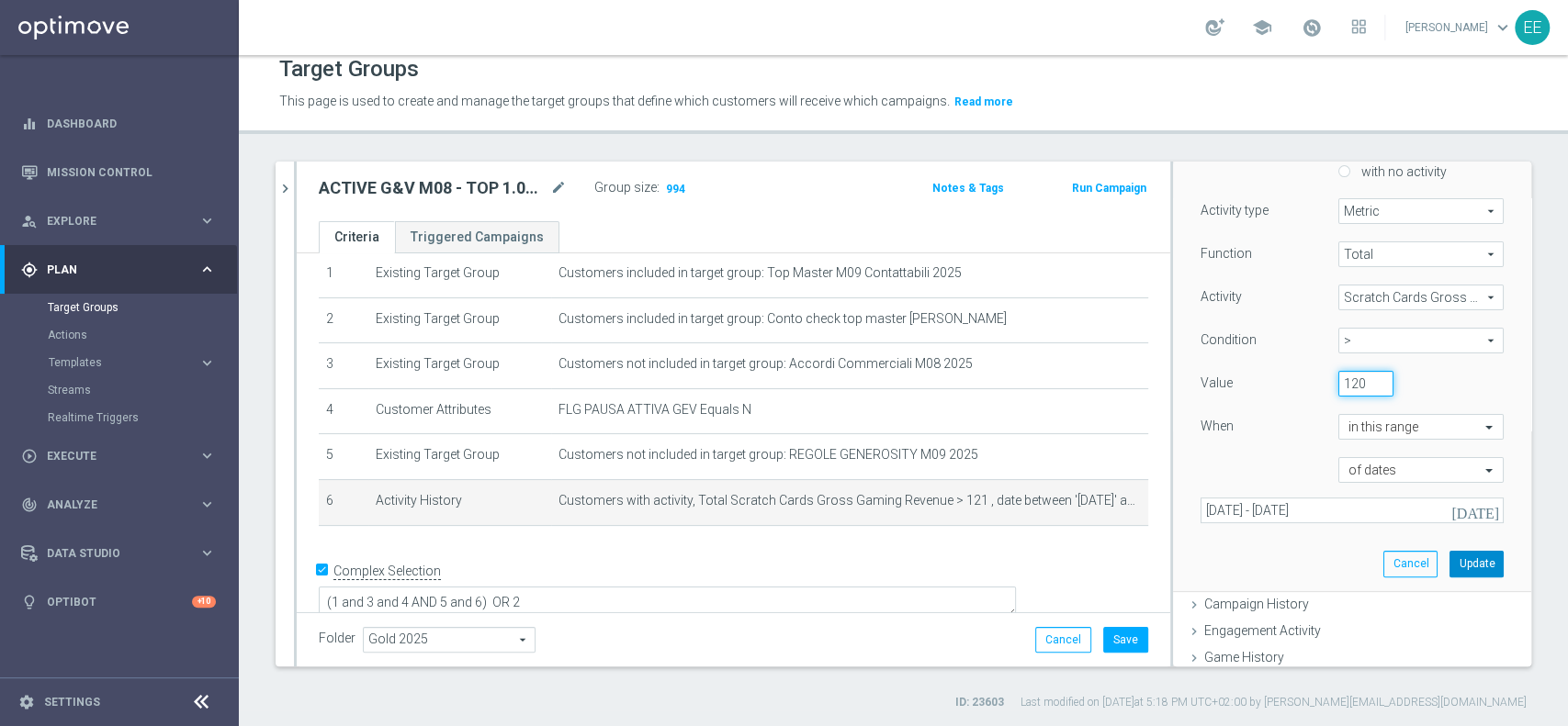
type input "120"
click at [1449, 559] on button "Update" at bounding box center [1476, 563] width 54 height 26
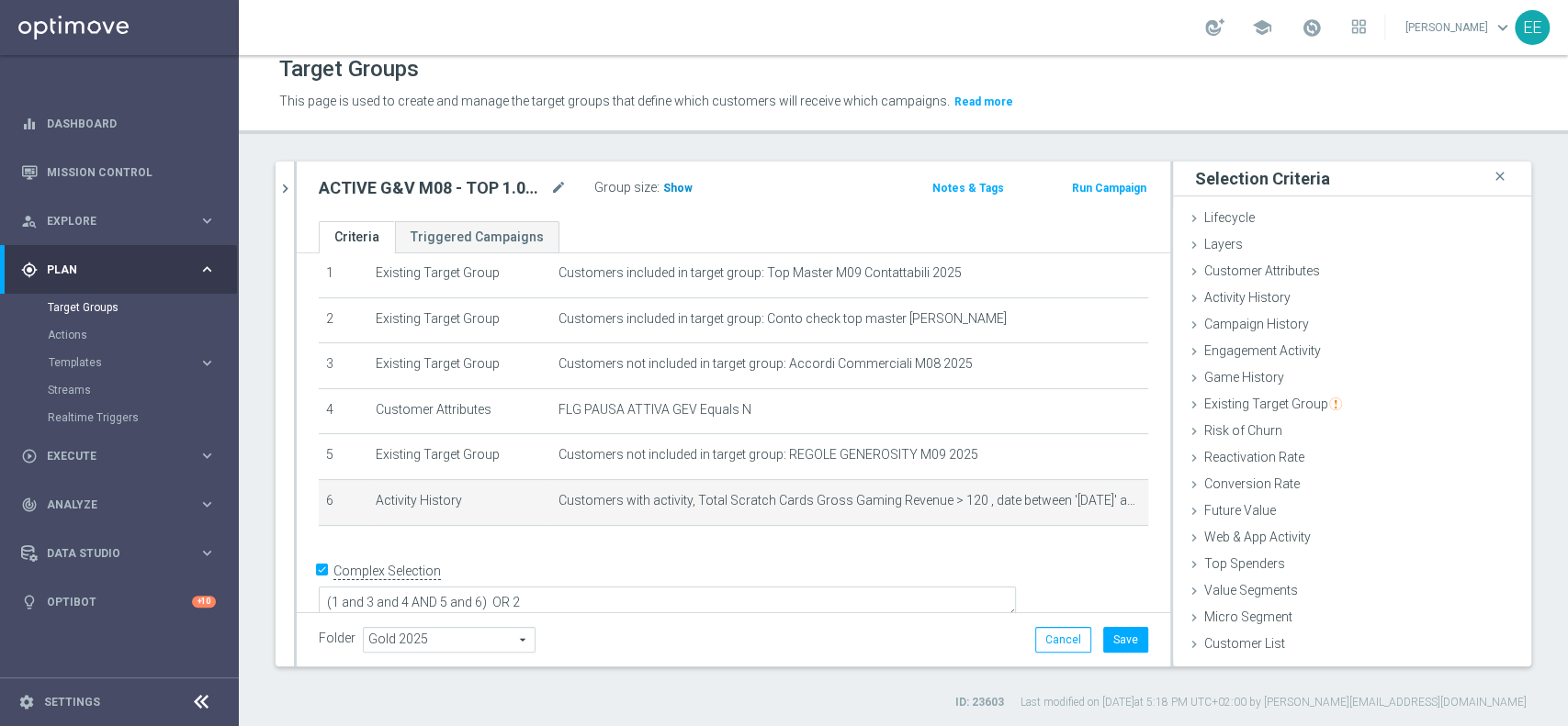
click at [675, 182] on span "Show" at bounding box center [677, 188] width 29 height 13
click at [1103, 642] on button "Save" at bounding box center [1125, 639] width 45 height 26
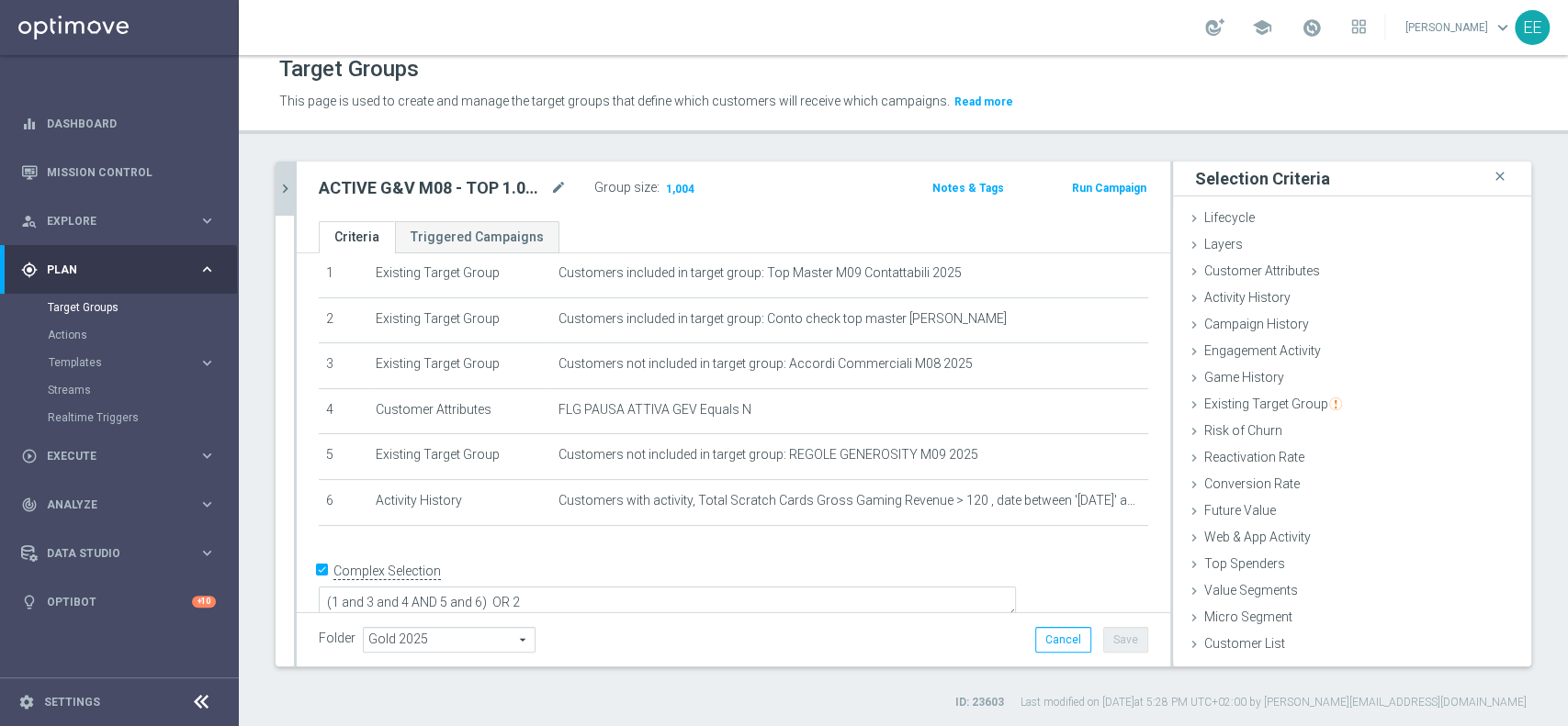
click at [283, 176] on button "chevron_right" at bounding box center [284, 188] width 18 height 54
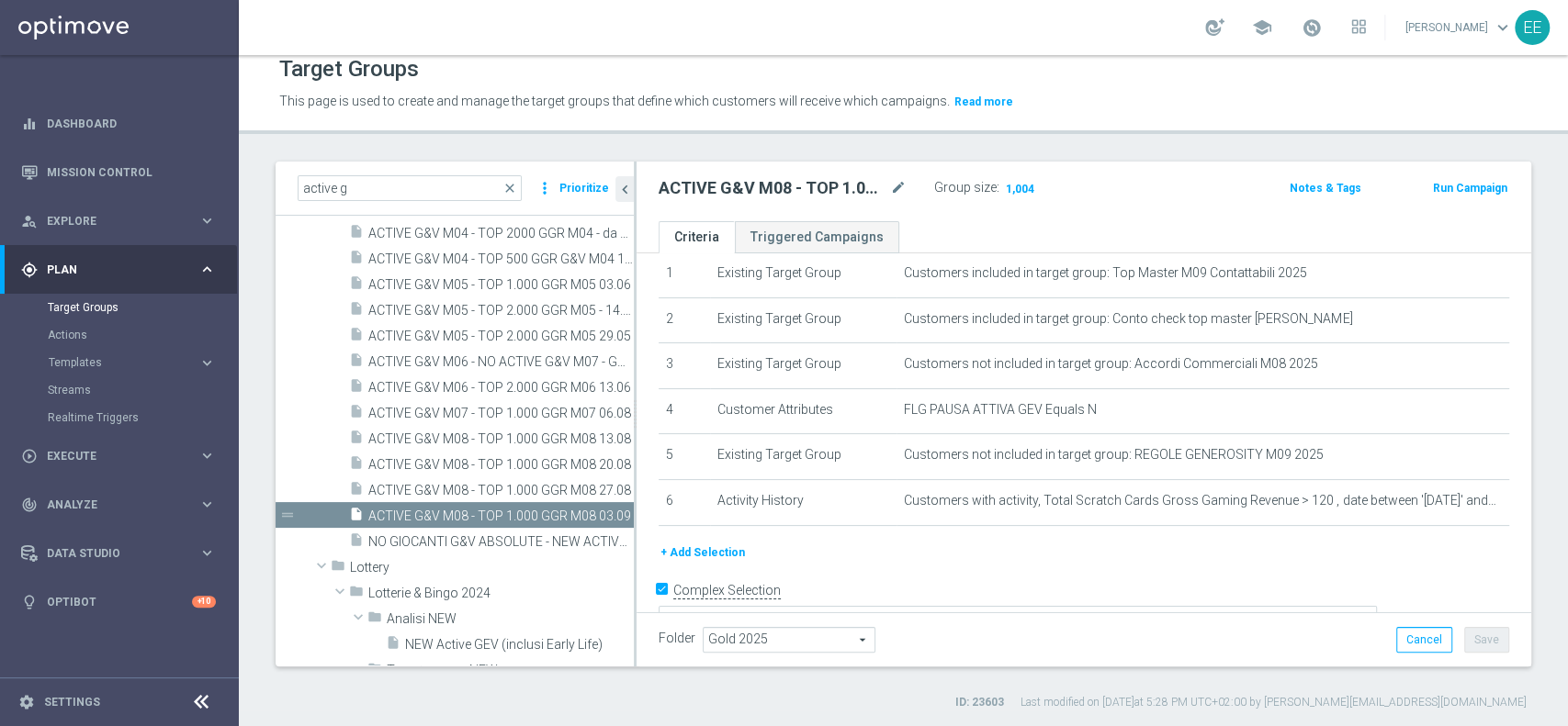
click at [1223, 640] on div "Folder Gold 2025 Gold 2025 arrow_drop_down search Cancel Save Saving..." at bounding box center [1084, 639] width 851 height 26
click at [360, 180] on input "active g" at bounding box center [410, 187] width 225 height 26
type input "a"
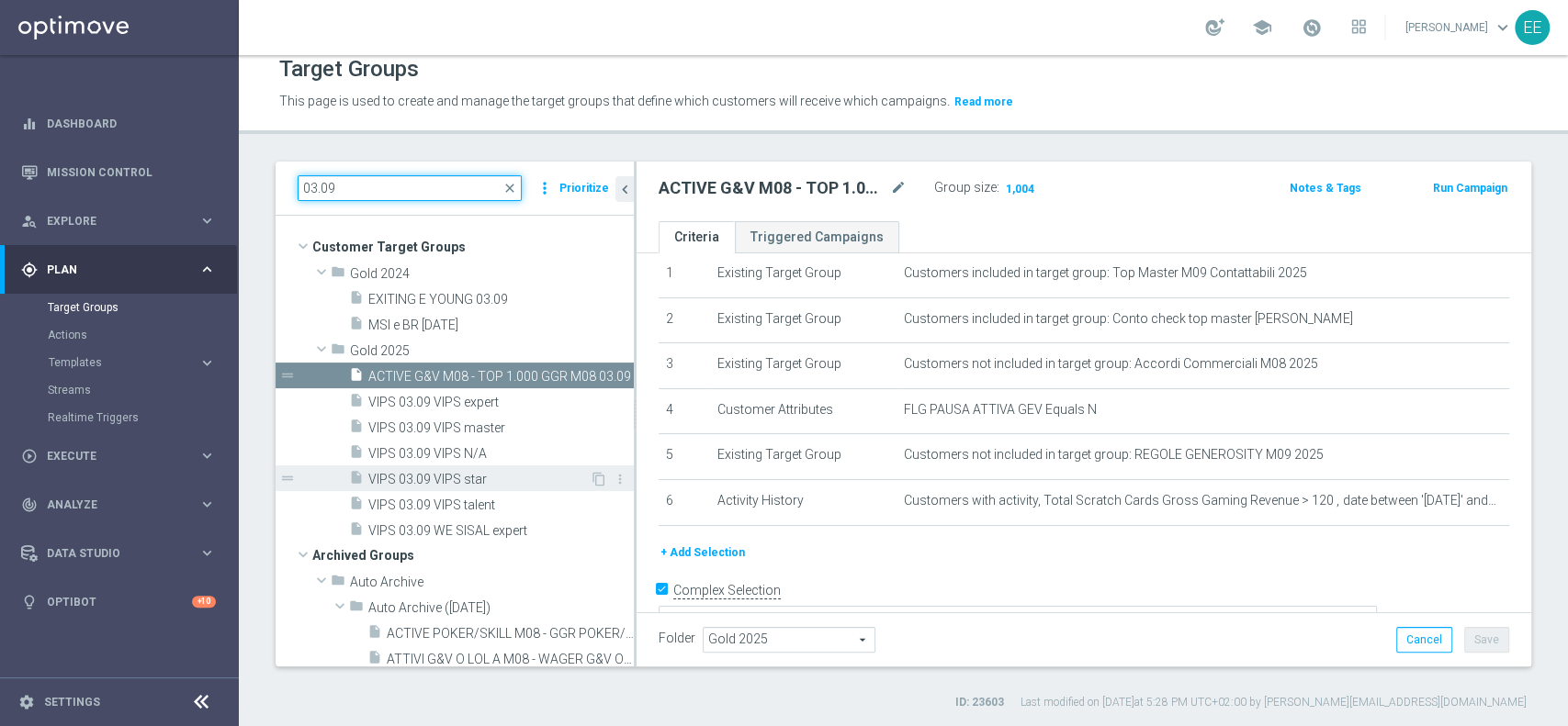
scroll to position [2, 0]
type input "03.09"
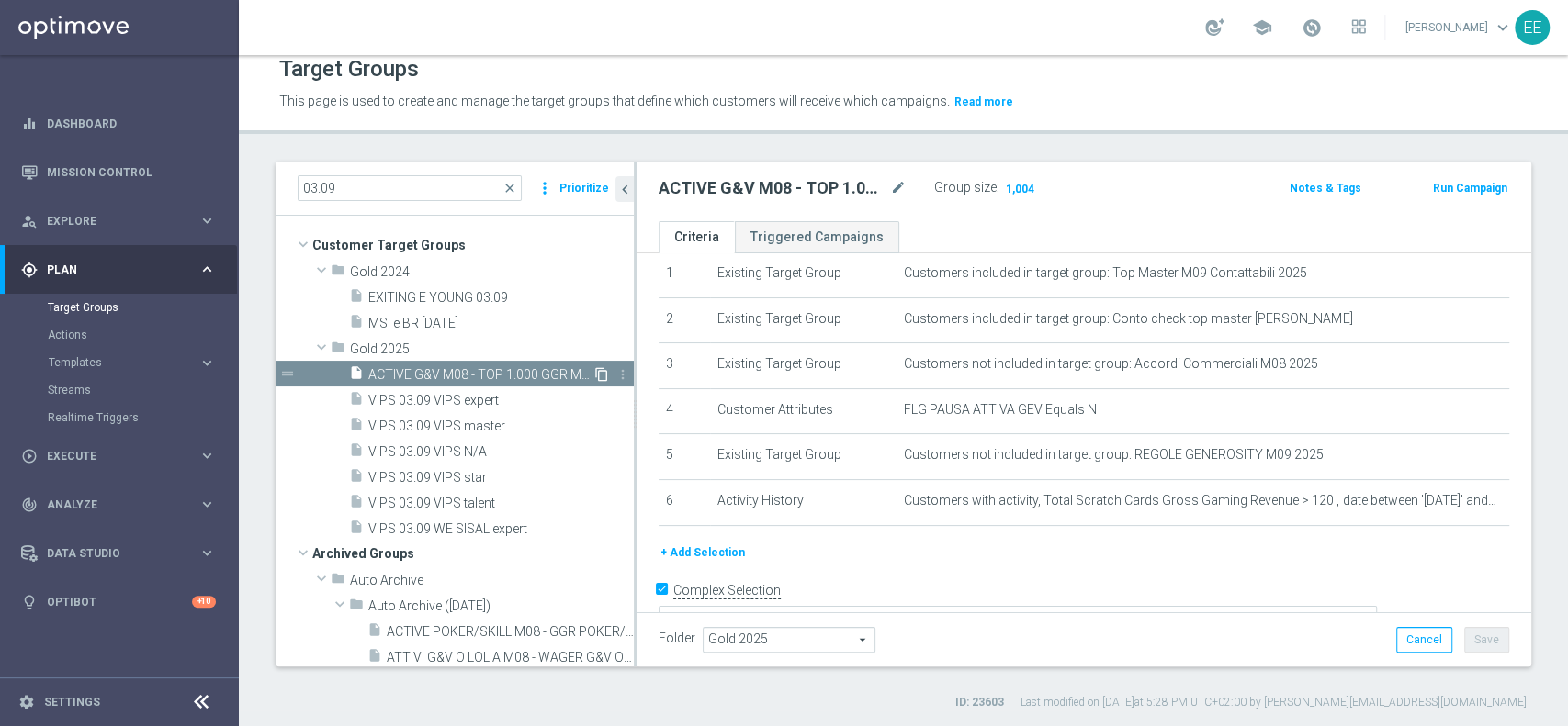
click at [594, 367] on icon "content_copy" at bounding box center [600, 374] width 14 height 14
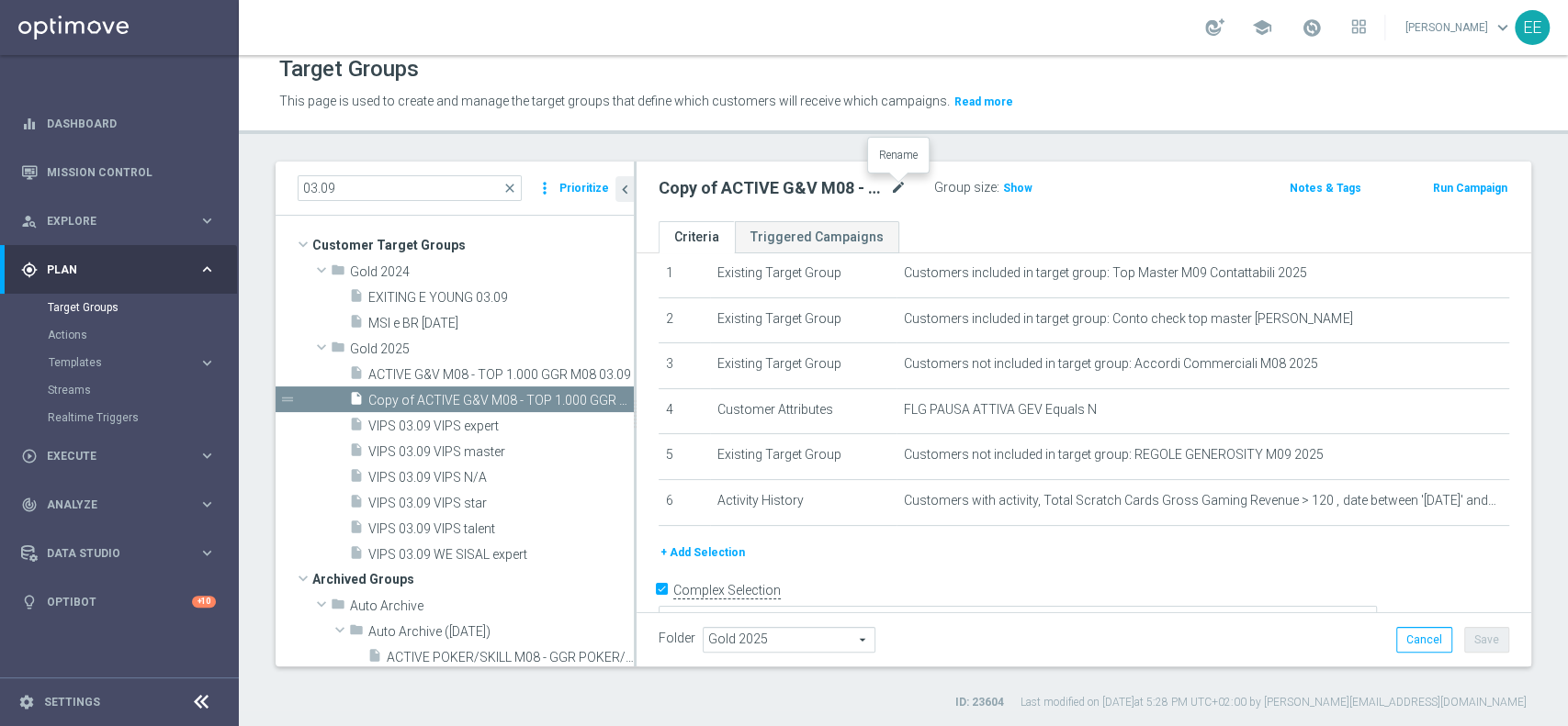
click at [897, 185] on icon "mode_edit" at bounding box center [897, 187] width 16 height 22
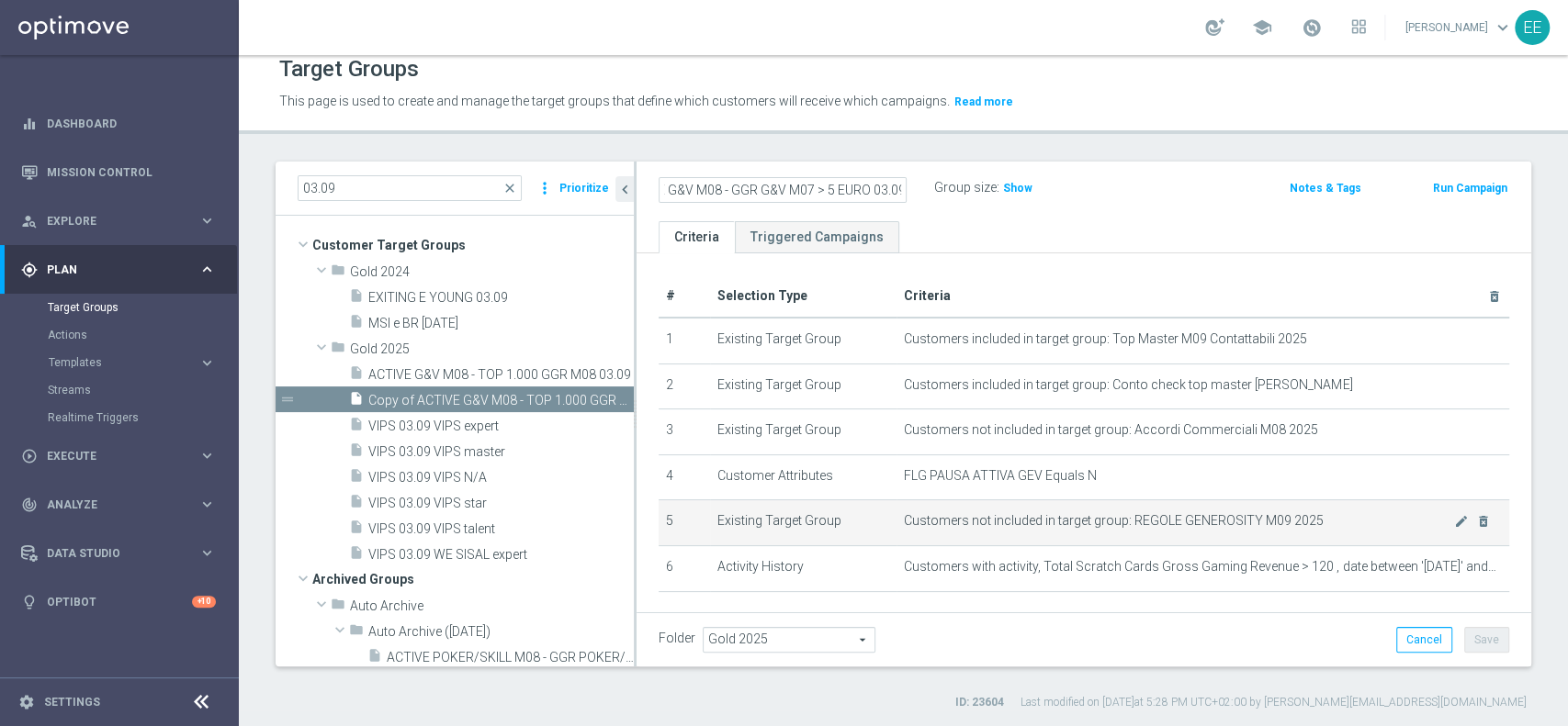
scroll to position [87, 0]
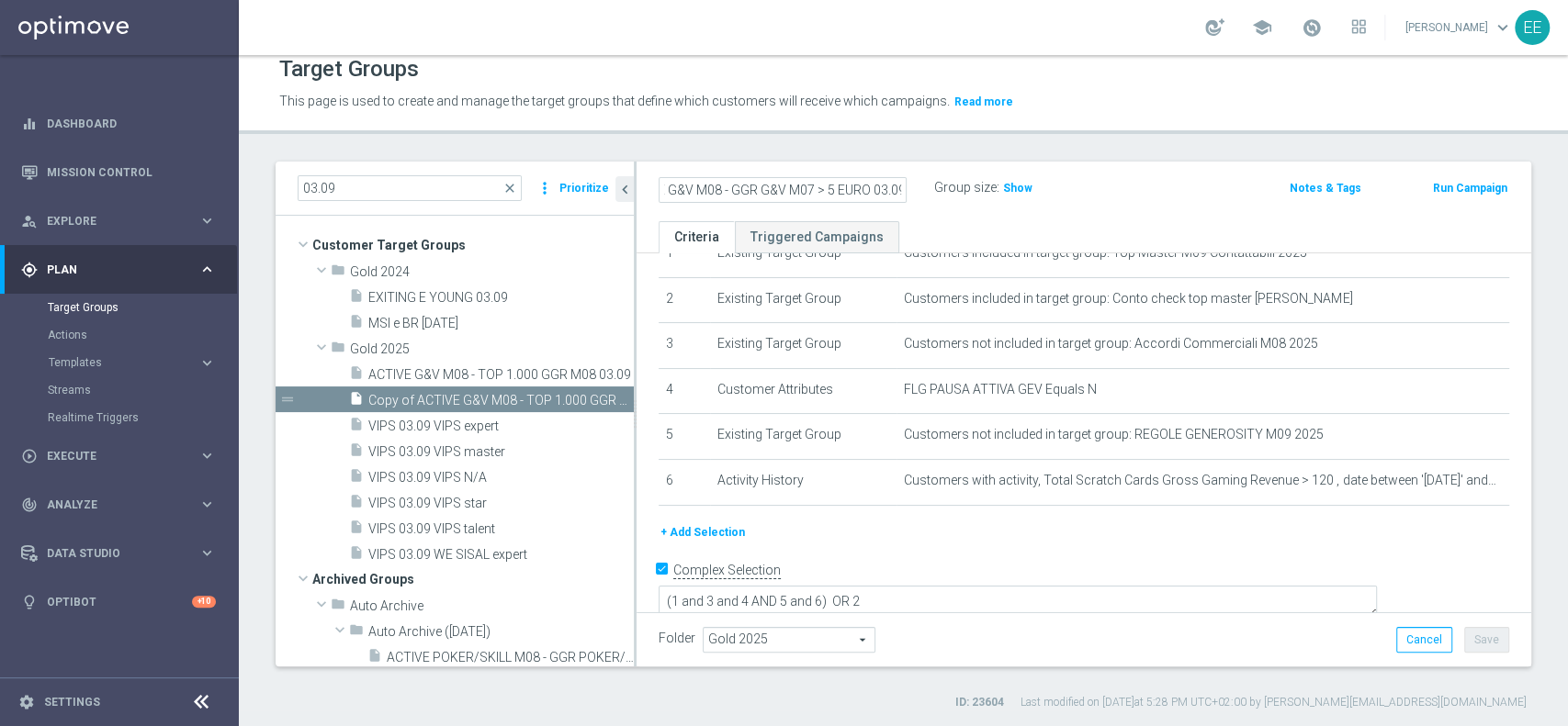
type input "ACTIVE G&V M07 - NO ACTIVE G&V M08 - GGR G&V M07 > 5 EURO 03.09"
click at [1276, 610] on form "Complex Selection (1 and 3 and 4 AND 5 and 6) OR 2 Invalid Expression" at bounding box center [1084, 598] width 851 height 85
click at [1486, 646] on button "Save" at bounding box center [1486, 639] width 45 height 26
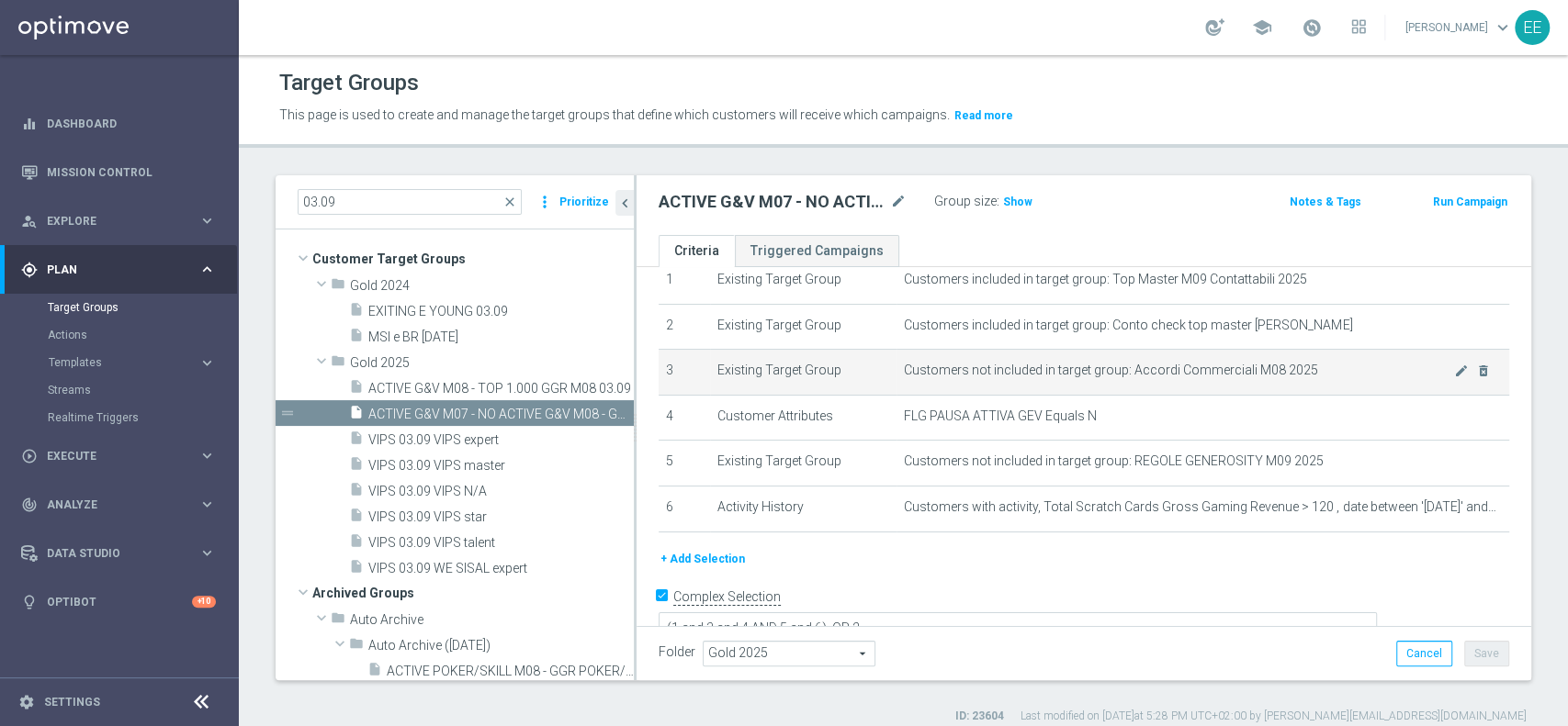
scroll to position [87, 0]
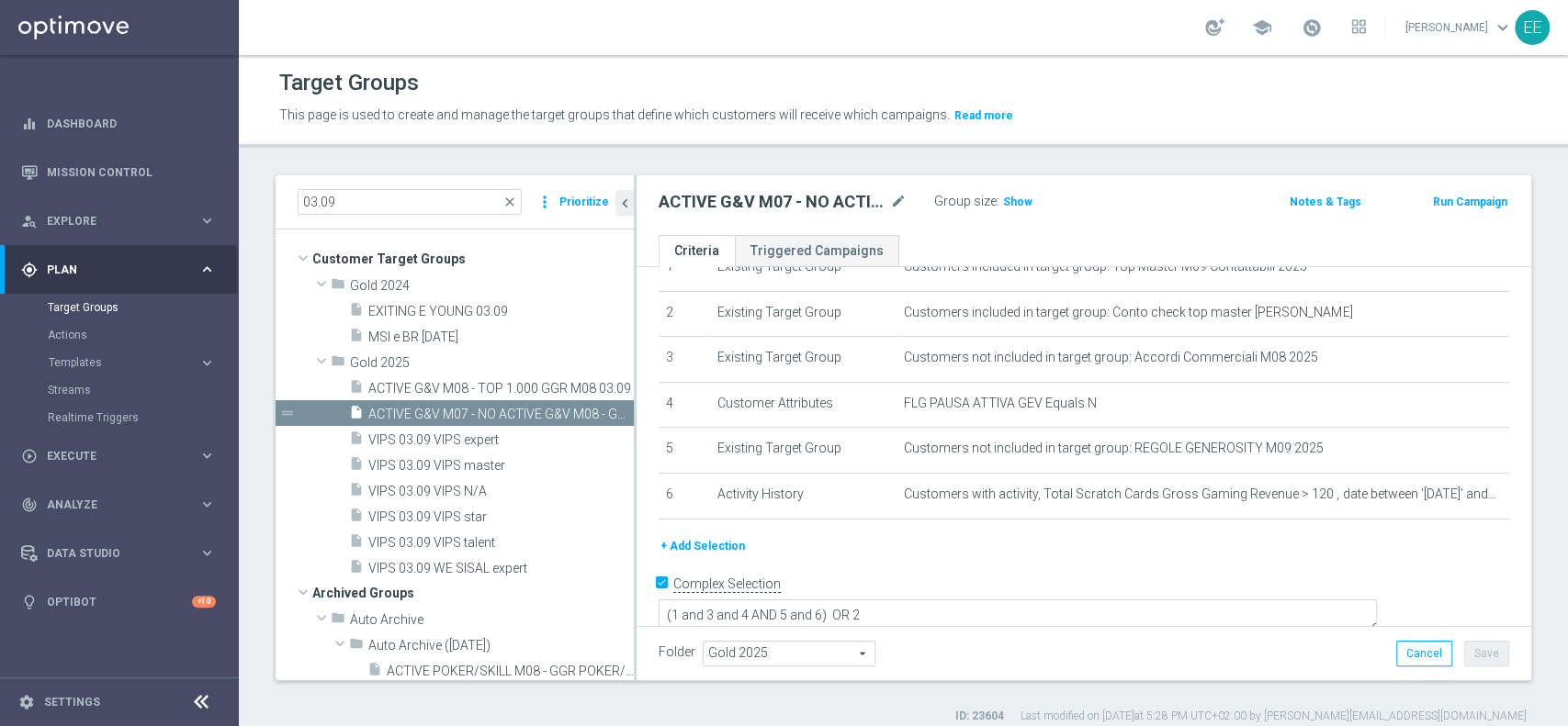
click at [713, 556] on button "+ Add Selection" at bounding box center [702, 546] width 88 height 20
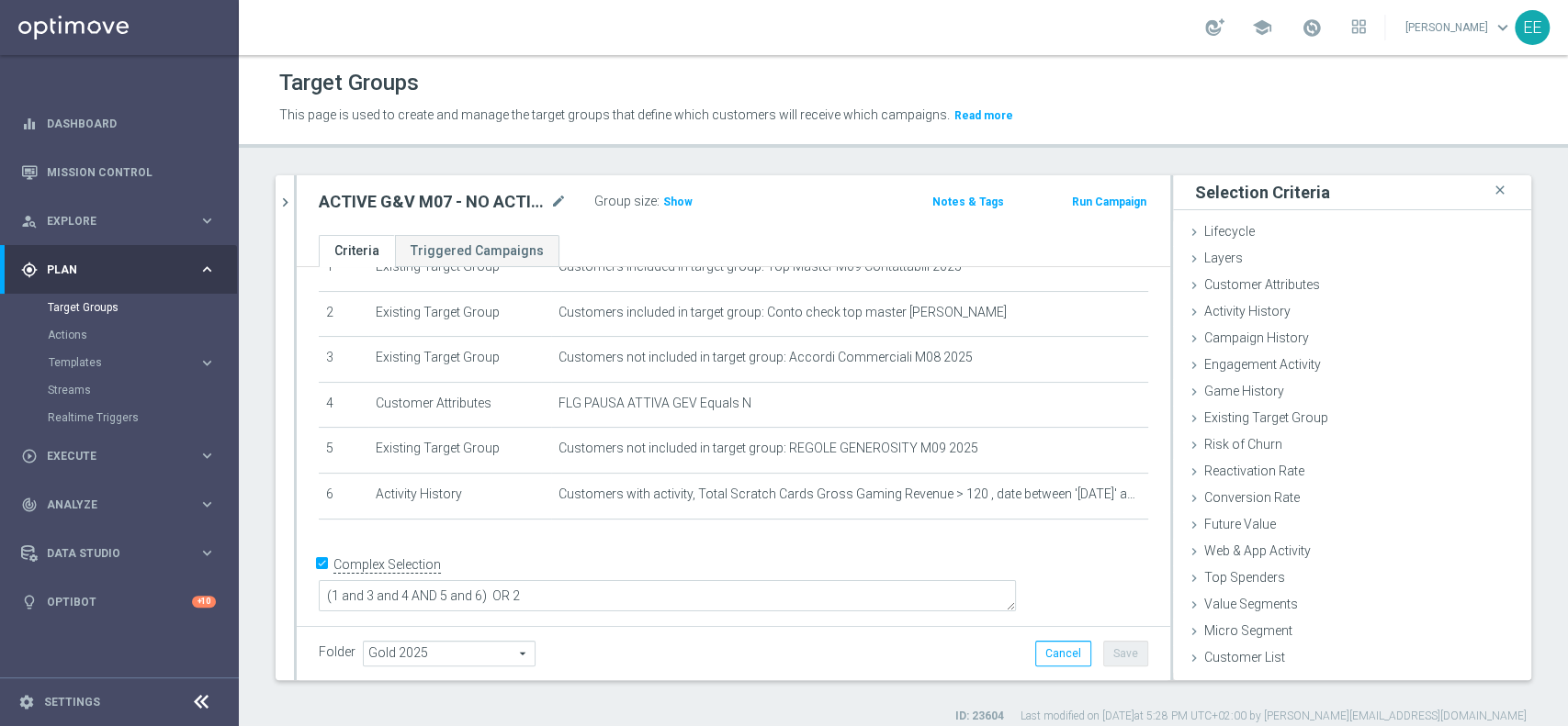
scroll to position [66, 0]
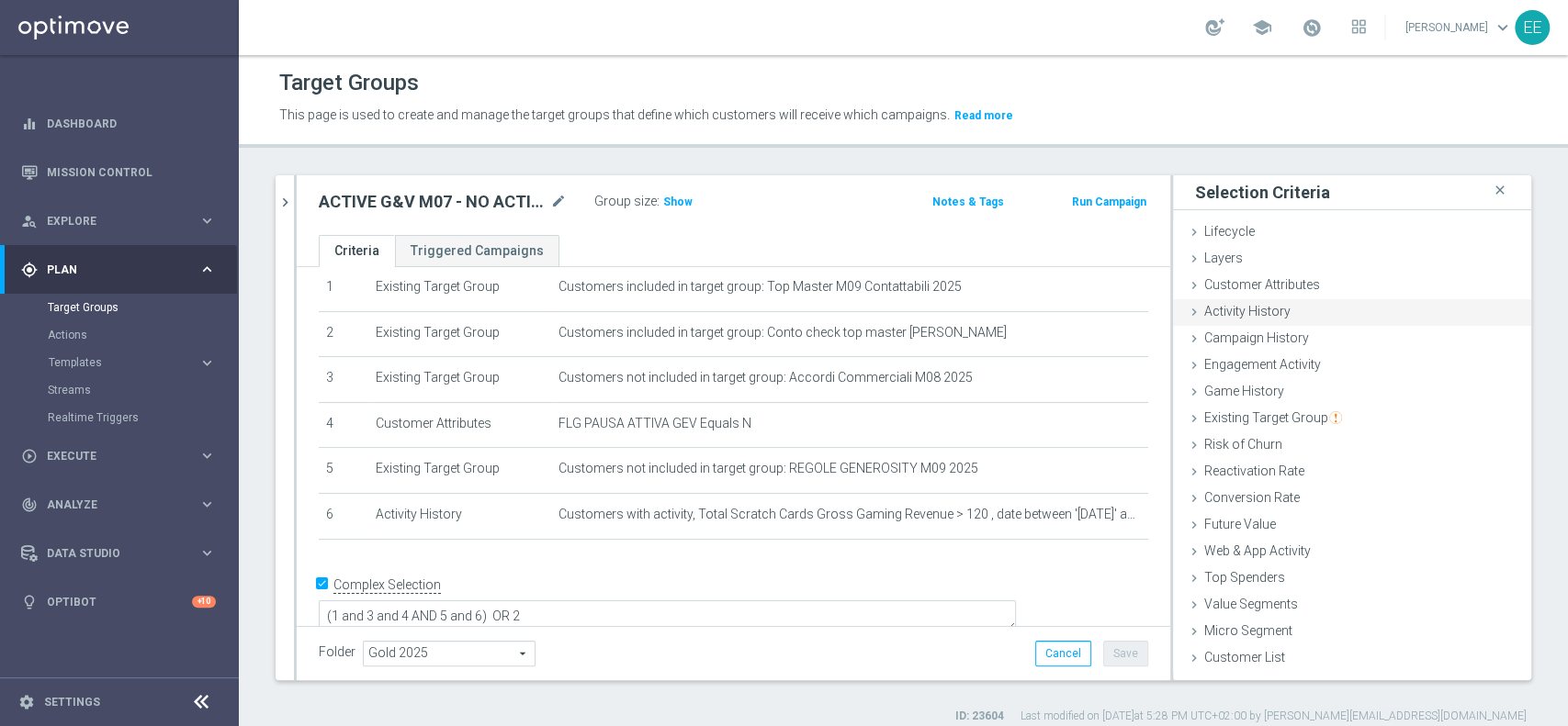
click at [1265, 315] on span "Activity History" at bounding box center [1246, 310] width 87 height 14
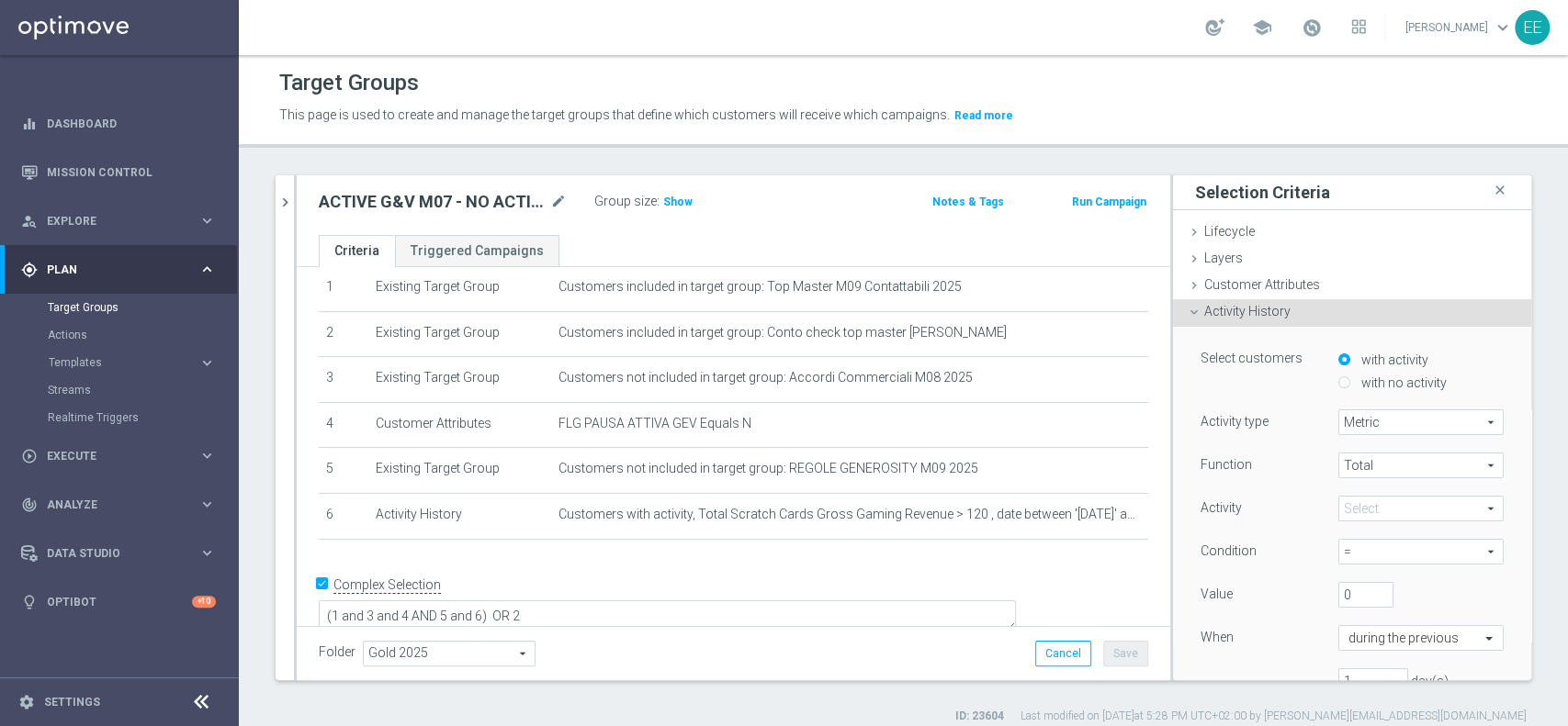
click at [1361, 515] on span at bounding box center [1421, 508] width 164 height 24
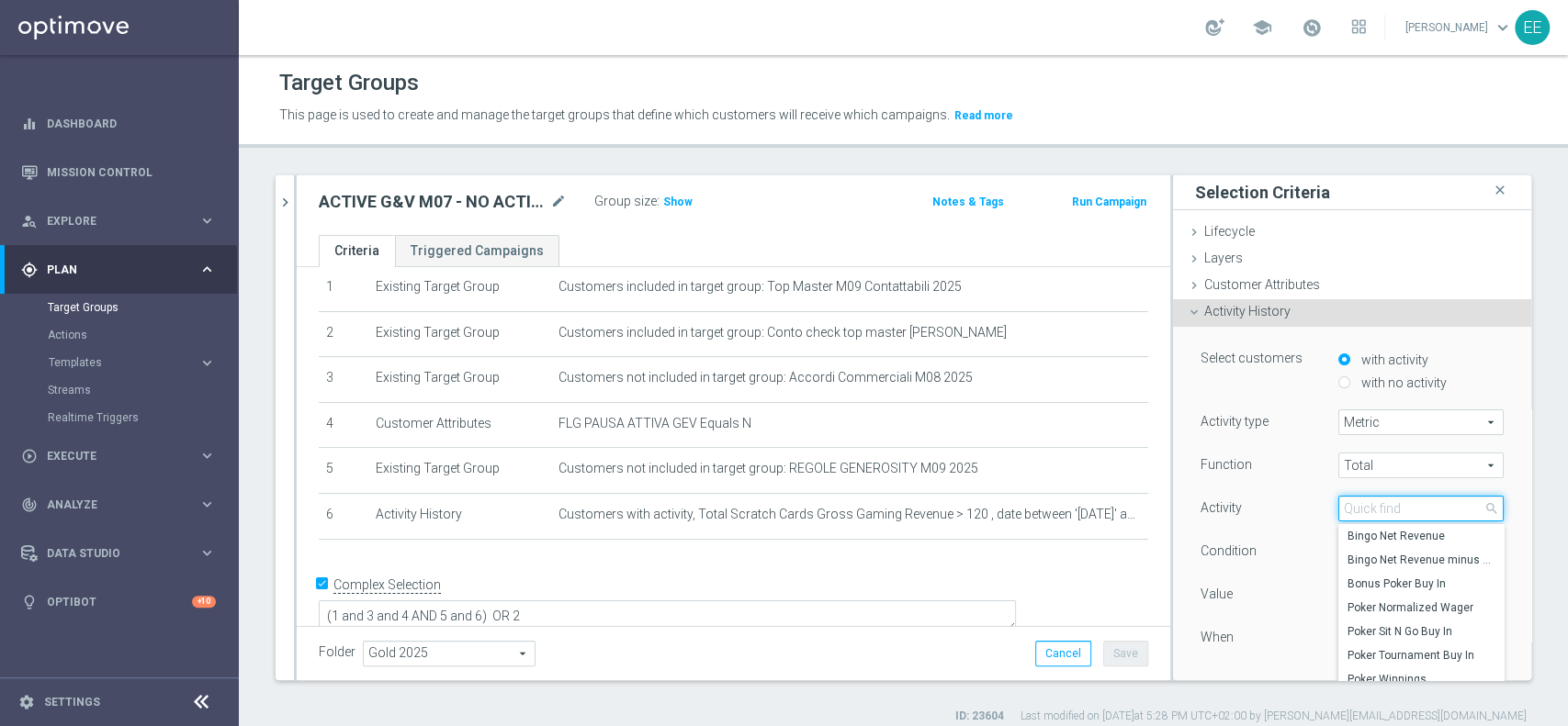
click at [1363, 505] on input "search" at bounding box center [1421, 508] width 166 height 26
type input "scratch"
click at [1396, 646] on label "Scratch Cards Wager" at bounding box center [1421, 656] width 166 height 24
type input "Scratch Cards Wager"
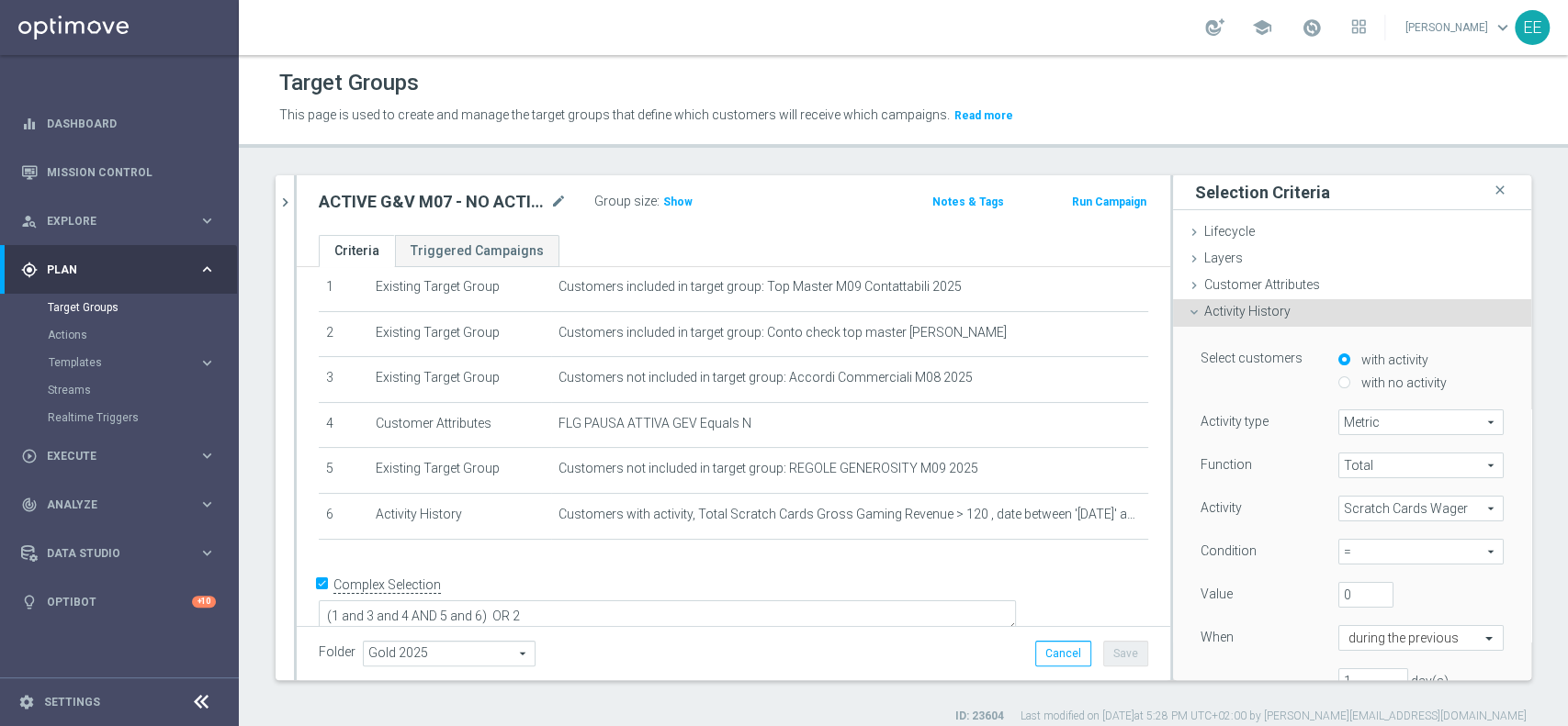
click at [1360, 559] on span "=" at bounding box center [1421, 552] width 164 height 24
click at [1361, 628] on span ">" at bounding box center [1421, 627] width 147 height 14
type input ">"
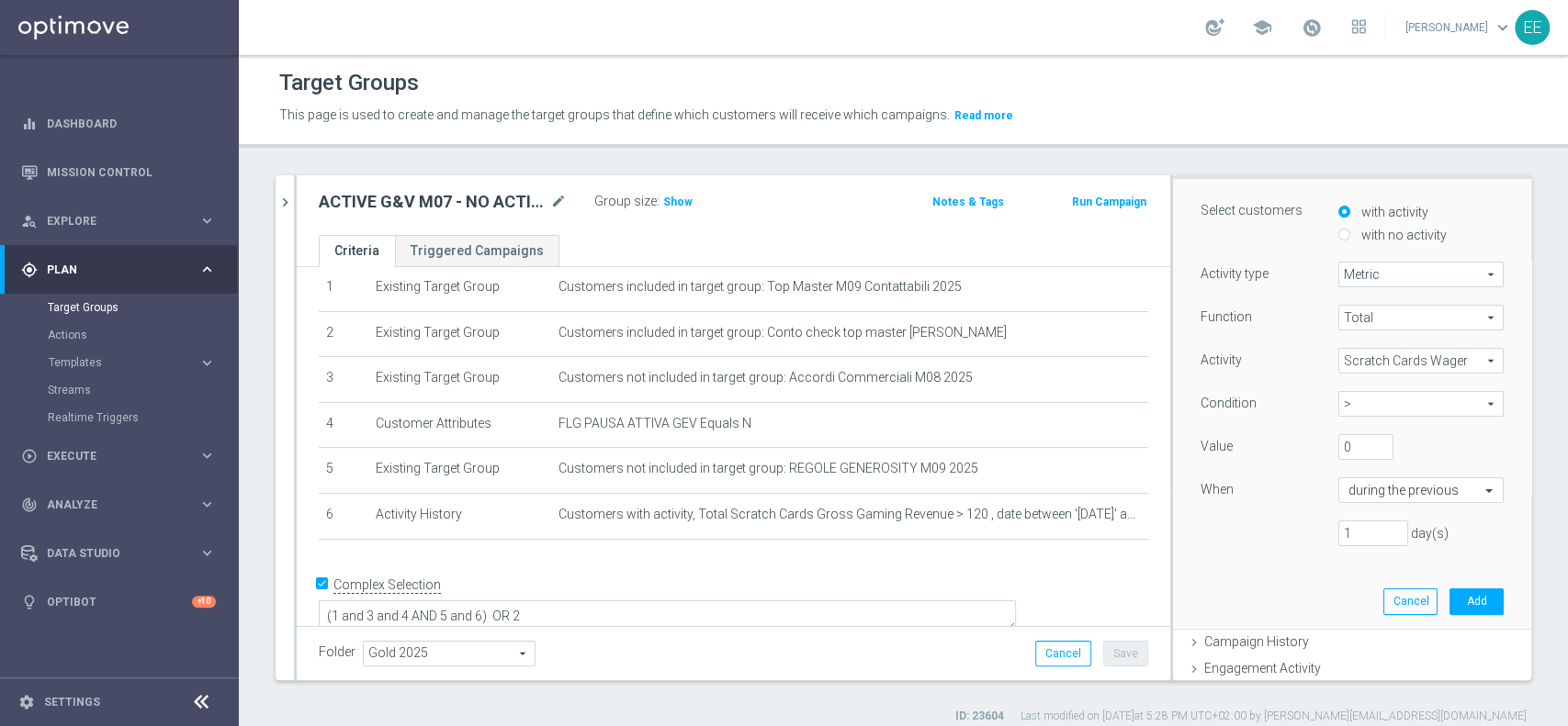
scroll to position [153, 0]
click at [1369, 483] on input "text" at bounding box center [1402, 485] width 108 height 16
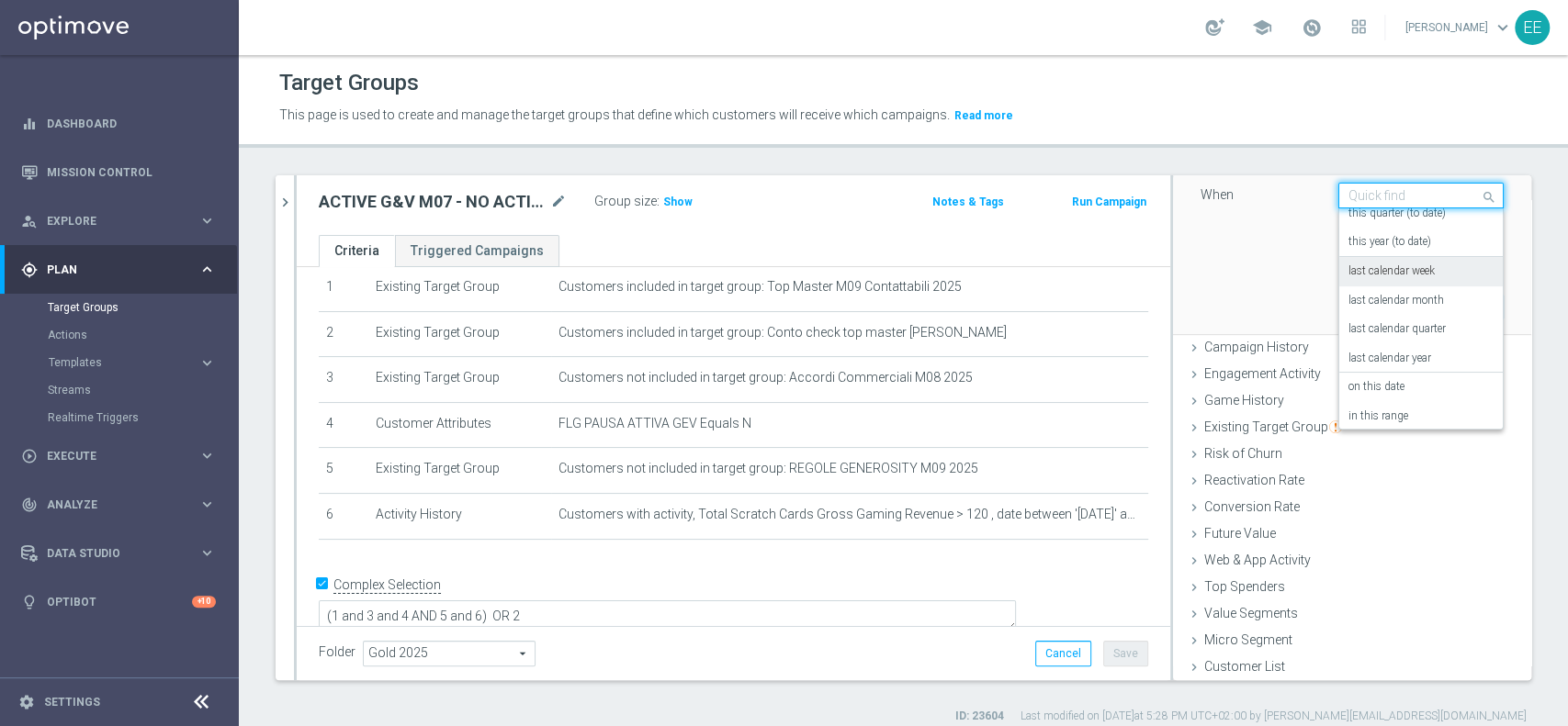
scroll to position [132, 0]
click at [1384, 379] on div "on this date" at bounding box center [1421, 381] width 146 height 29
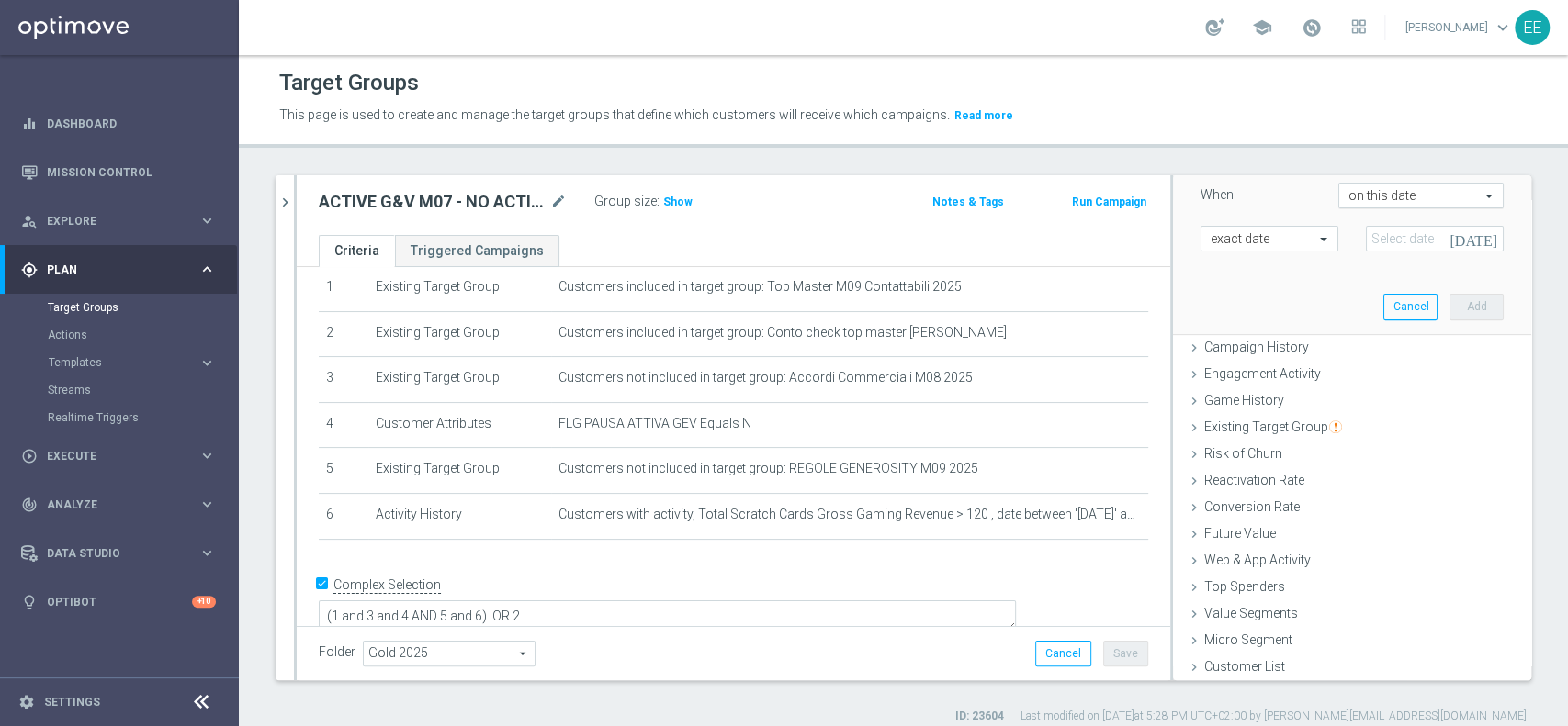
click at [1369, 197] on input "text" at bounding box center [1402, 196] width 108 height 16
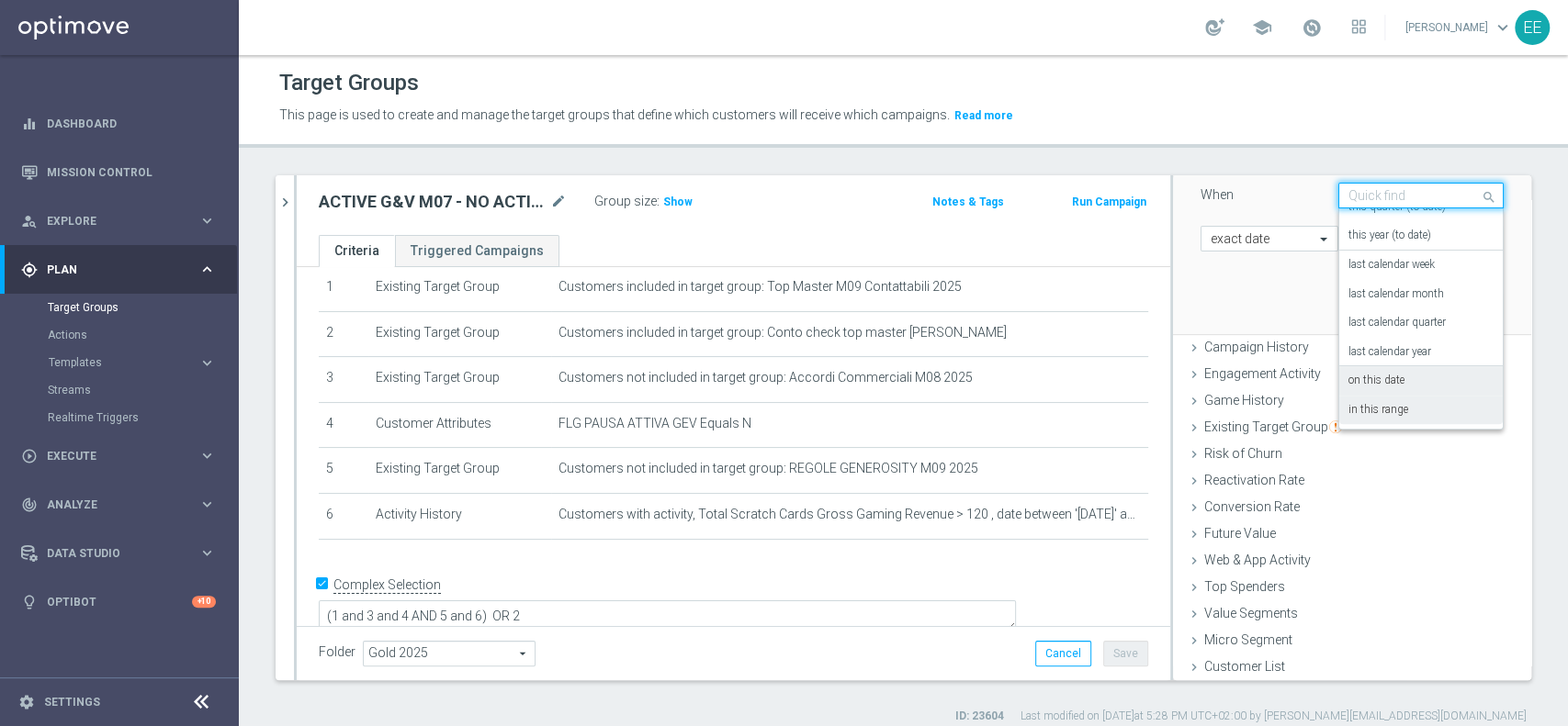
click at [1367, 403] on label "in this range" at bounding box center [1378, 410] width 60 height 14
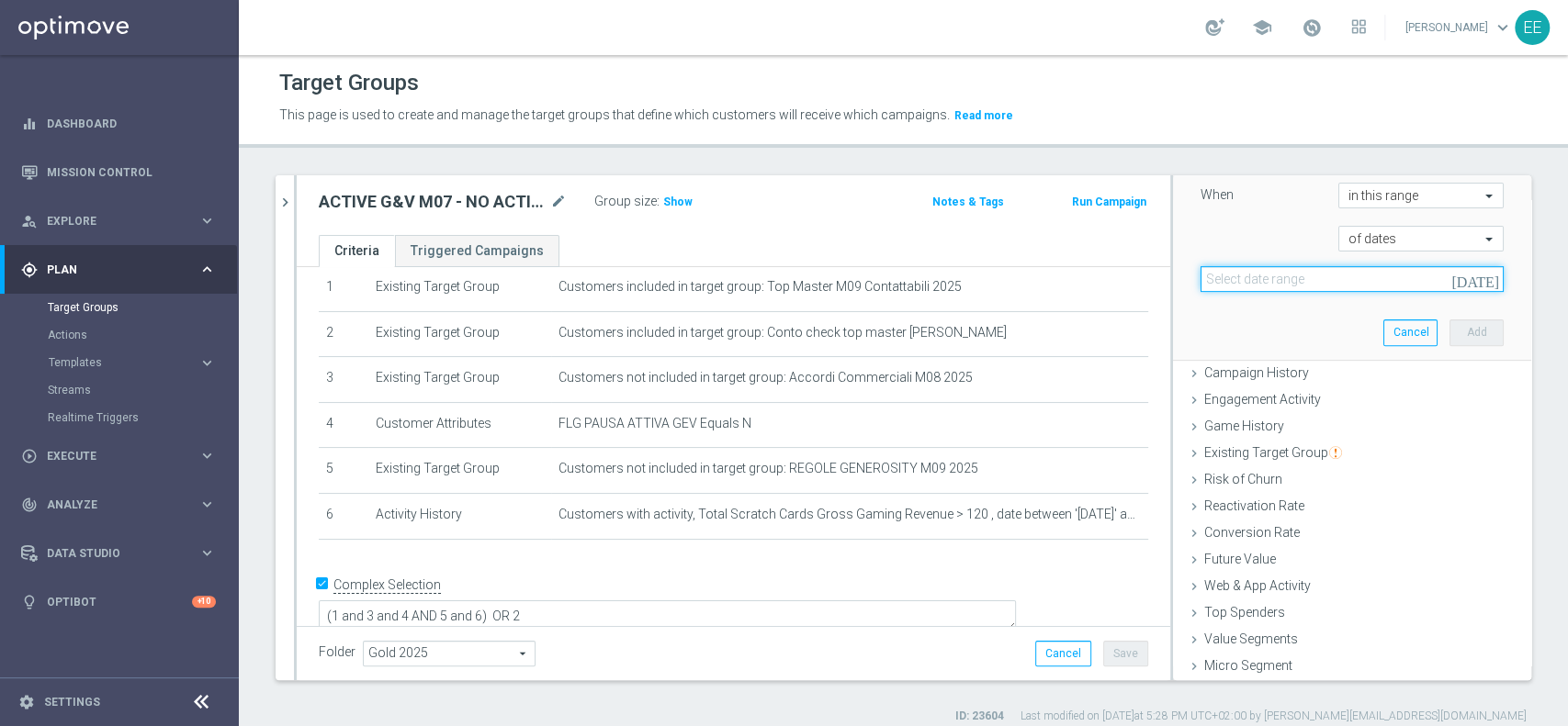
click at [1280, 285] on input at bounding box center [1352, 279] width 304 height 26
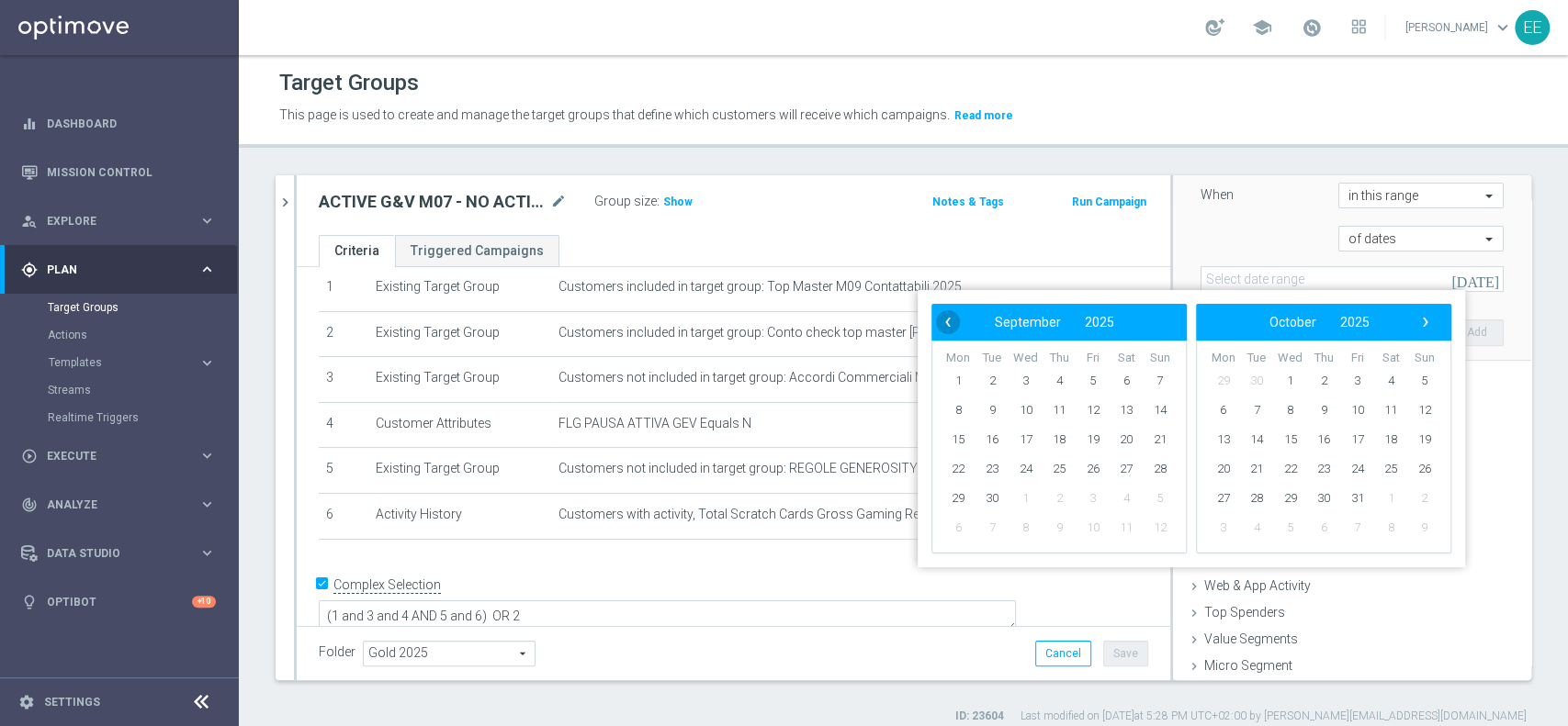
click at [945, 334] on span "‹" at bounding box center [948, 322] width 24 height 24
click at [990, 382] on span "1" at bounding box center [991, 381] width 29 height 29
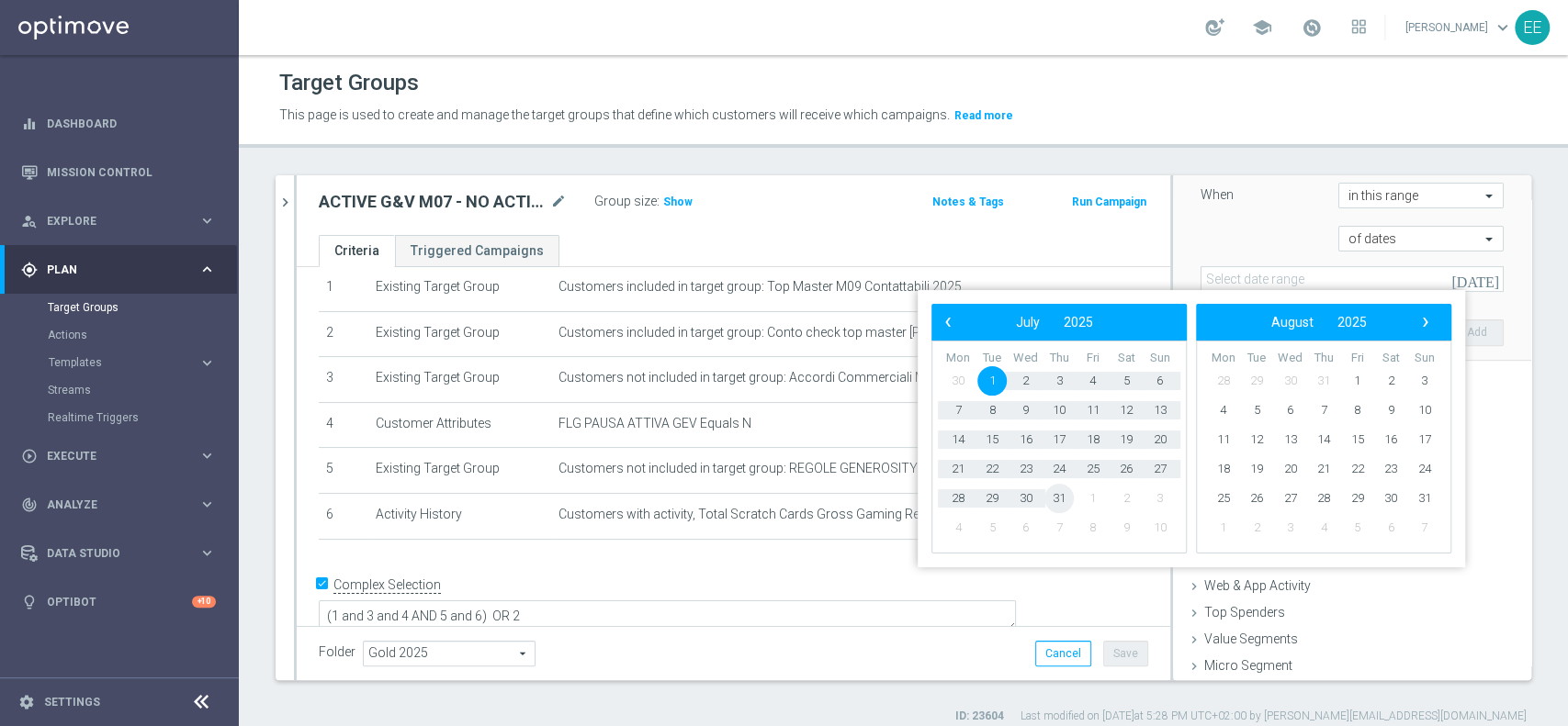
click at [1062, 488] on span "31" at bounding box center [1058, 499] width 29 height 29
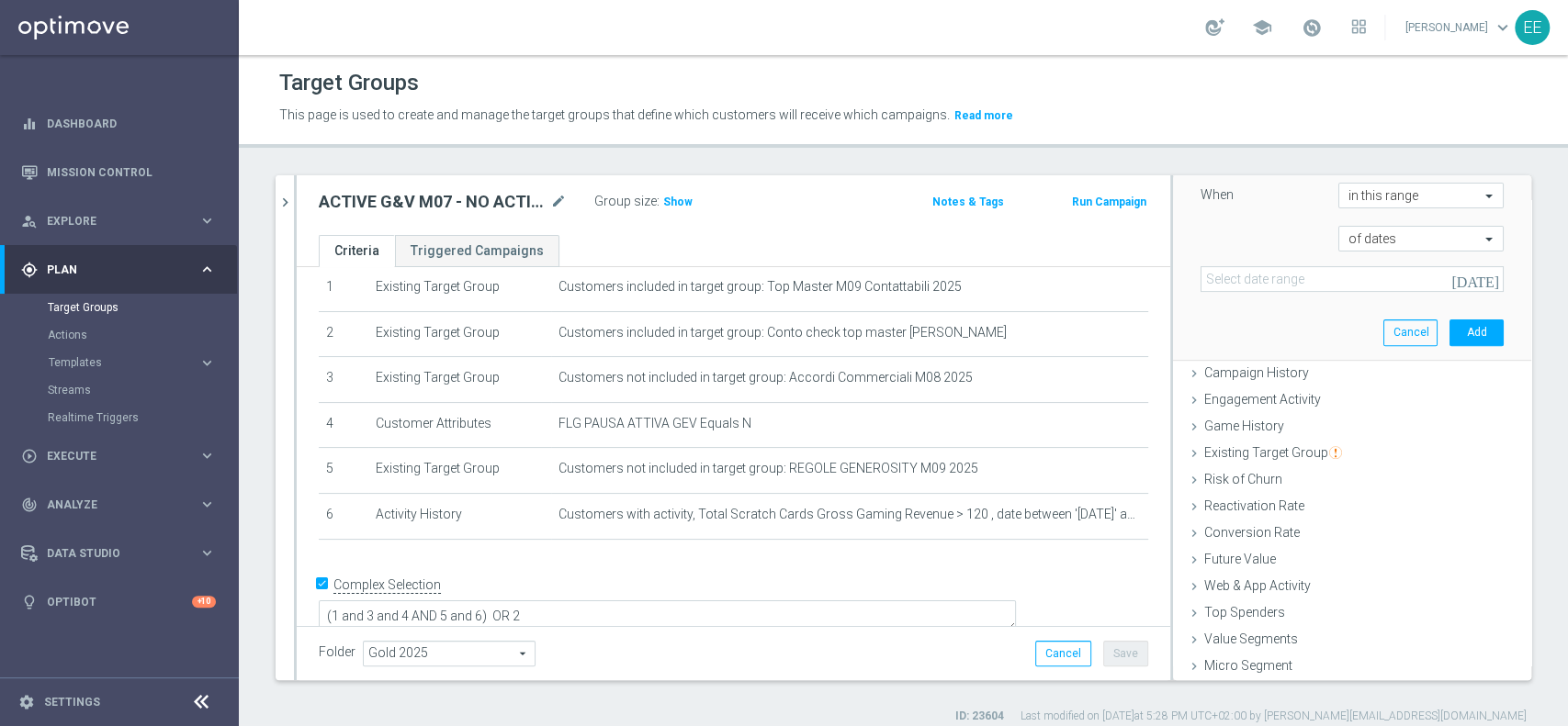
type input "[DATE] - [DATE]"
click at [1449, 321] on button "Add" at bounding box center [1476, 332] width 54 height 26
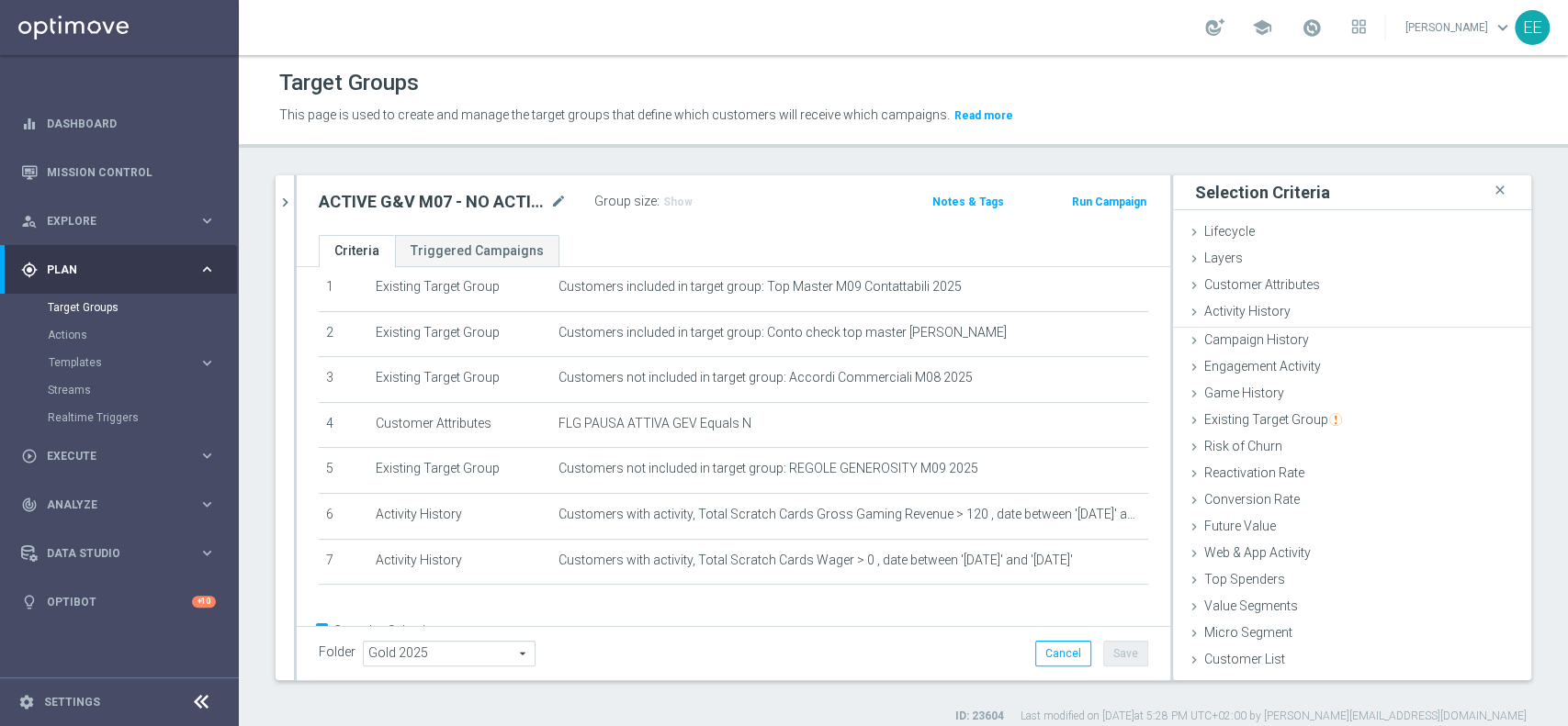
scroll to position [0, 0]
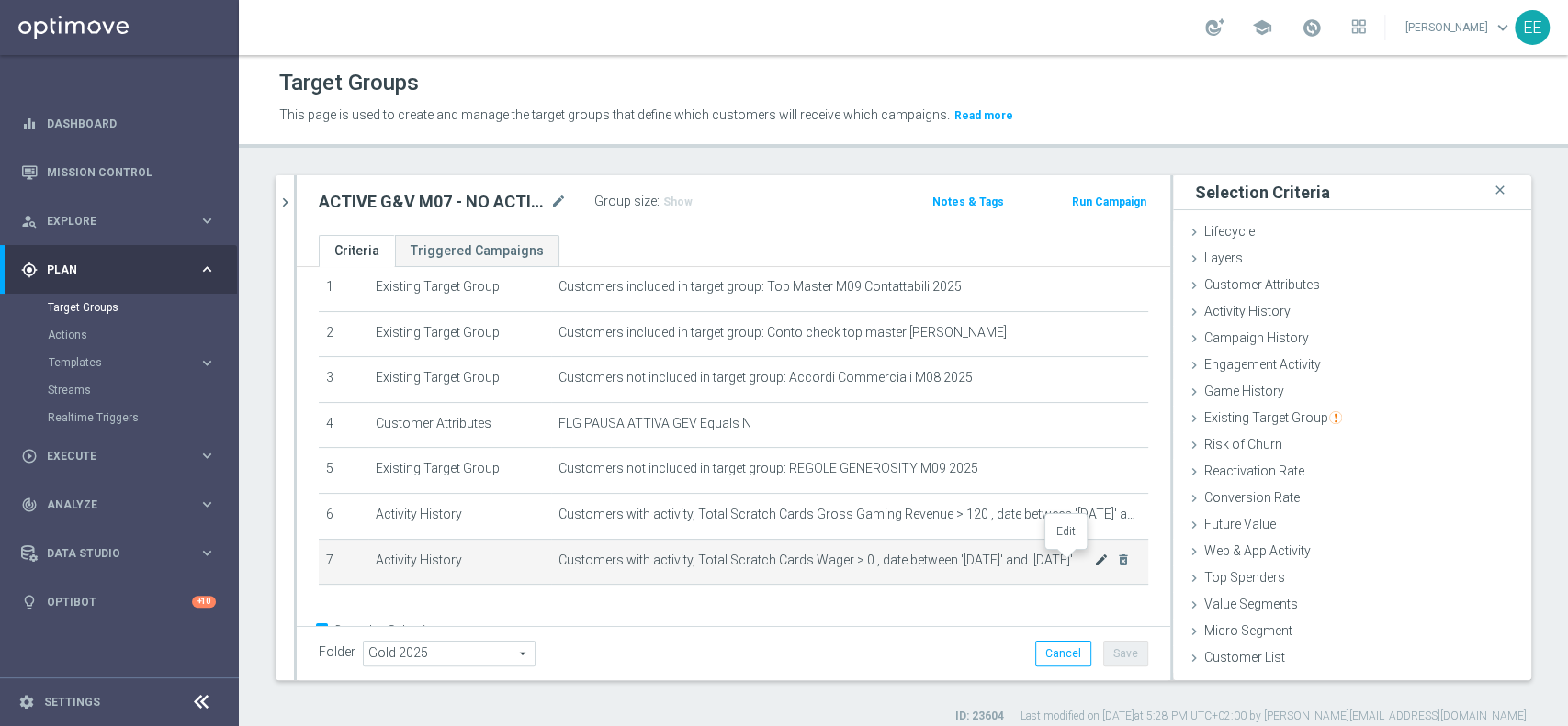
click at [1094, 564] on icon "mode_edit" at bounding box center [1101, 559] width 14 height 14
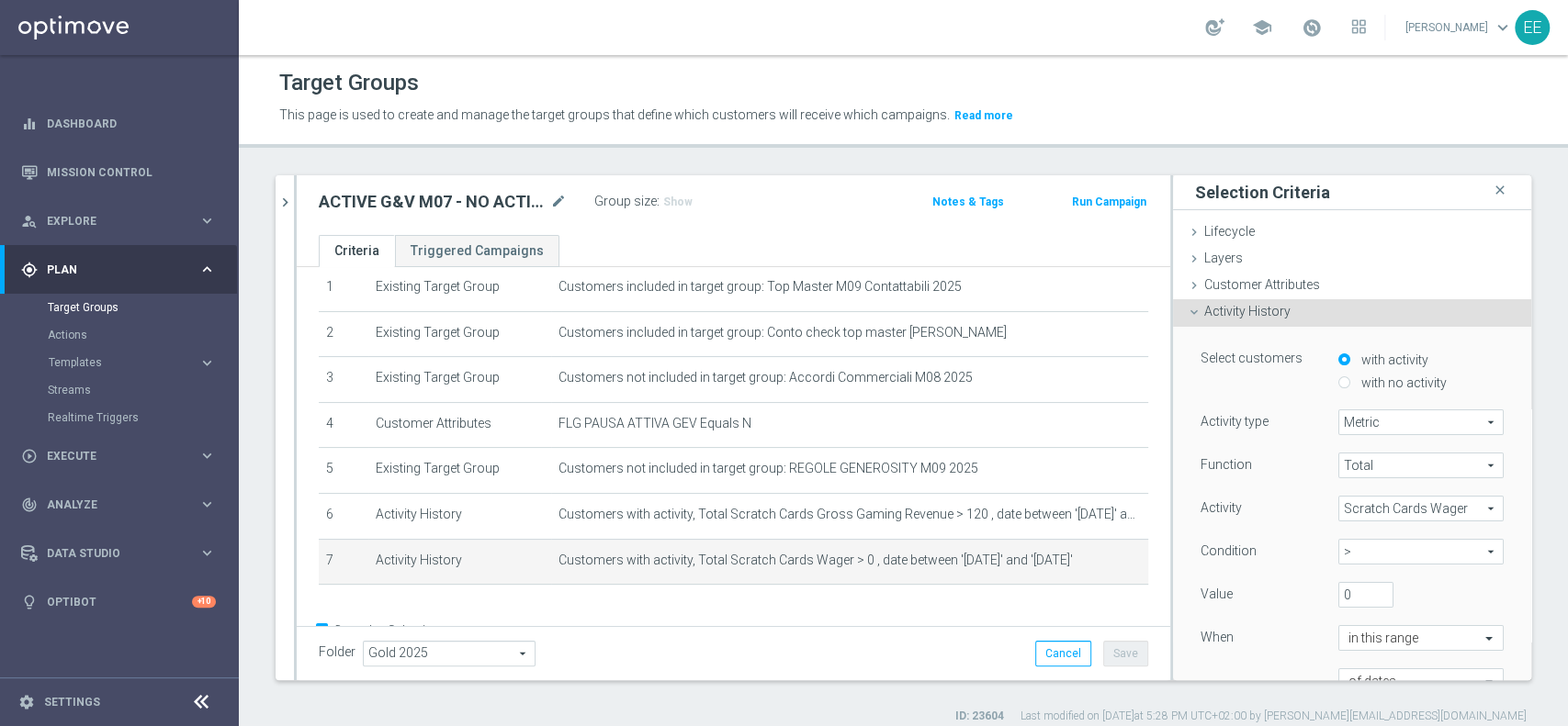
click at [1361, 500] on span "Scratch Cards Wager" at bounding box center [1421, 508] width 164 height 24
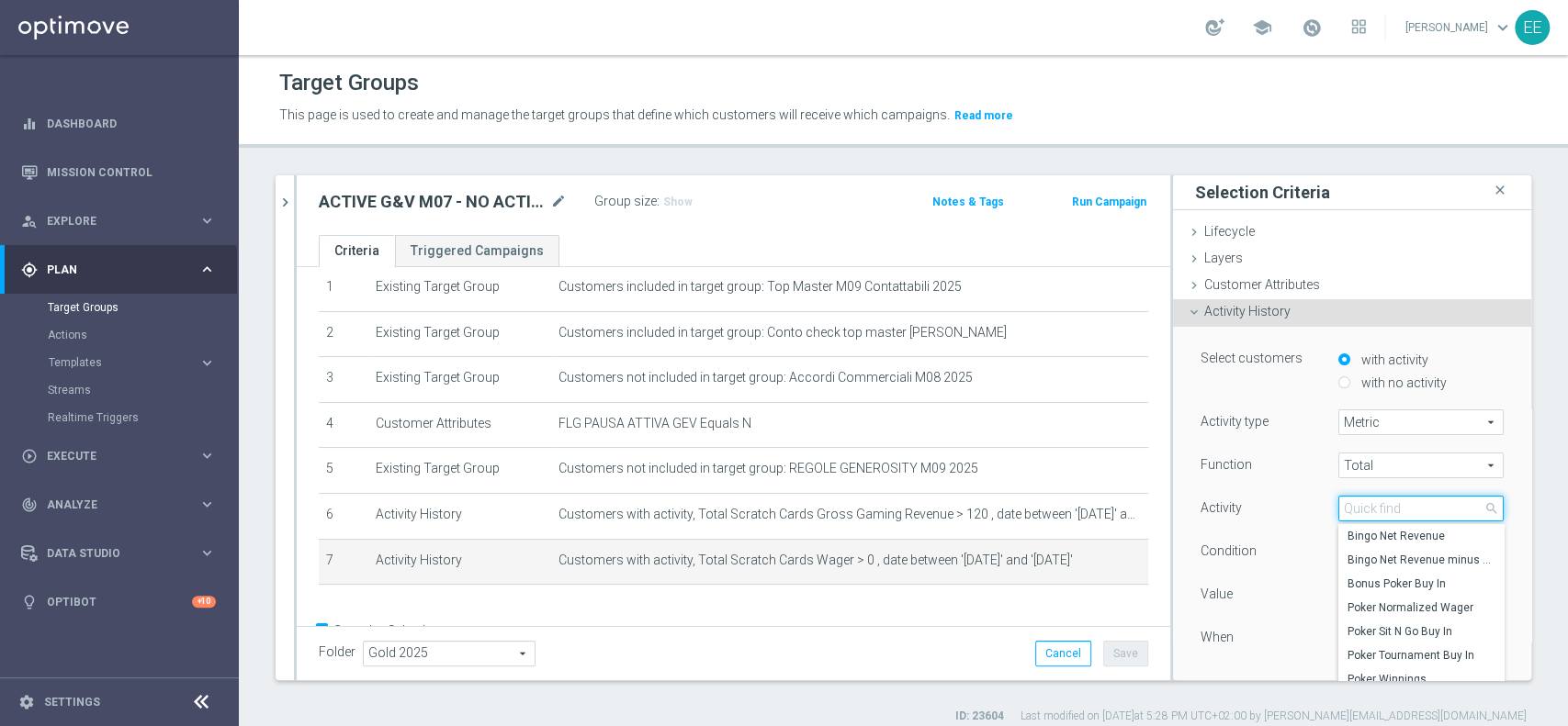
click at [1361, 500] on input "search" at bounding box center [1421, 508] width 166 height 26
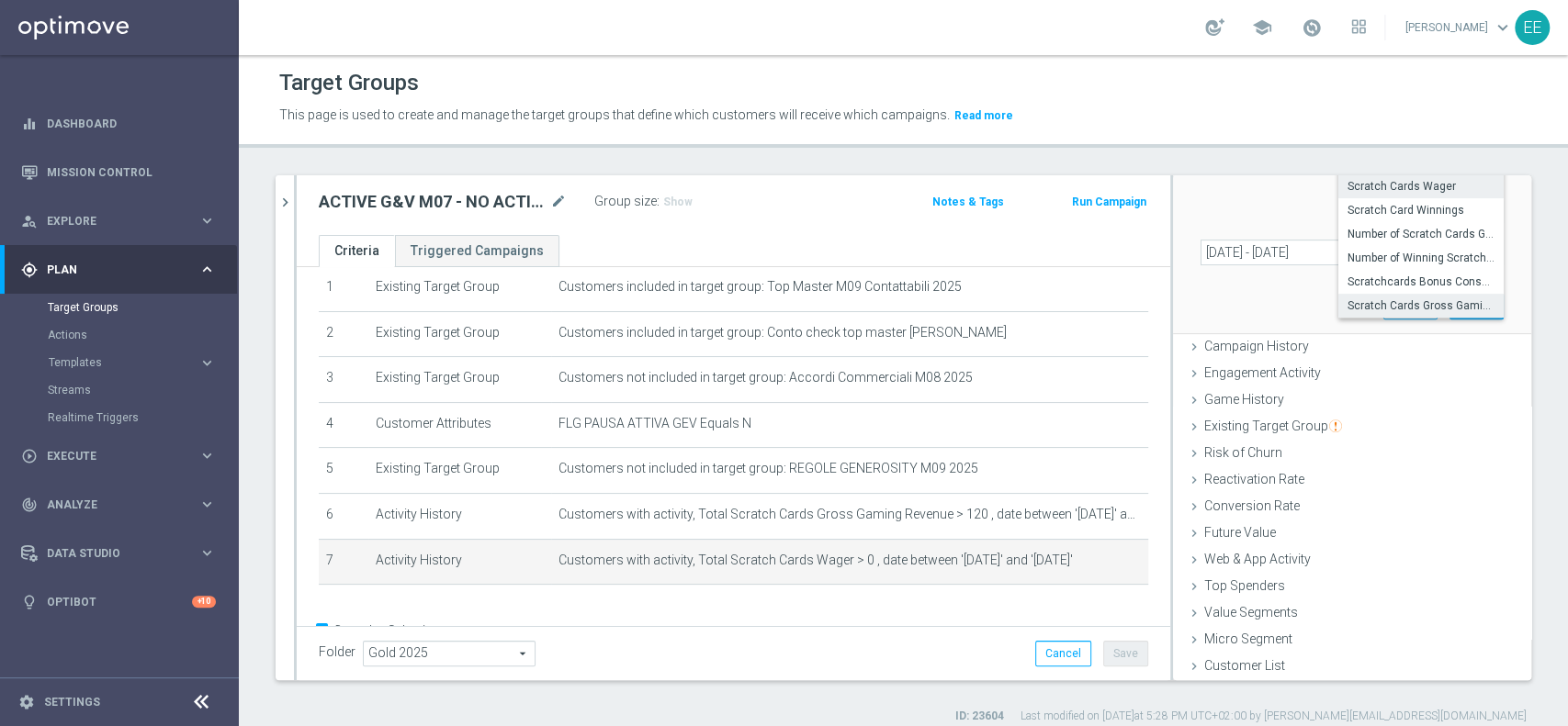
type input "scra"
click at [1389, 310] on span "Scratch Cards Gross Gaming Revenue" at bounding box center [1421, 305] width 147 height 14
type input "Scratch Cards Gross Gaming Revenue"
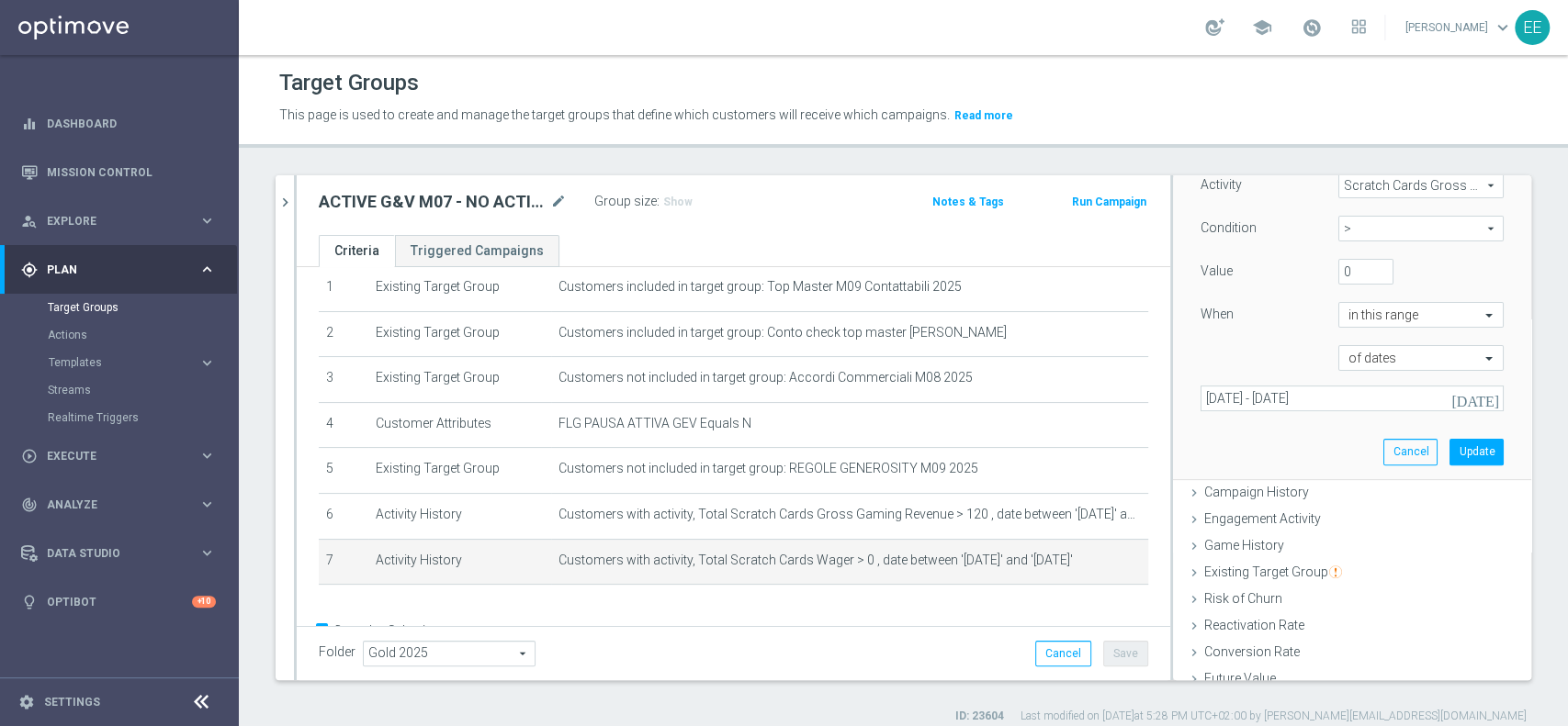
scroll to position [323, 0]
click at [1338, 276] on input "0" at bounding box center [1365, 272] width 55 height 26
type input "5"
click at [1450, 446] on button "Update" at bounding box center [1476, 452] width 54 height 26
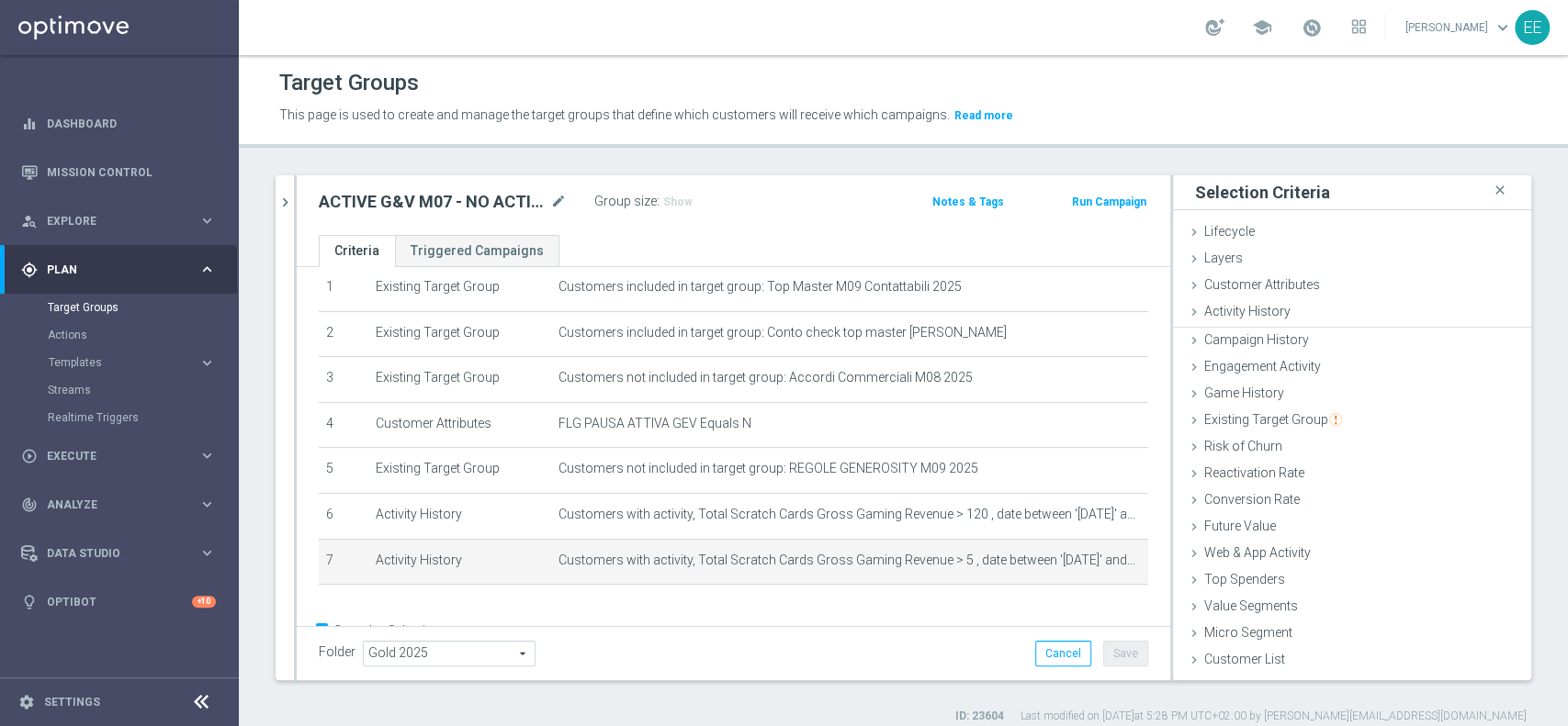
scroll to position [0, 0]
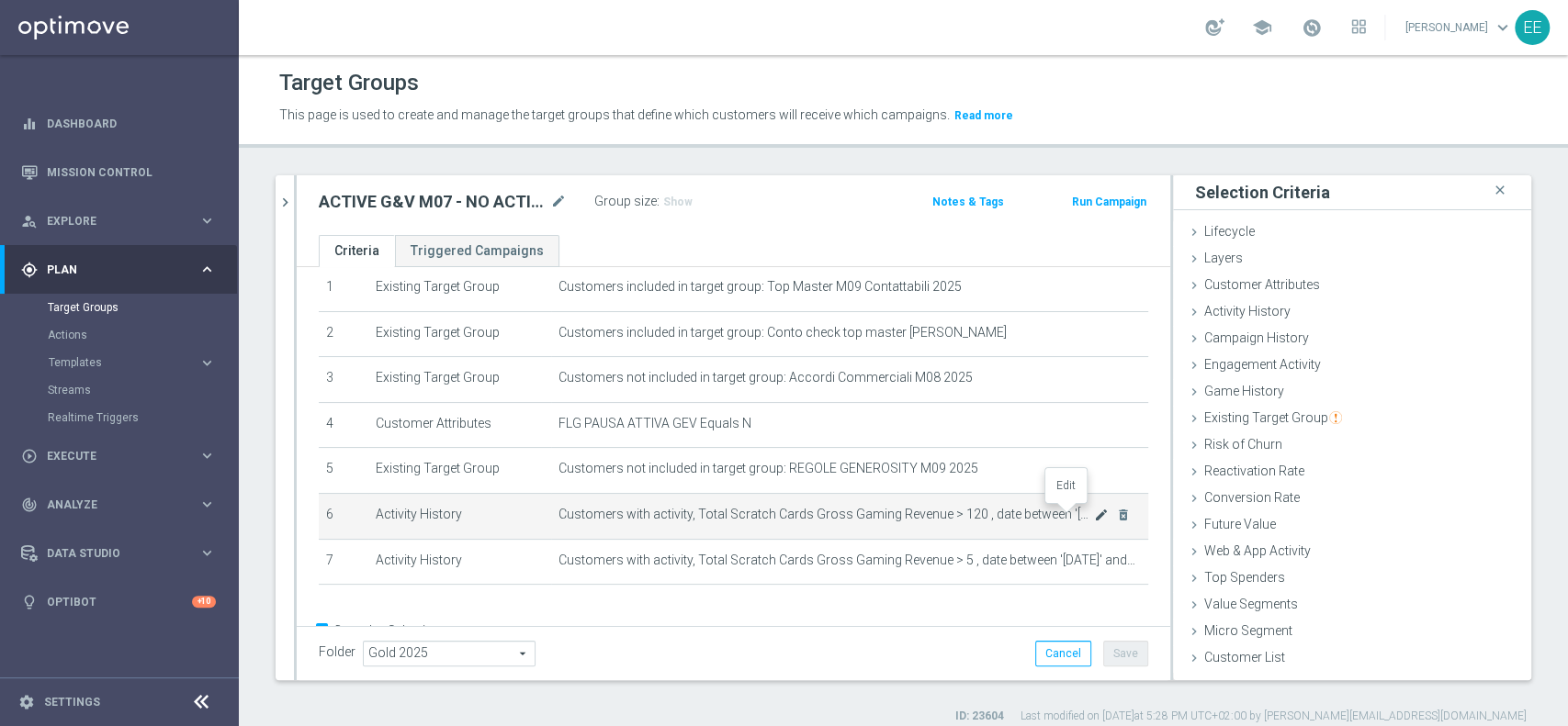
click at [1094, 515] on icon "mode_edit" at bounding box center [1101, 515] width 14 height 14
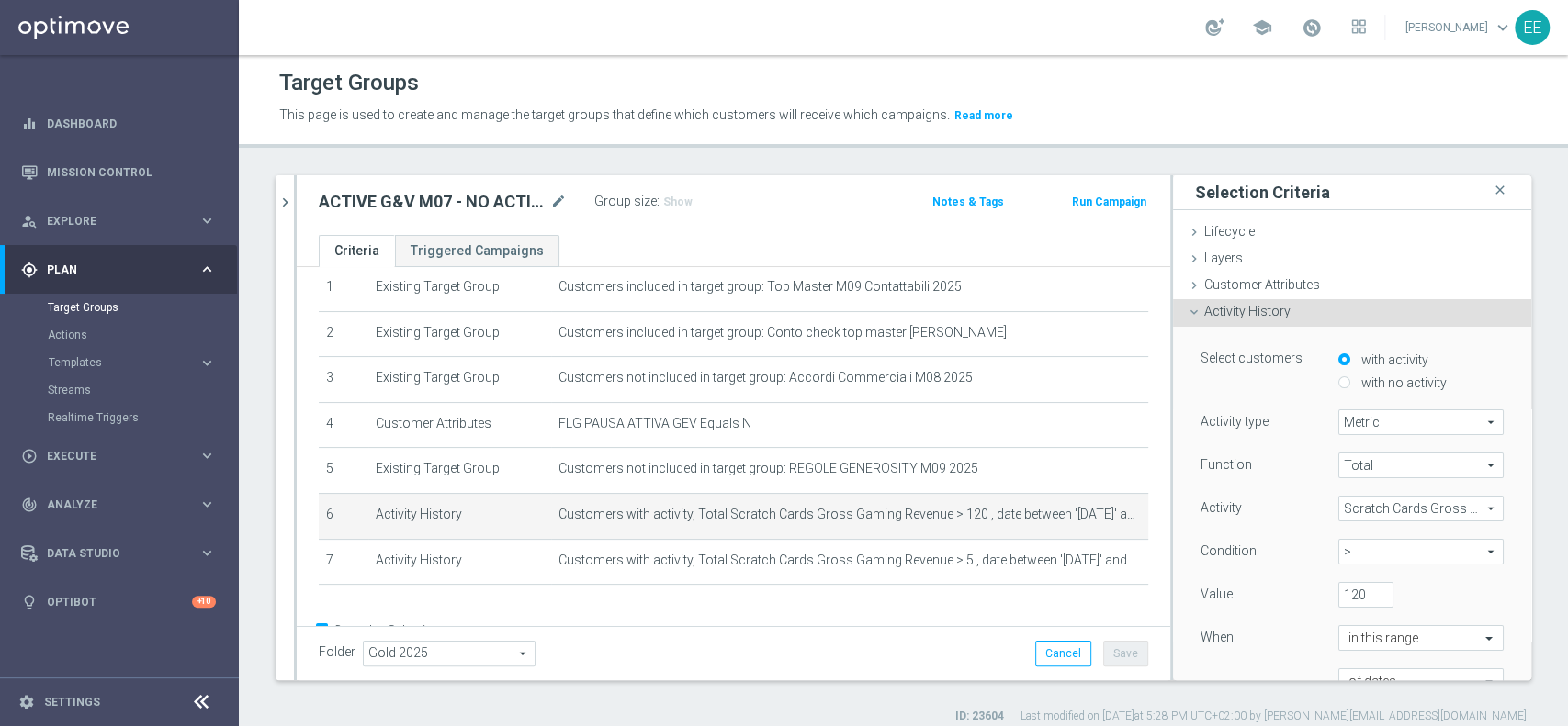
click at [1380, 383] on label "with no activity" at bounding box center [1401, 383] width 90 height 16
click at [1350, 383] on input "with no activity" at bounding box center [1343, 383] width 12 height 12
radio input "true"
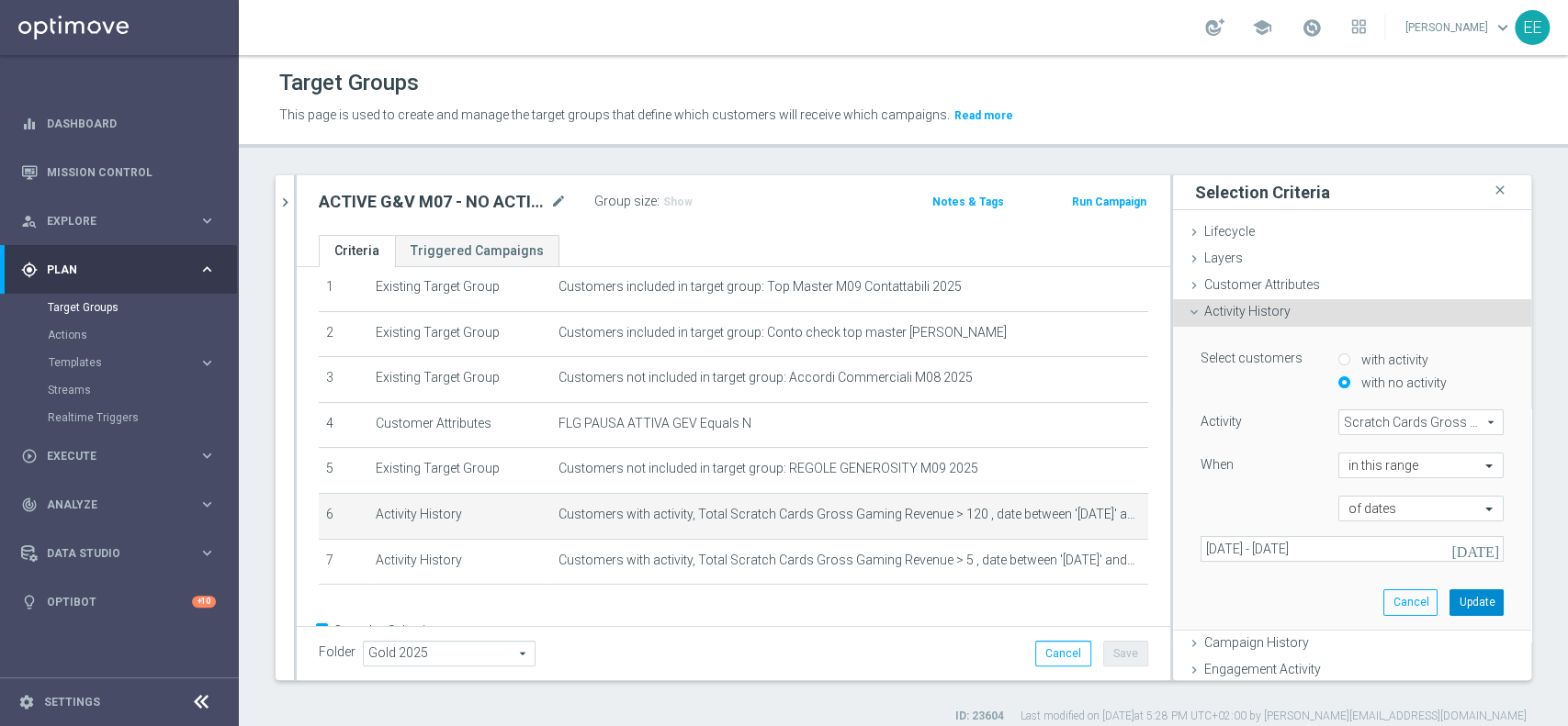
click at [1449, 609] on button "Update" at bounding box center [1476, 602] width 54 height 26
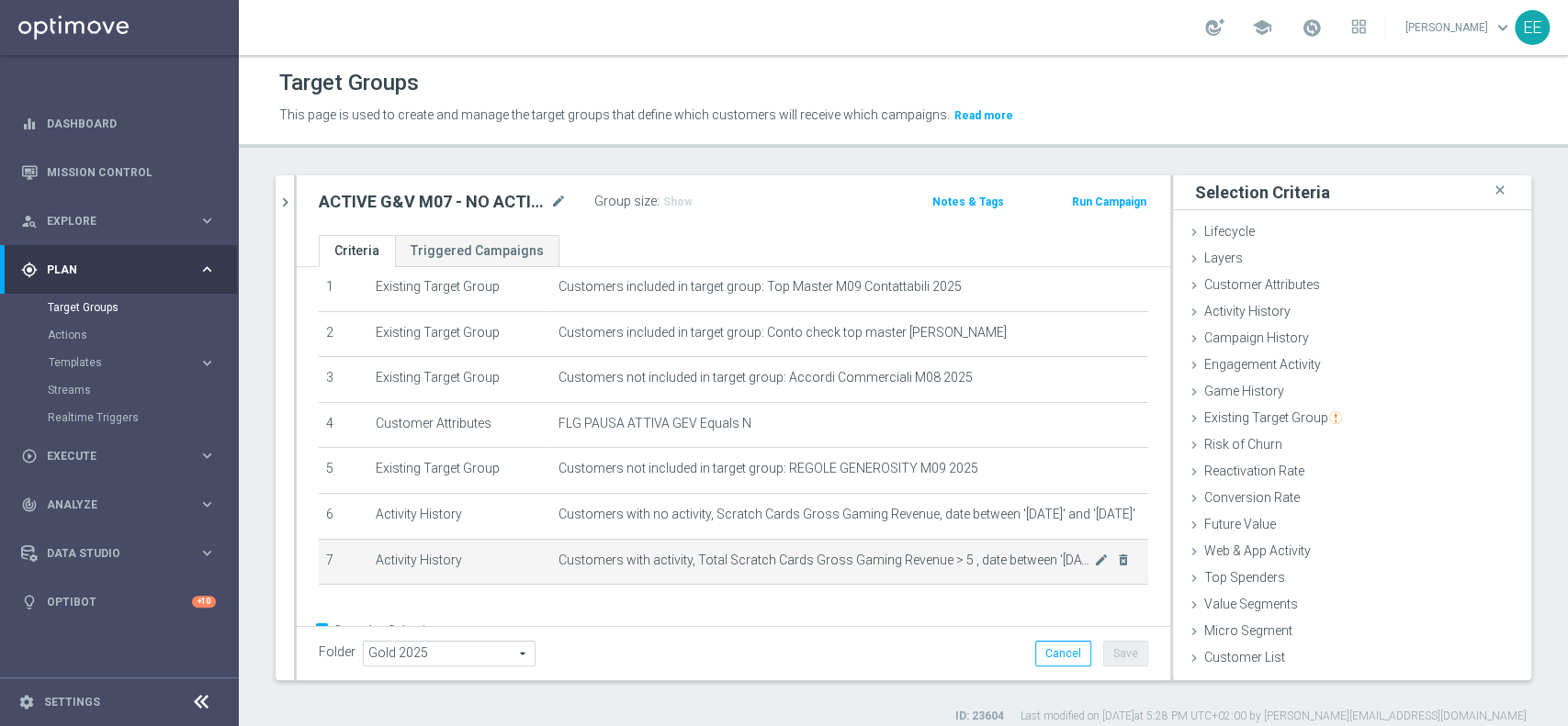
scroll to position [115, 0]
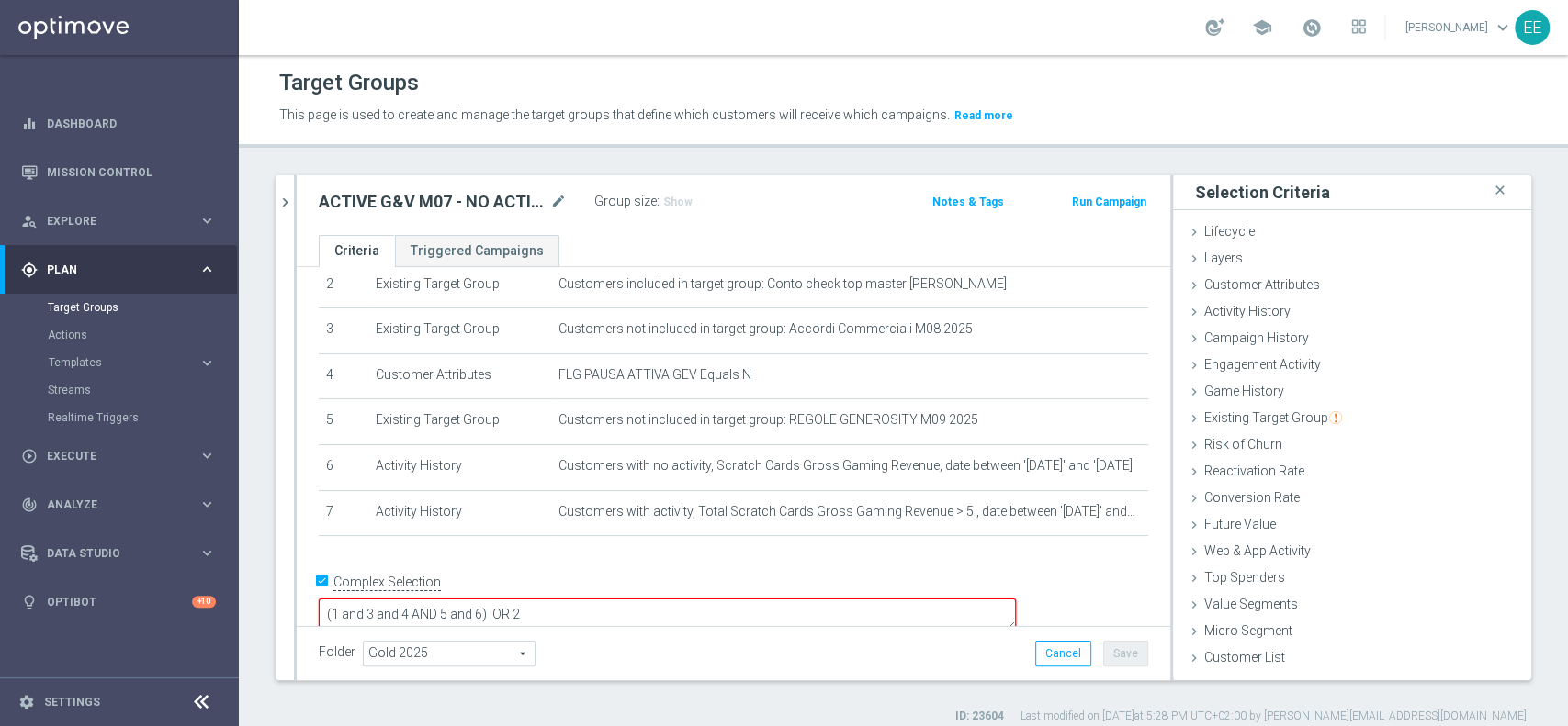
click at [610, 598] on textarea "(1 and 3 and 4 AND 5 and 6) OR 2" at bounding box center [667, 615] width 697 height 32
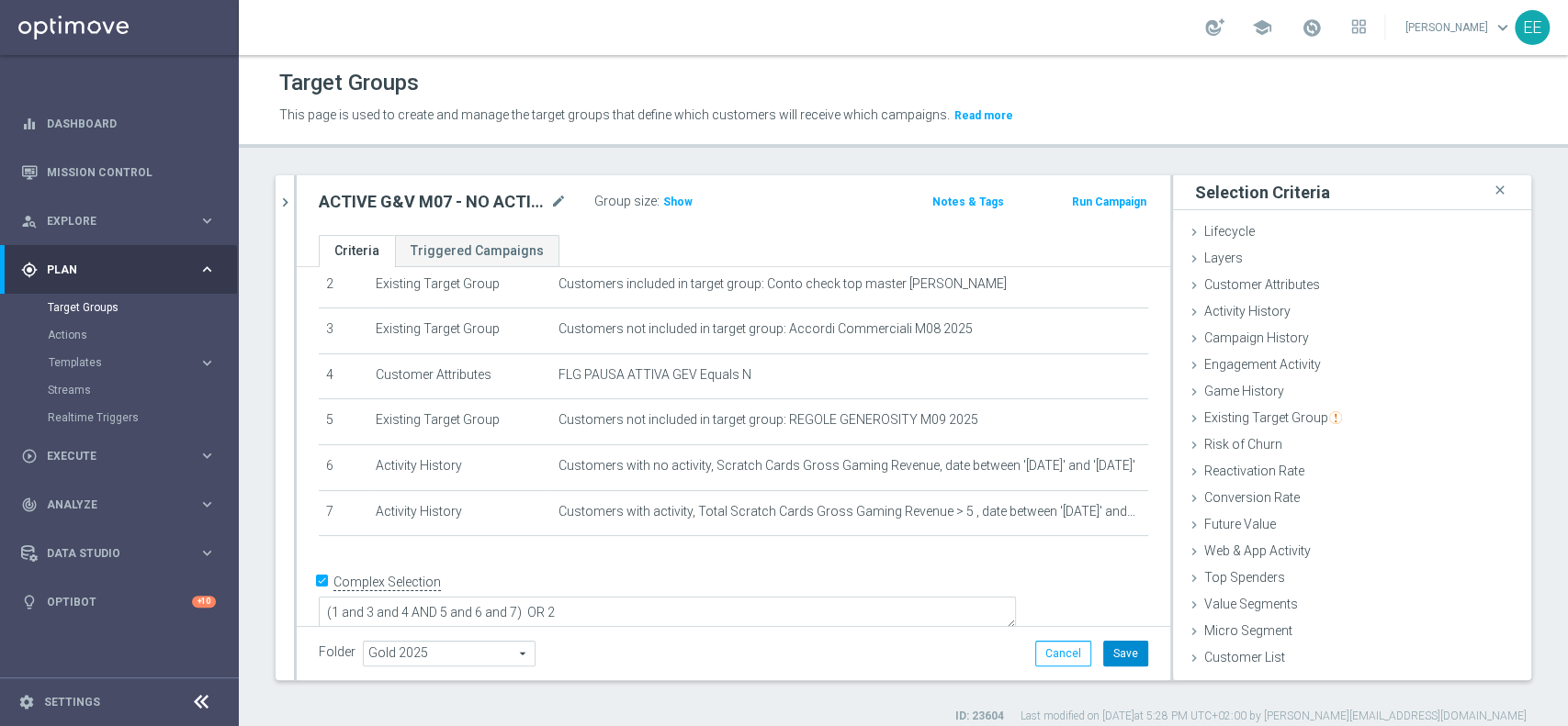
click at [1103, 647] on button "Save" at bounding box center [1125, 654] width 45 height 26
click at [676, 196] on span "Show" at bounding box center [677, 203] width 29 height 13
click at [287, 194] on icon "chevron_right" at bounding box center [285, 203] width 17 height 17
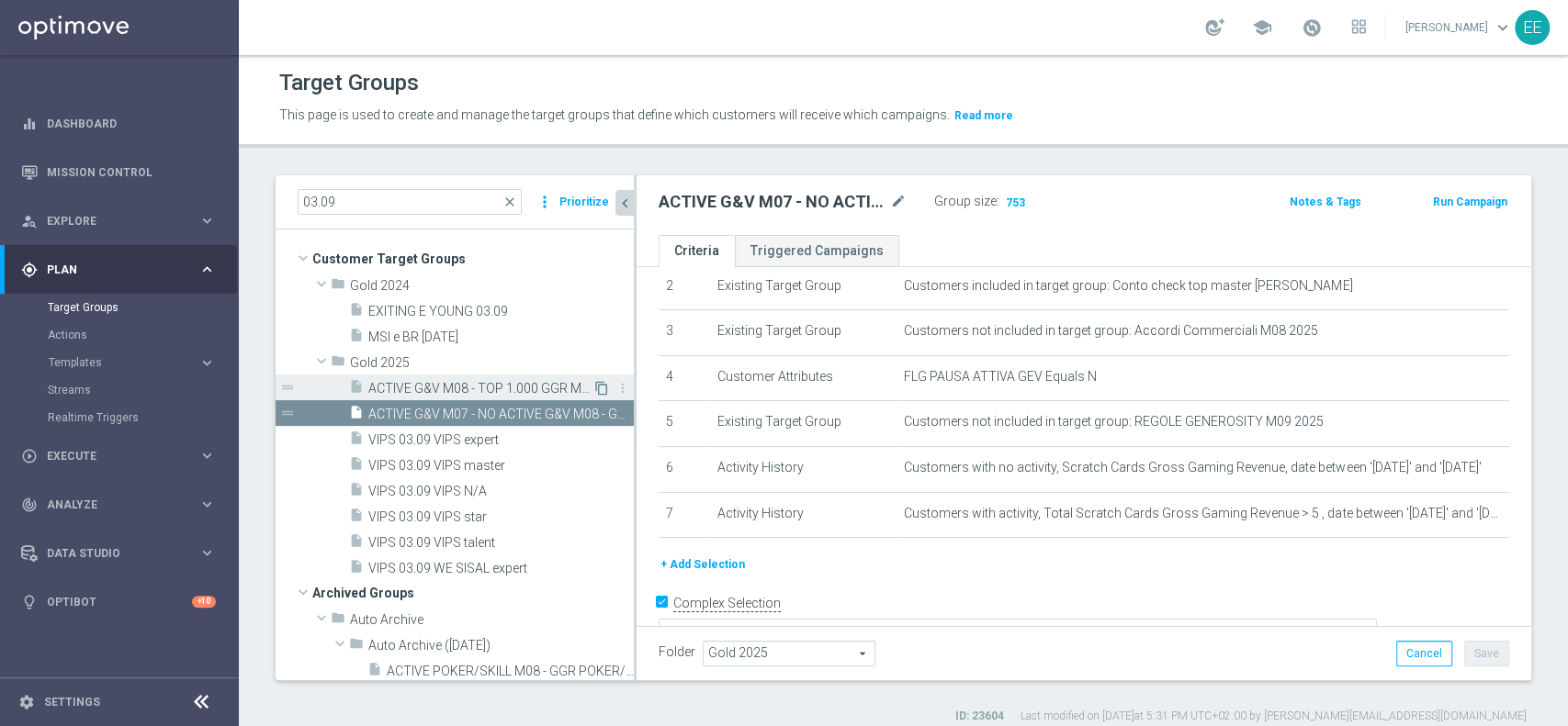
click at [594, 387] on icon "content_copy" at bounding box center [600, 388] width 14 height 14
type textarea "(1 and 3 and 4 AND 5 and 6) OR 2"
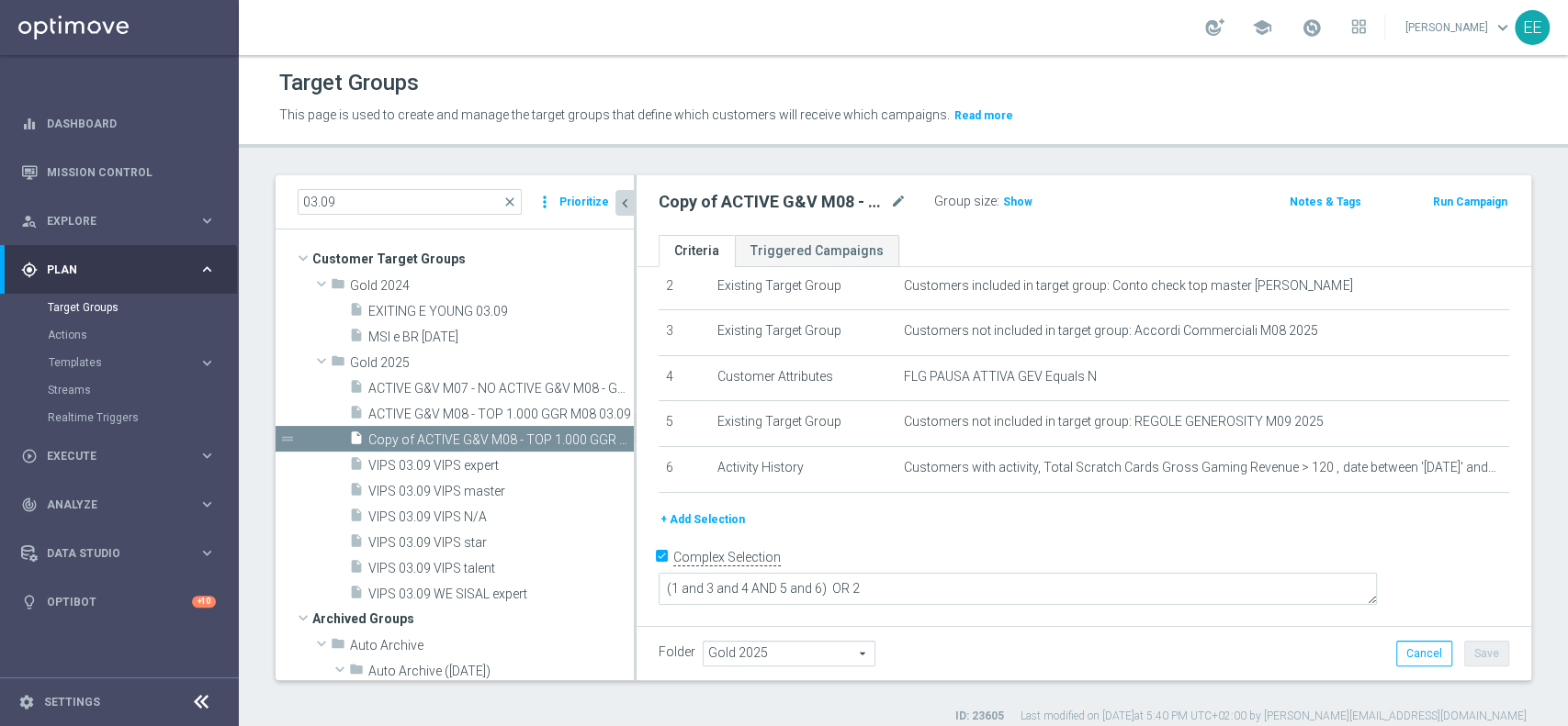
scroll to position [87, 0]
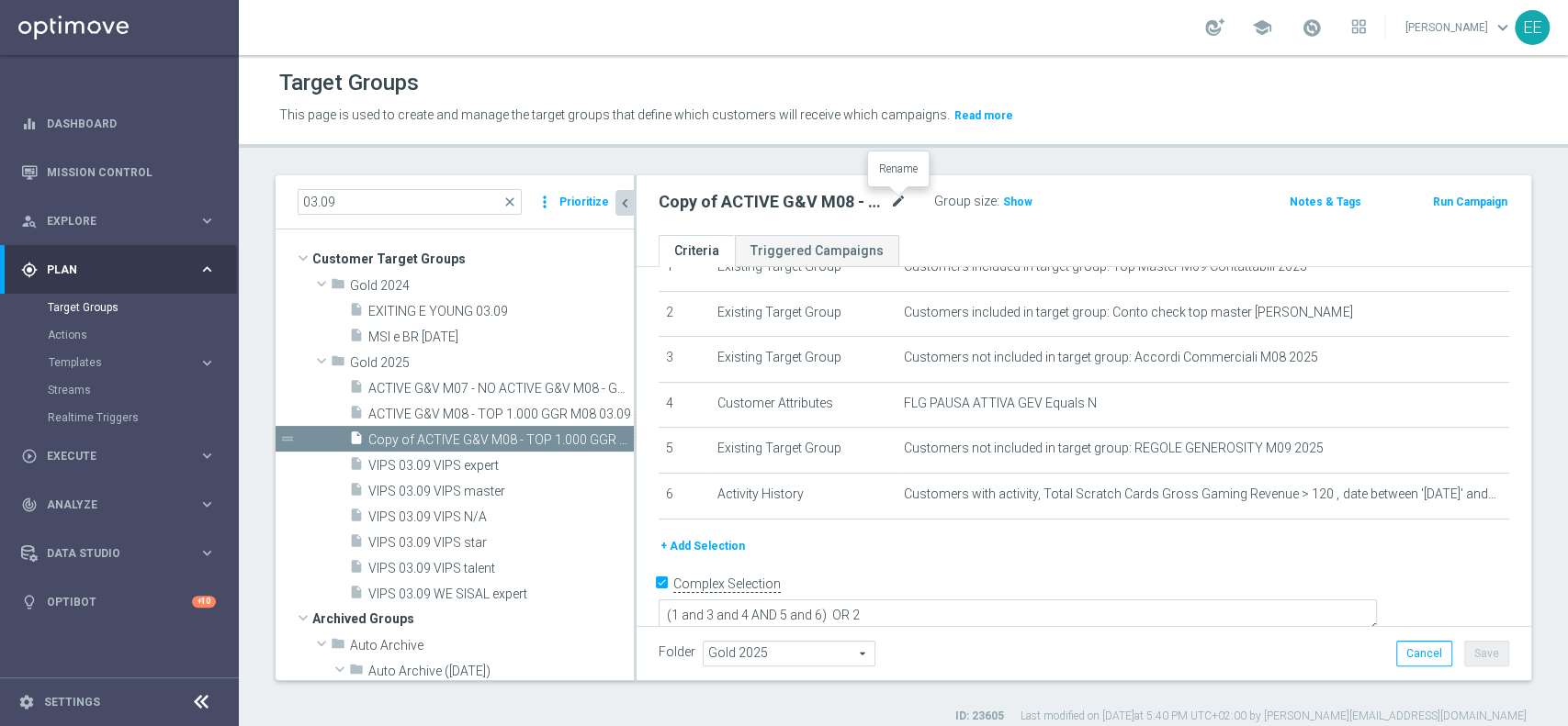
click at [900, 200] on icon "mode_edit" at bounding box center [897, 202] width 16 height 22
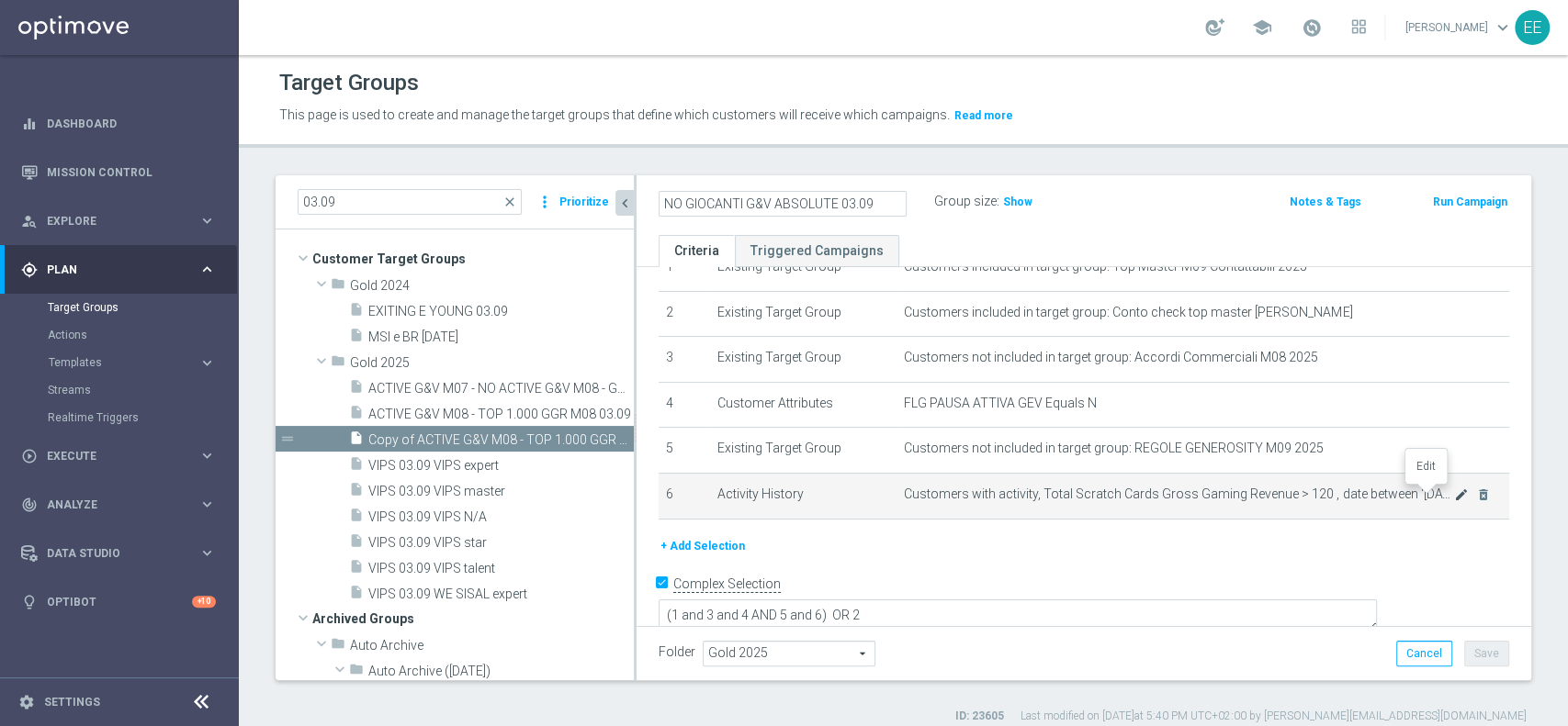
type input "NO GIOCANTI G&V ABSOLUTE 03.09"
click at [1454, 498] on icon "mode_edit" at bounding box center [1460, 495] width 14 height 14
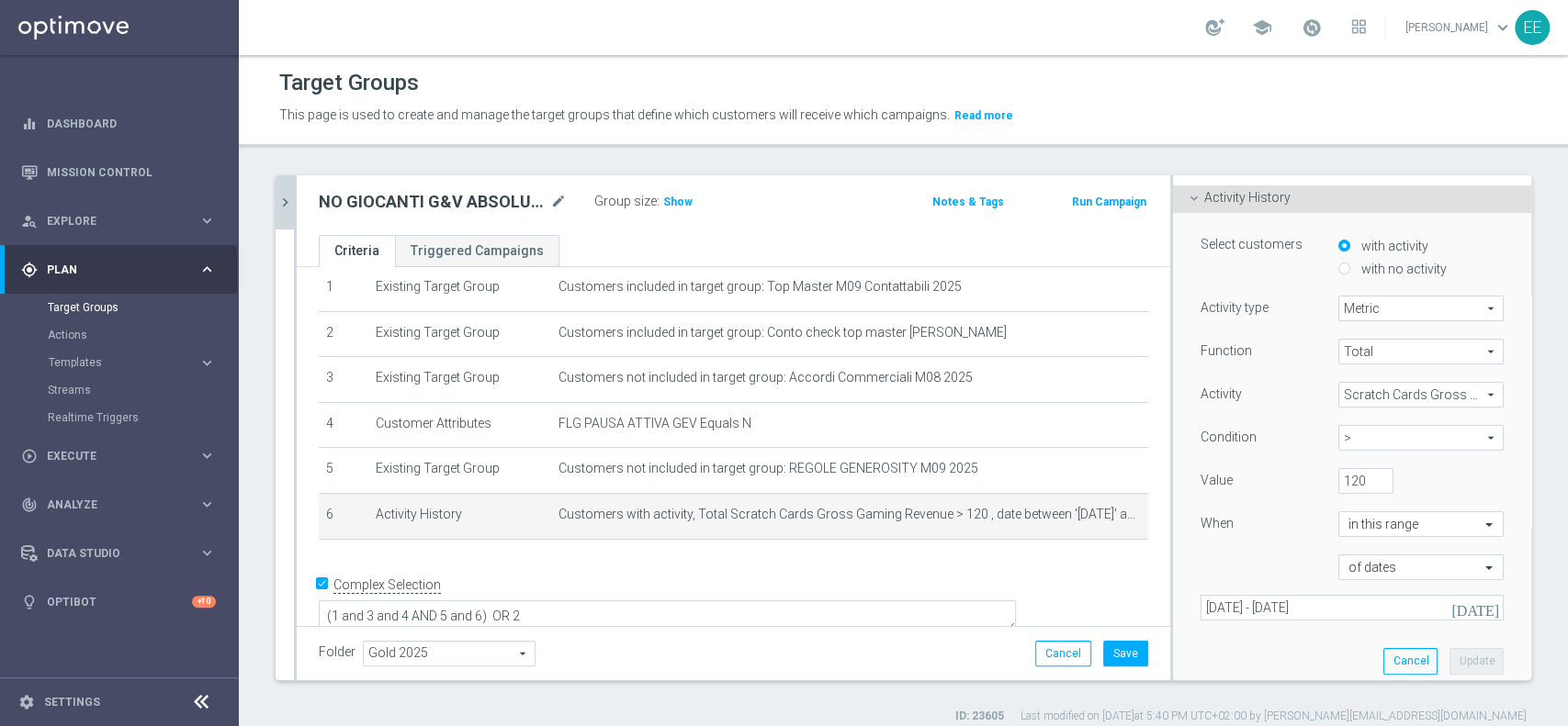
scroll to position [115, 0]
click at [1392, 556] on div "of dates" at bounding box center [1421, 566] width 166 height 26
click at [1400, 525] on input "text" at bounding box center [1402, 523] width 108 height 16
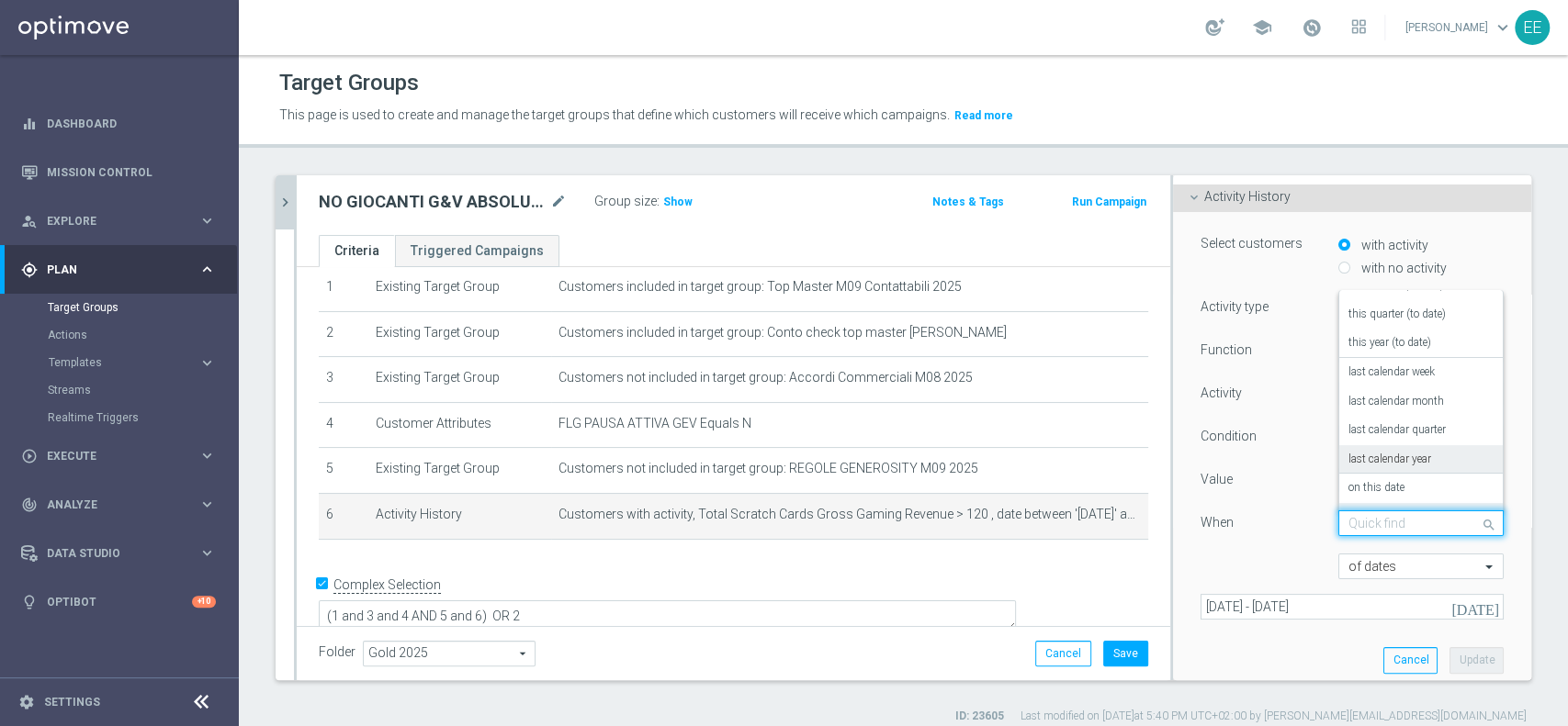
scroll to position [132, 0]
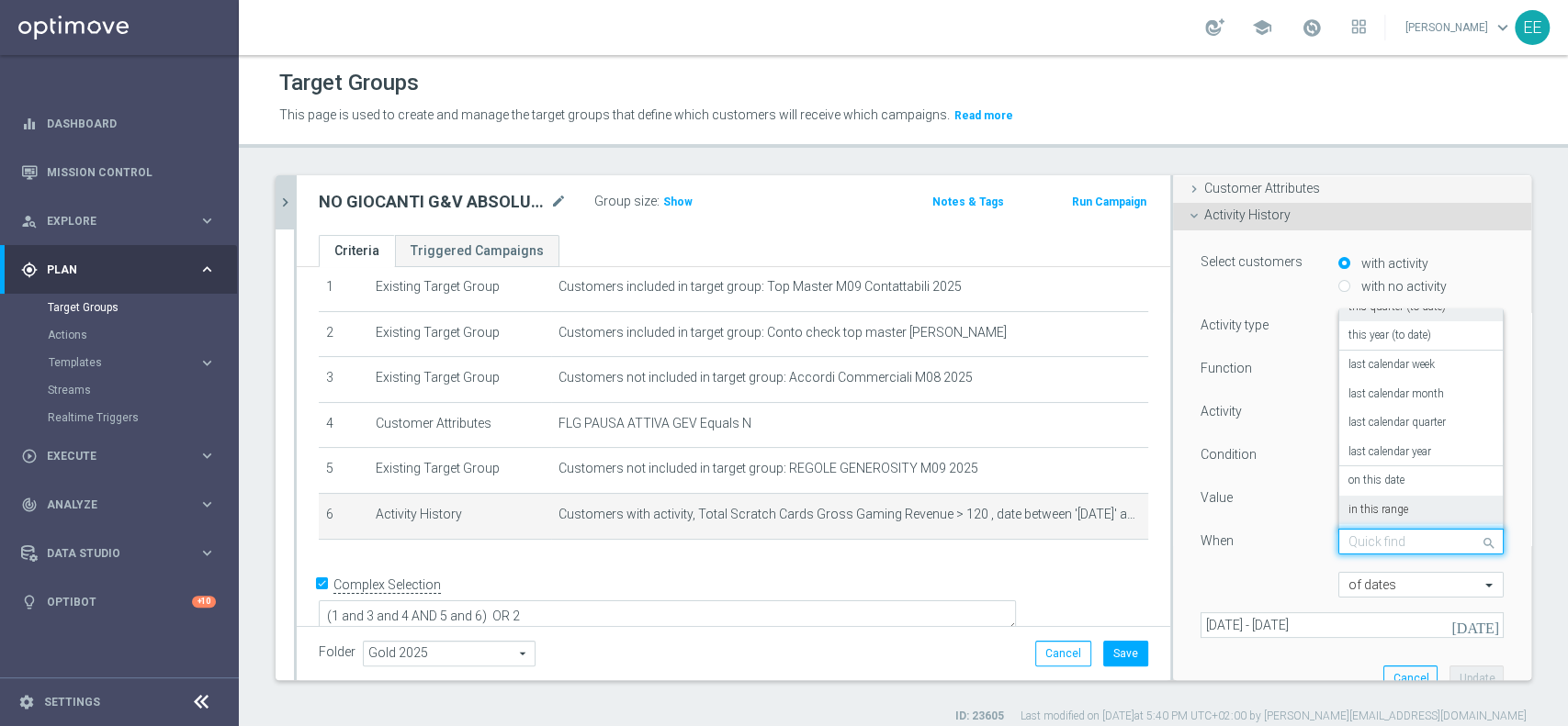
click at [1273, 186] on span "Customer Attributes" at bounding box center [1262, 187] width 116 height 14
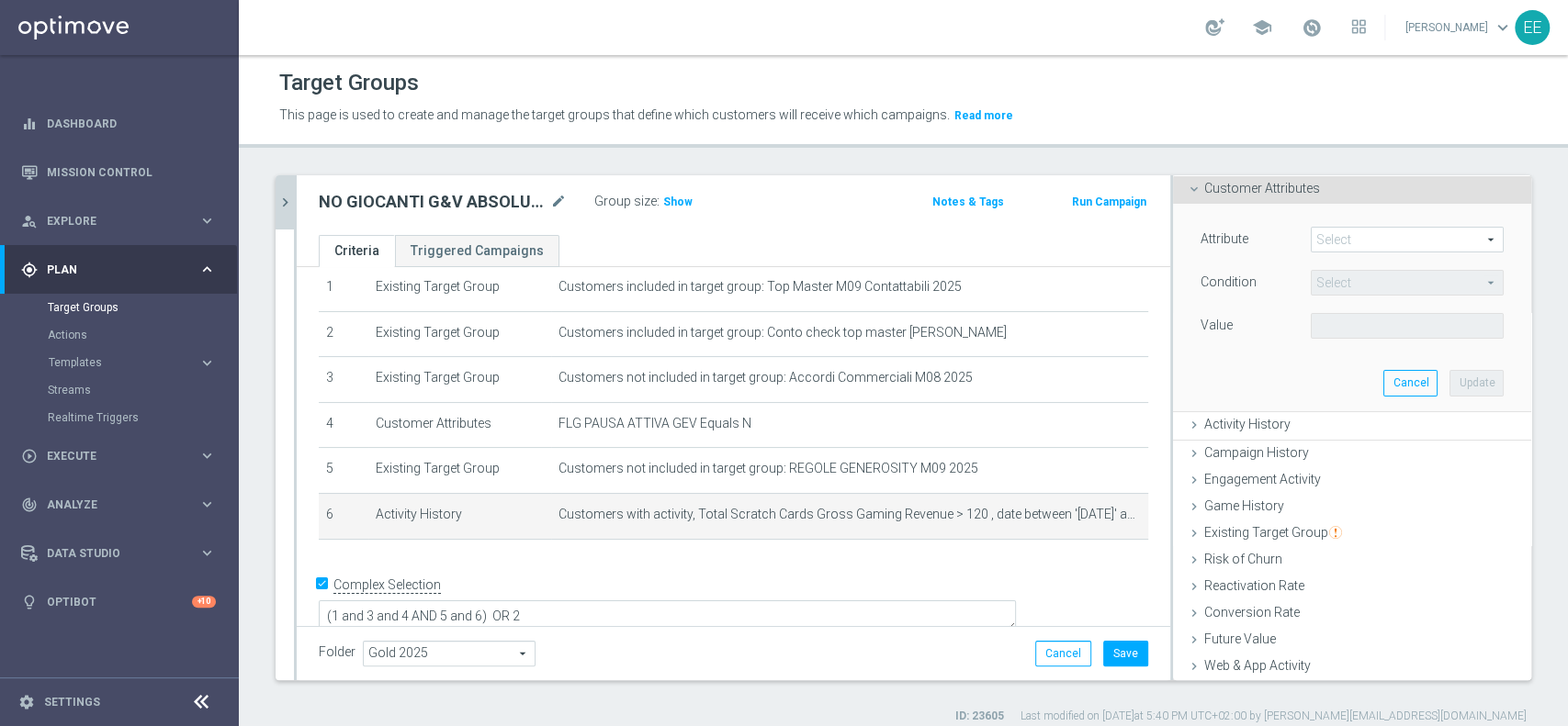
scroll to position [96, 0]
click at [1339, 238] on span at bounding box center [1406, 239] width 191 height 24
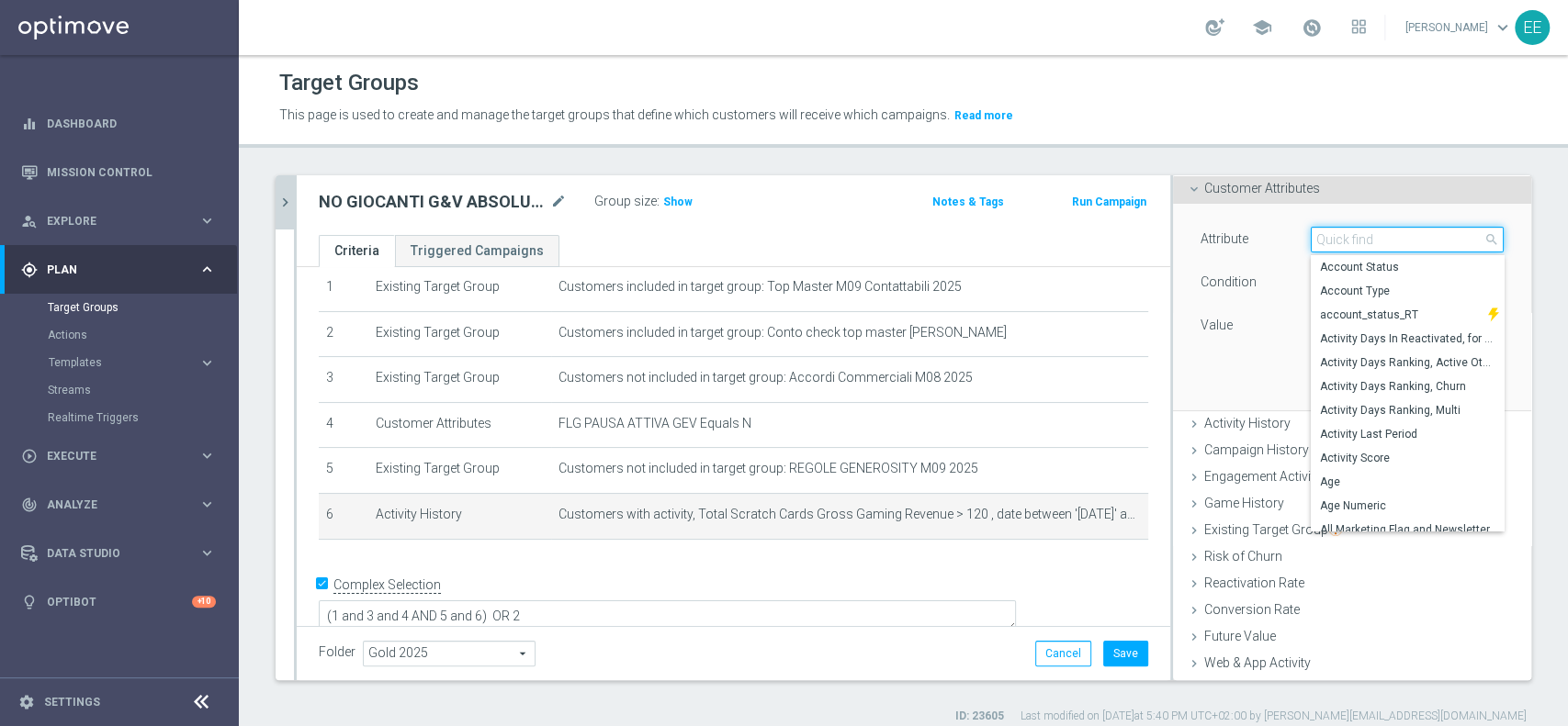
click at [1339, 238] on input "search" at bounding box center [1406, 239] width 193 height 26
type input "lifetime"
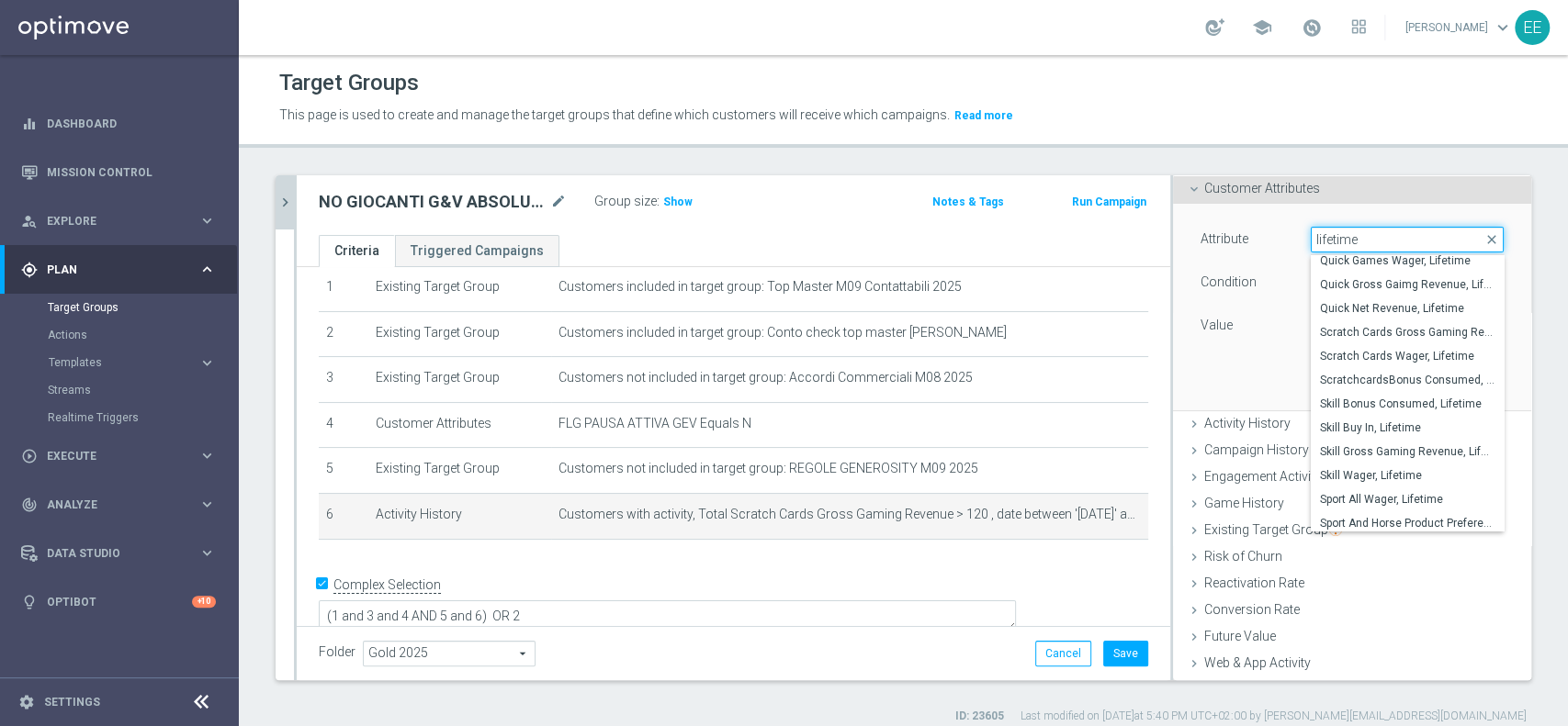
scroll to position [763, 0]
click at [1408, 352] on span "Scratch Cards Wager, Lifetime" at bounding box center [1406, 357] width 174 height 14
type input "Scratch Cards Wager, Lifetime"
type input "="
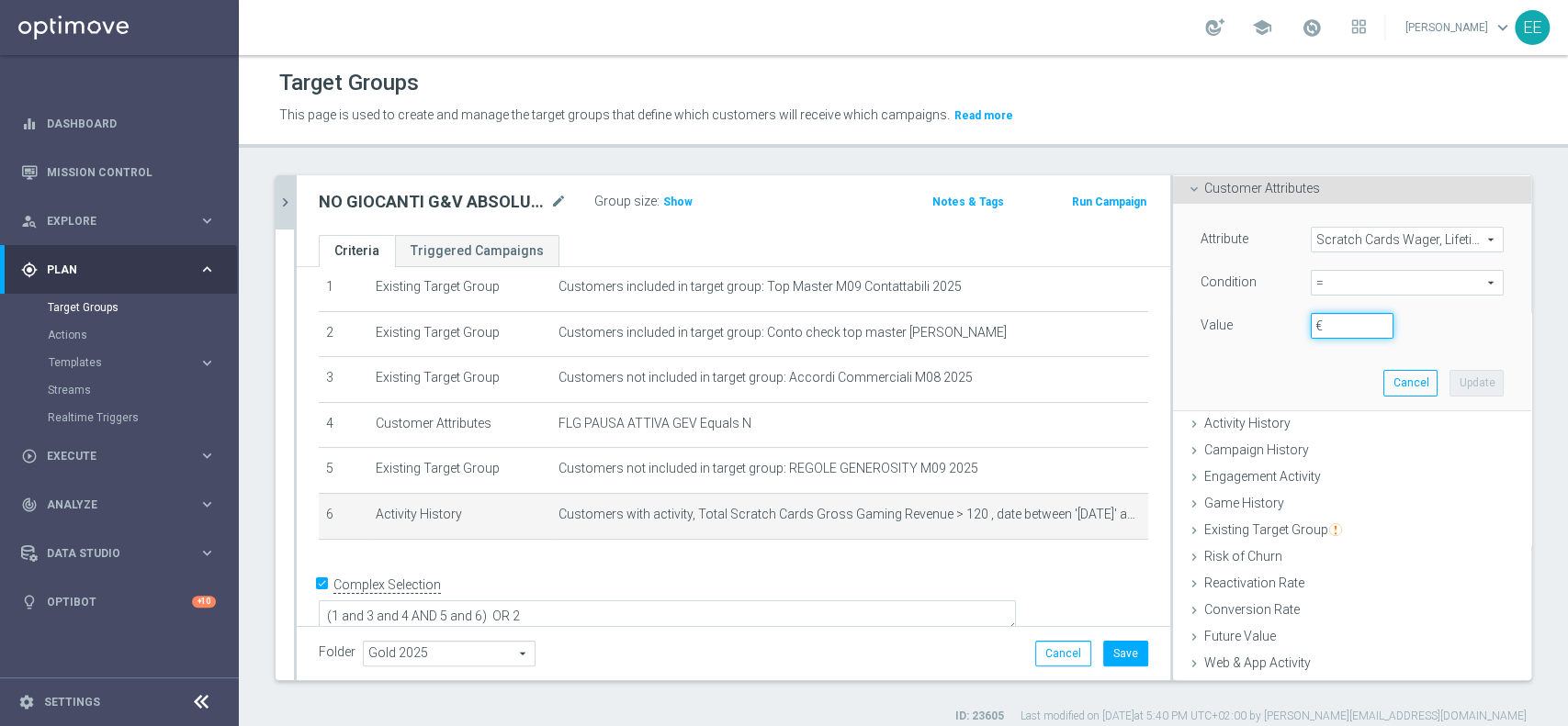
click at [1331, 321] on input "€" at bounding box center [1351, 325] width 83 height 26
type input "0"
click at [1451, 383] on button "Update" at bounding box center [1476, 383] width 54 height 26
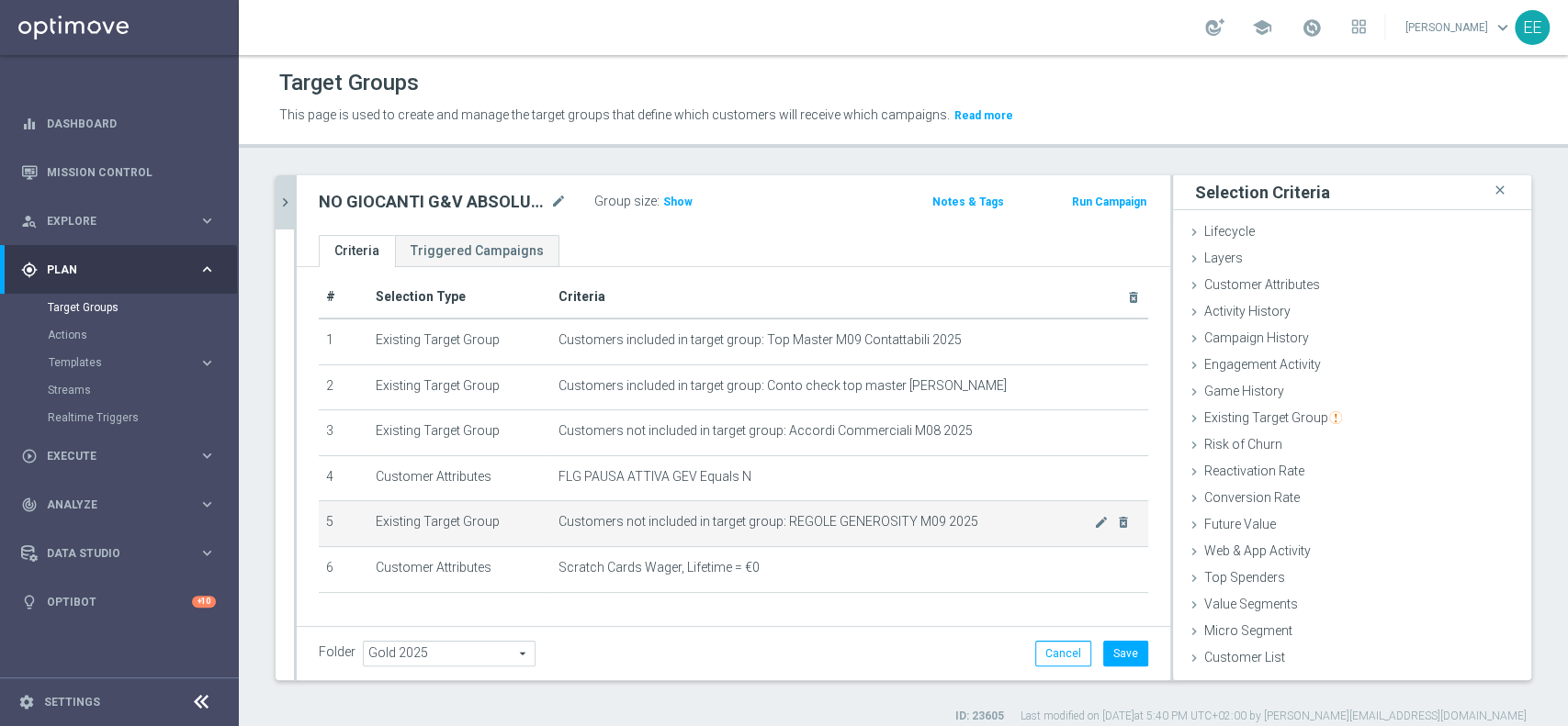
scroll to position [14, 0]
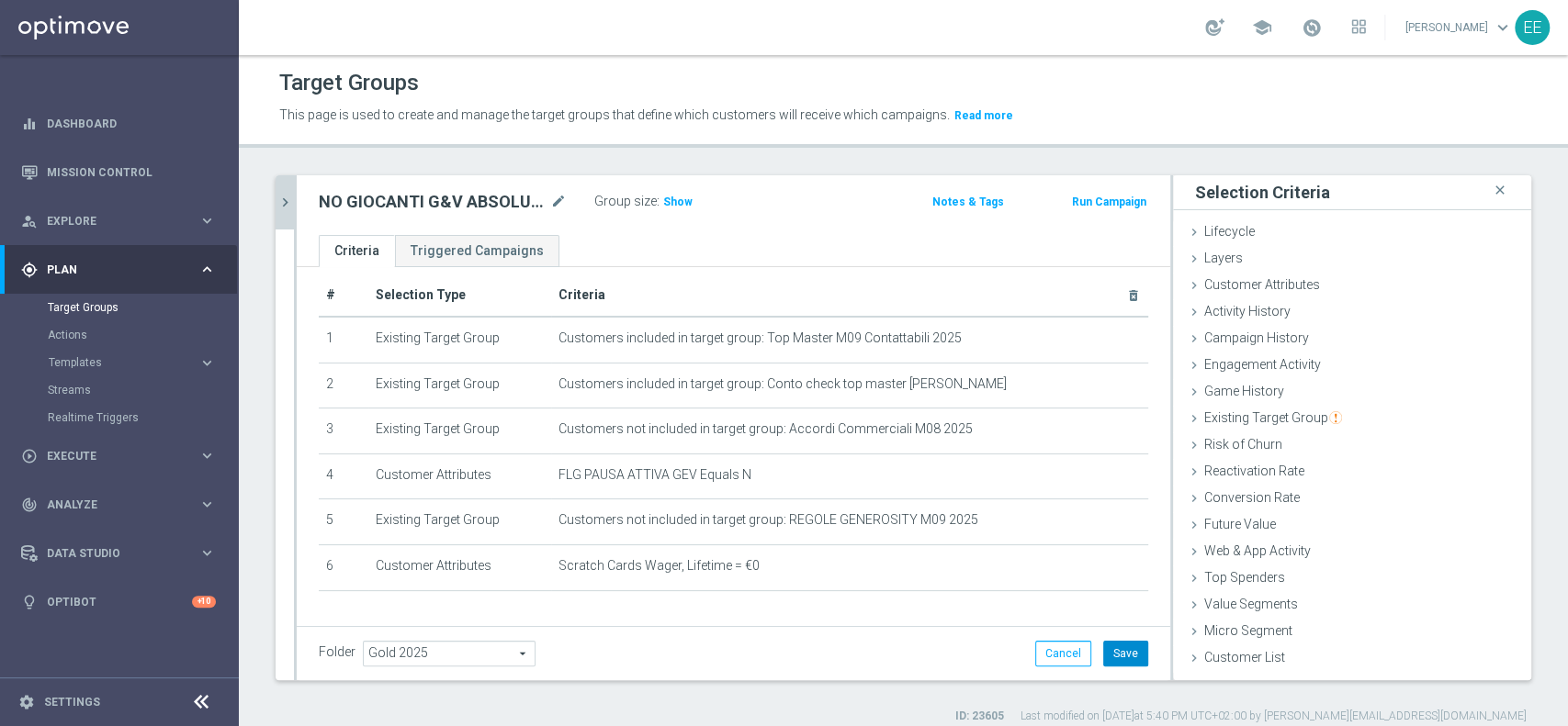
click at [1104, 651] on button "Save" at bounding box center [1125, 654] width 45 height 26
click at [675, 199] on span "Show" at bounding box center [677, 203] width 29 height 13
click at [853, 283] on th "Criteria delete_forever" at bounding box center [849, 296] width 597 height 42
